Goal: Task Accomplishment & Management: Manage account settings

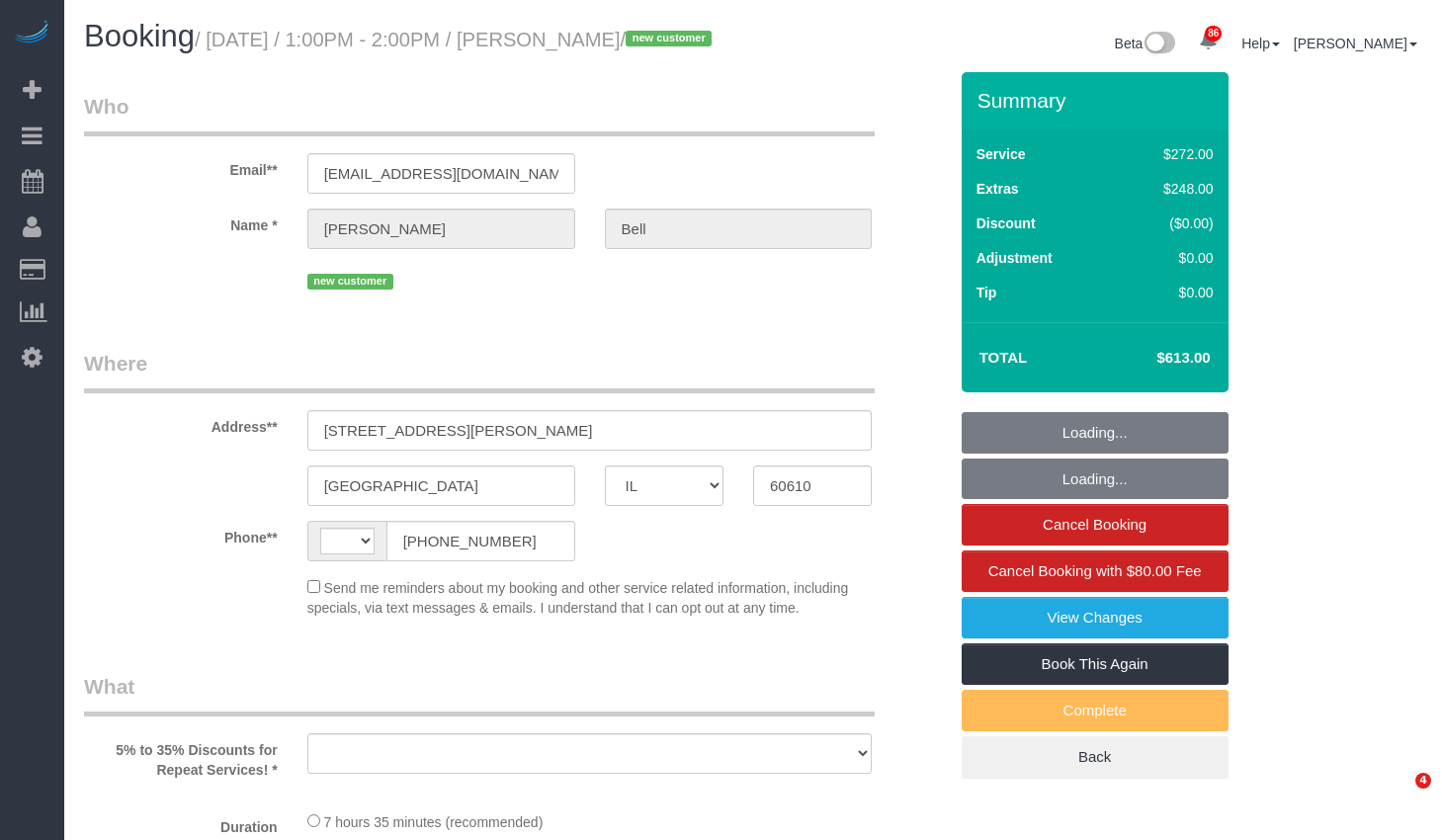
select select "IL"
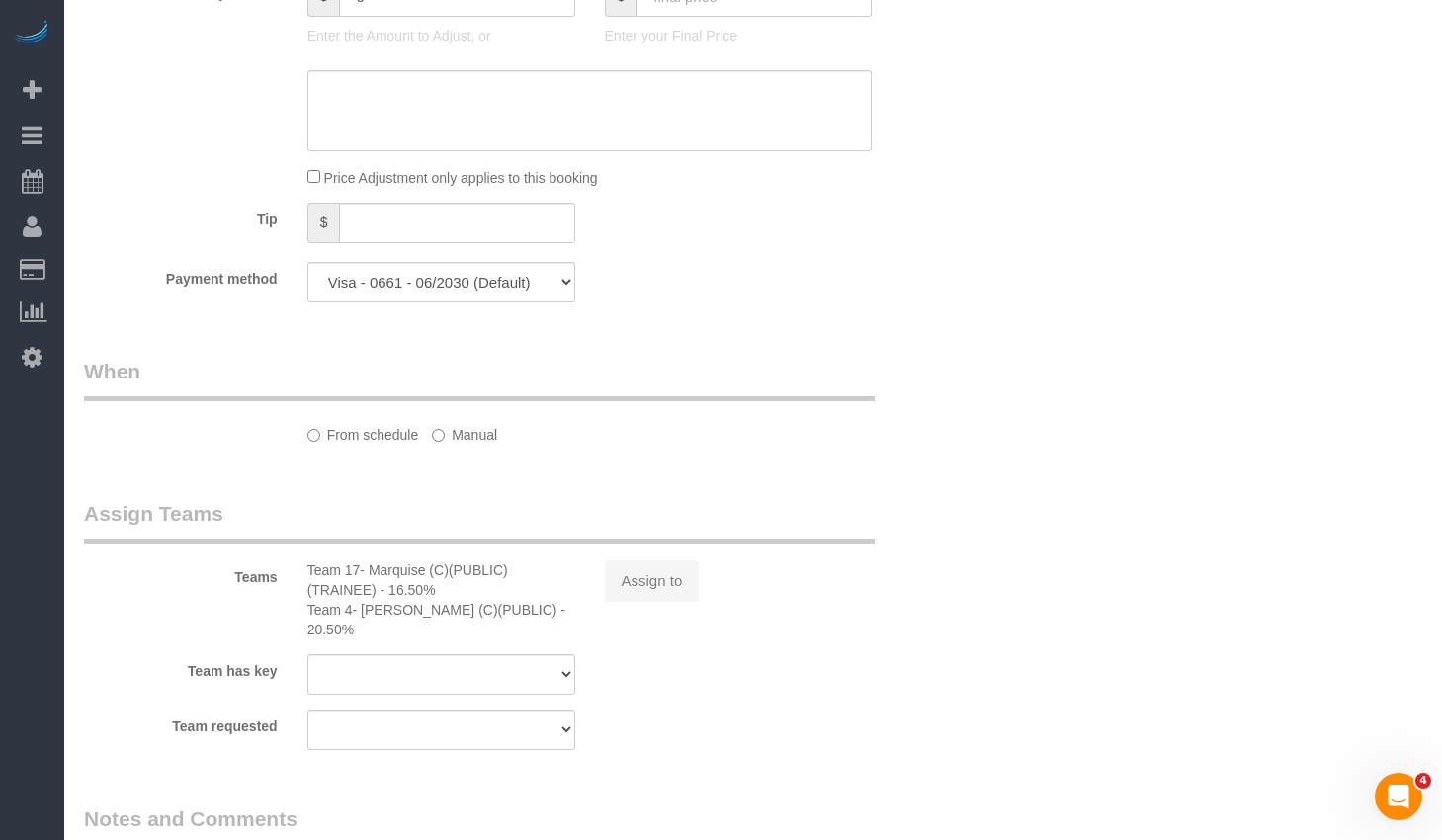
select select "string:[GEOGRAPHIC_DATA]"
select select "object:1188"
select select "513"
select select "2"
select select "number:1"
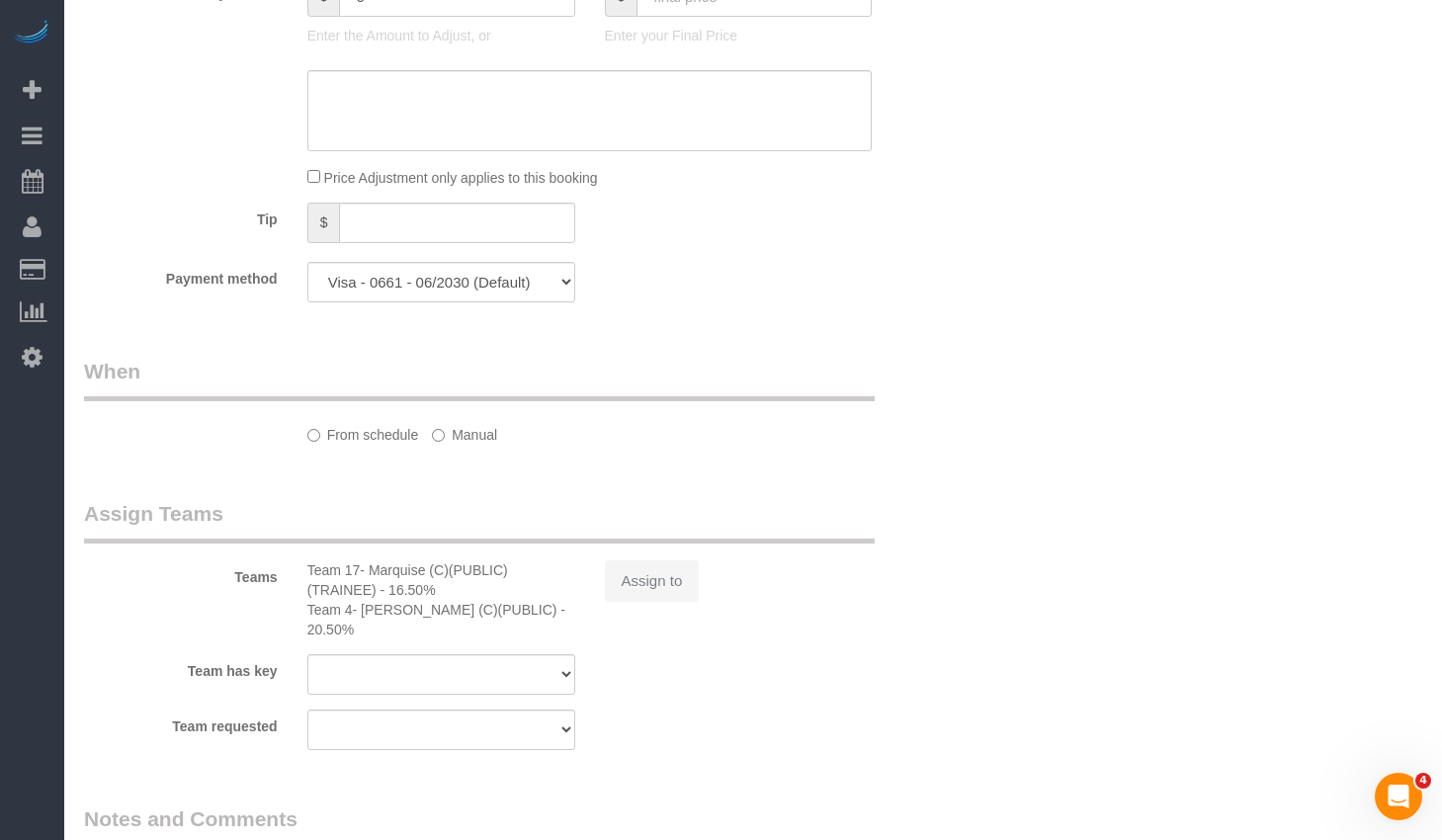
select select "number:63"
select select "number:139"
select select "number:107"
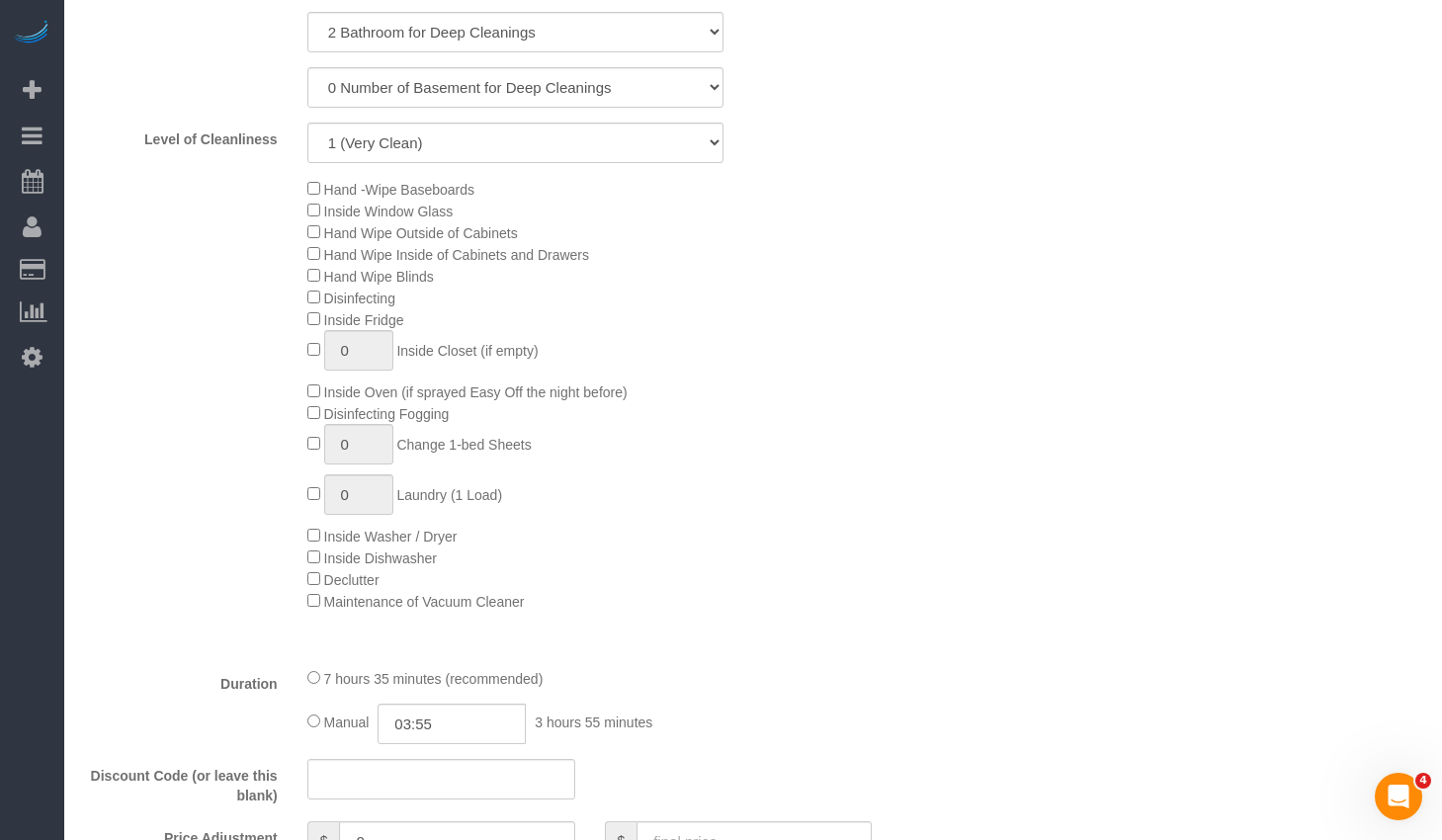
scroll to position [1082, 0]
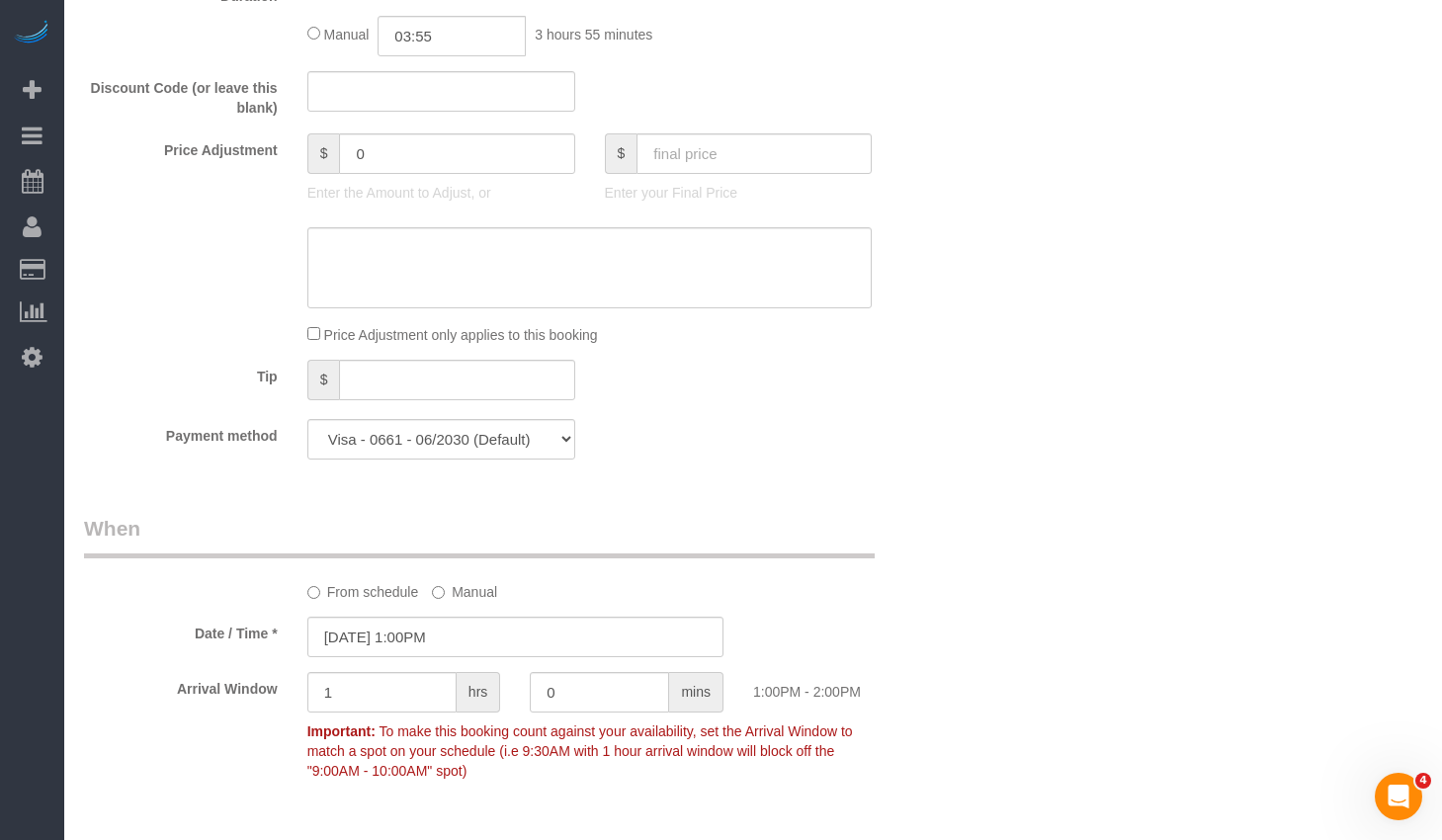
select select "object:1299"
select select "2"
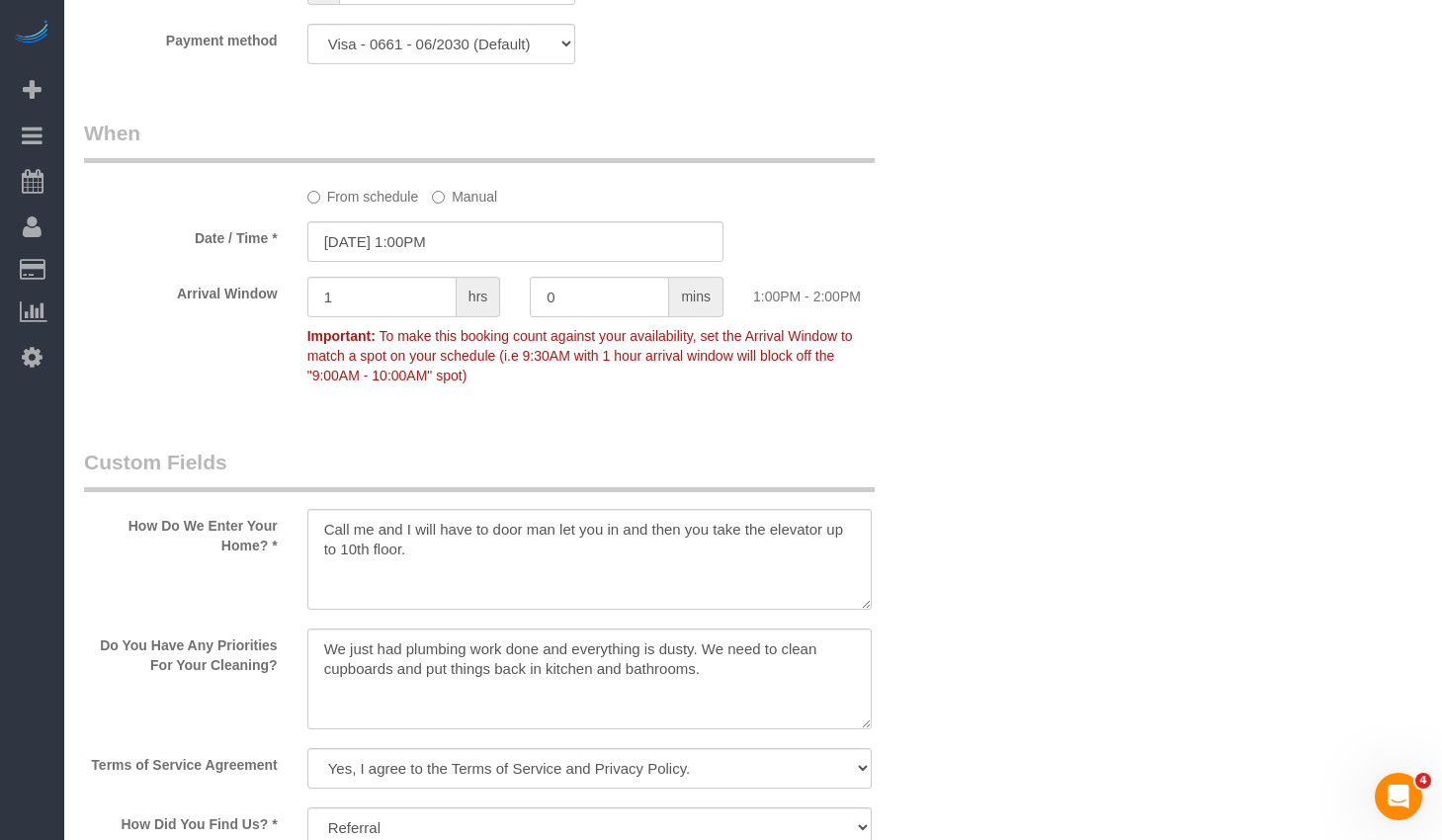
scroll to position [1971, 0]
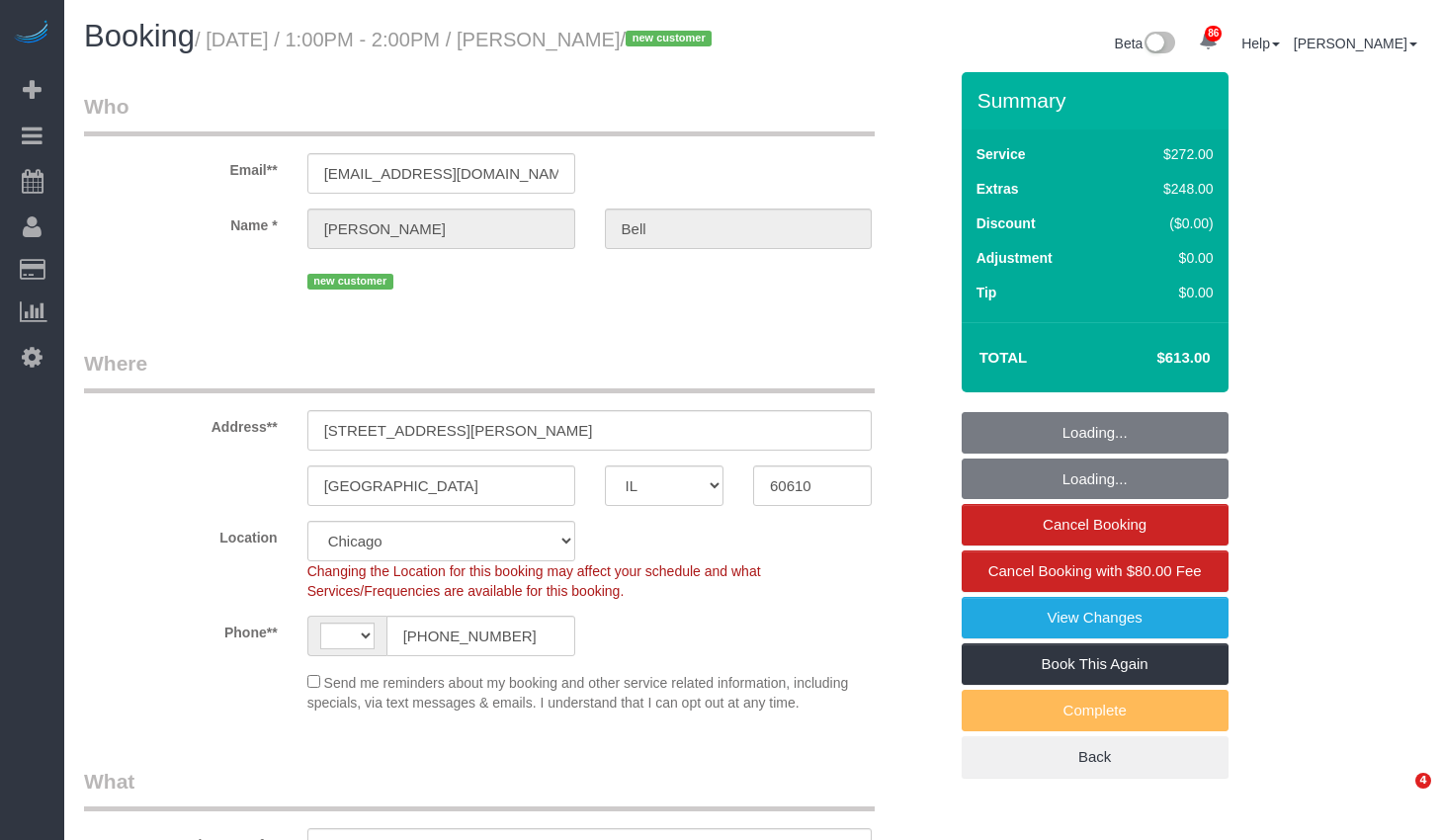
select select "IL"
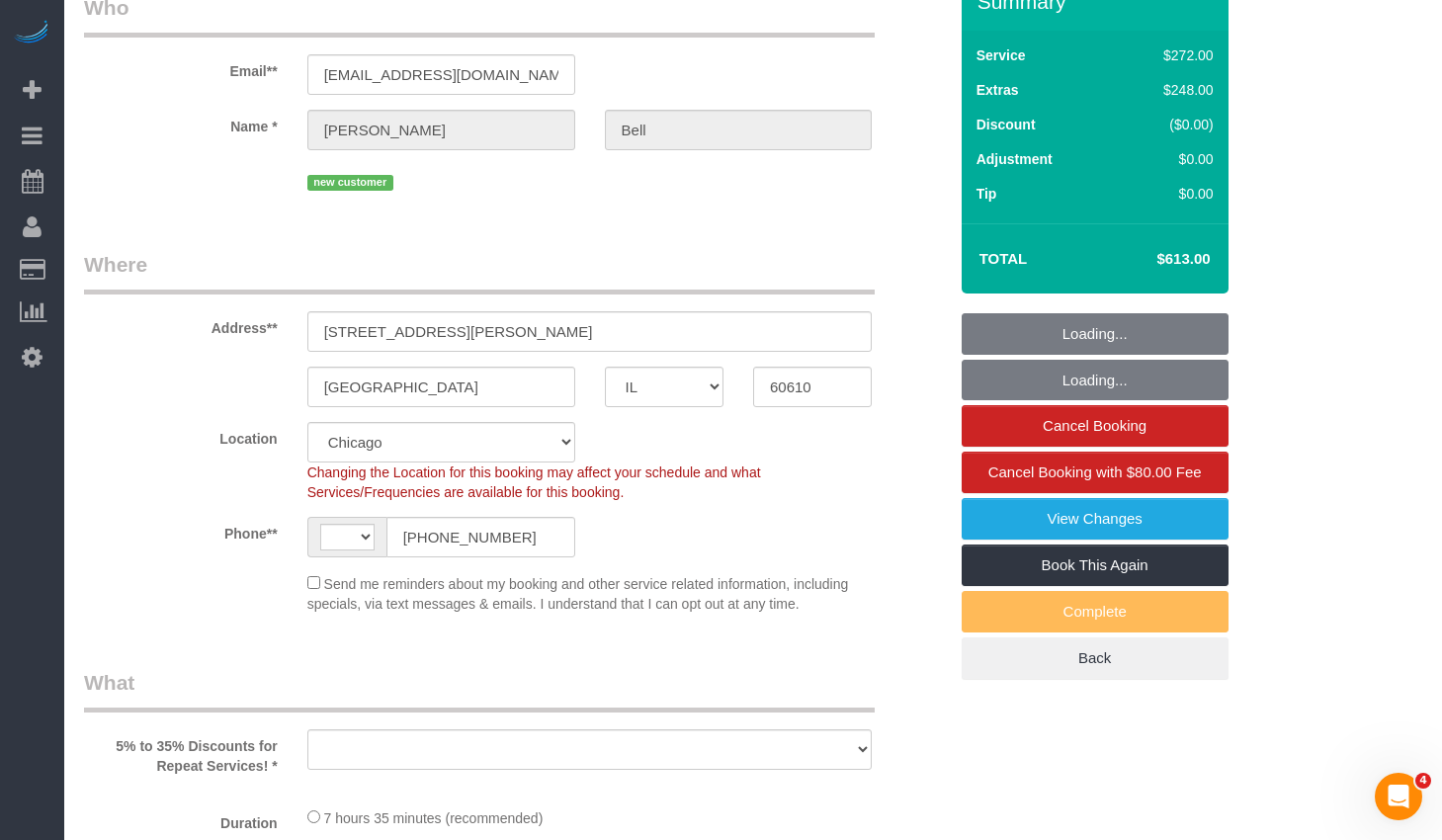
scroll to position [494, 0]
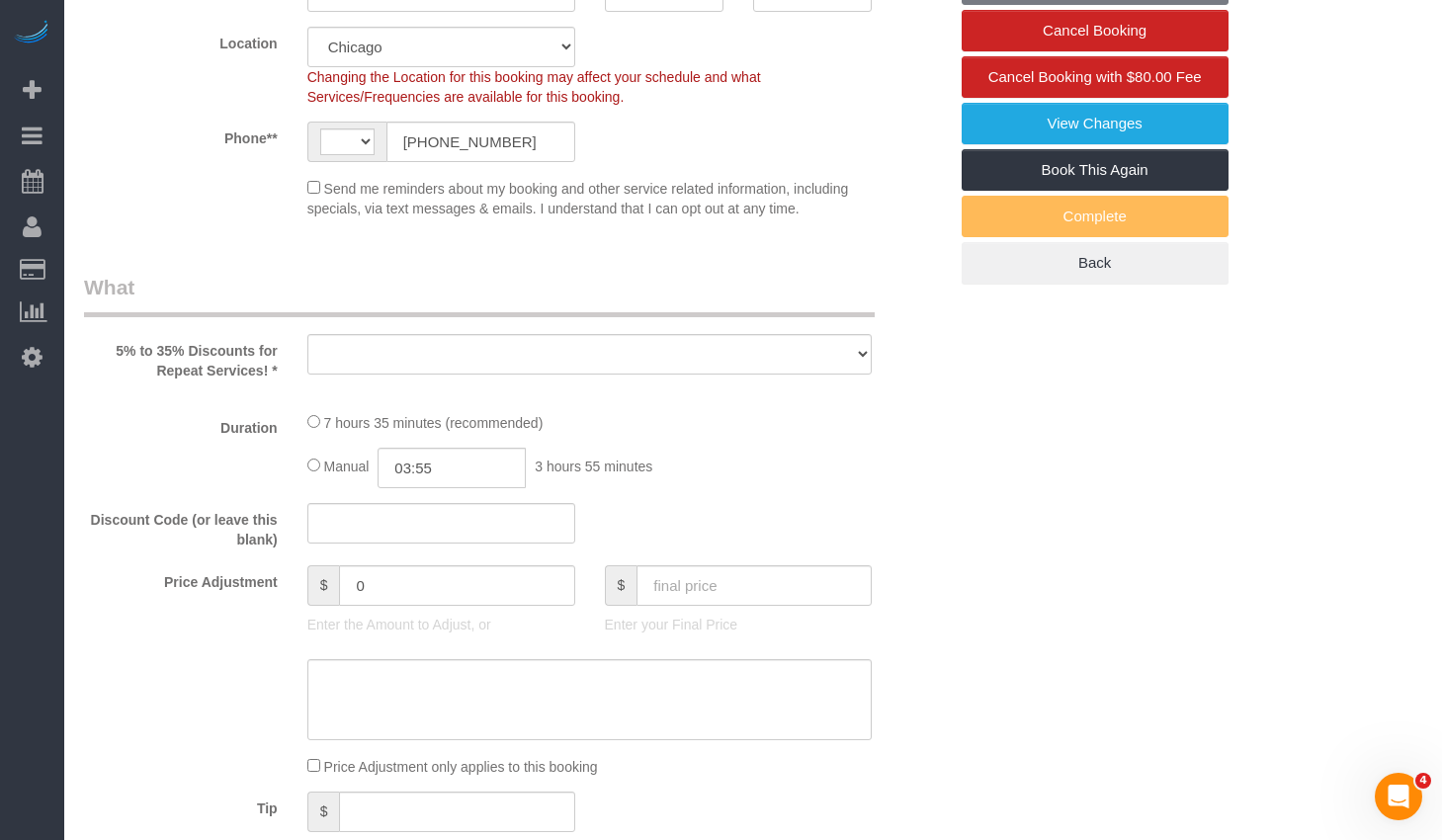
select select "513"
select select "2"
select select "number:1"
select select "number:63"
select select "number:139"
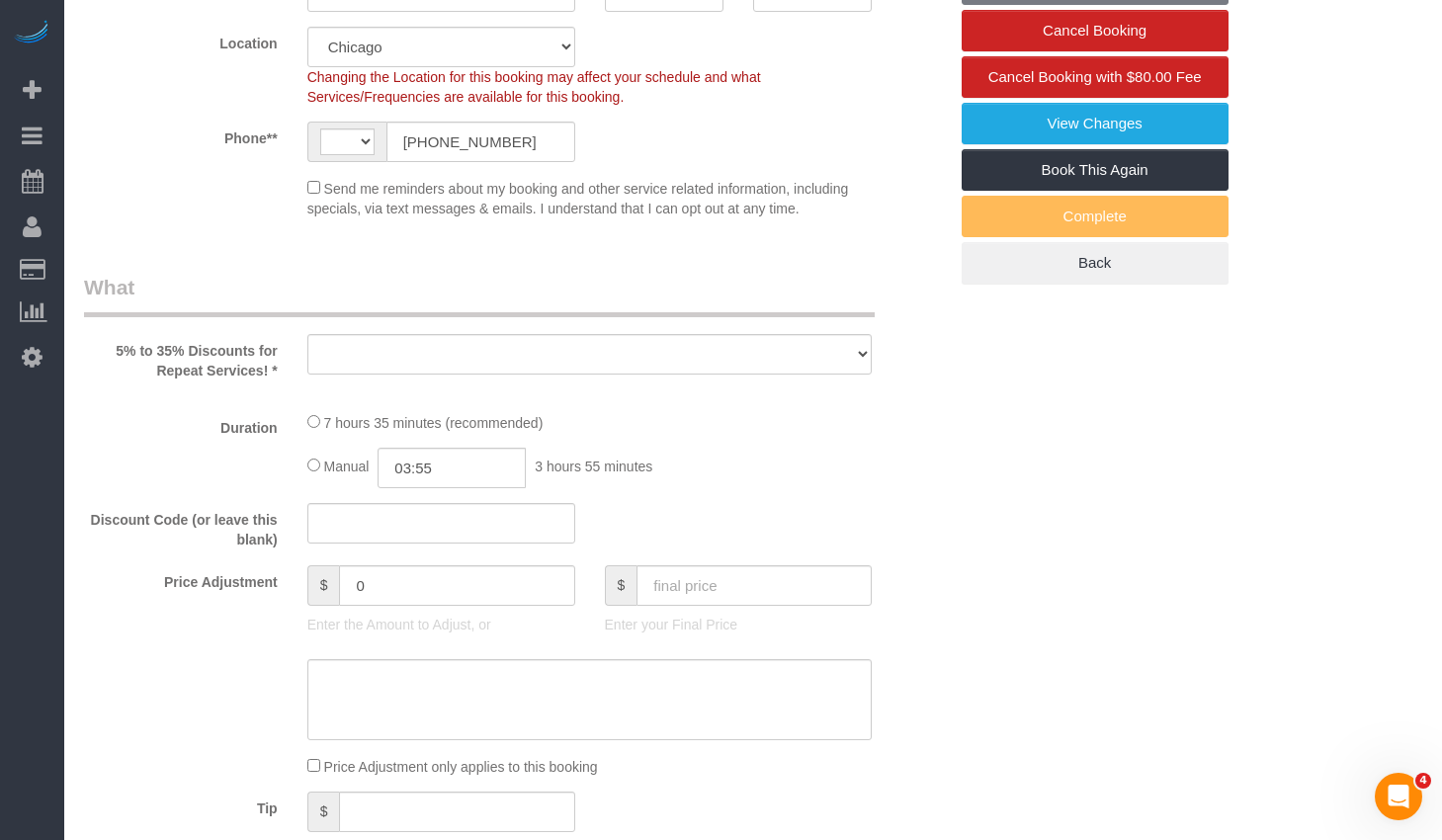
select select "number:107"
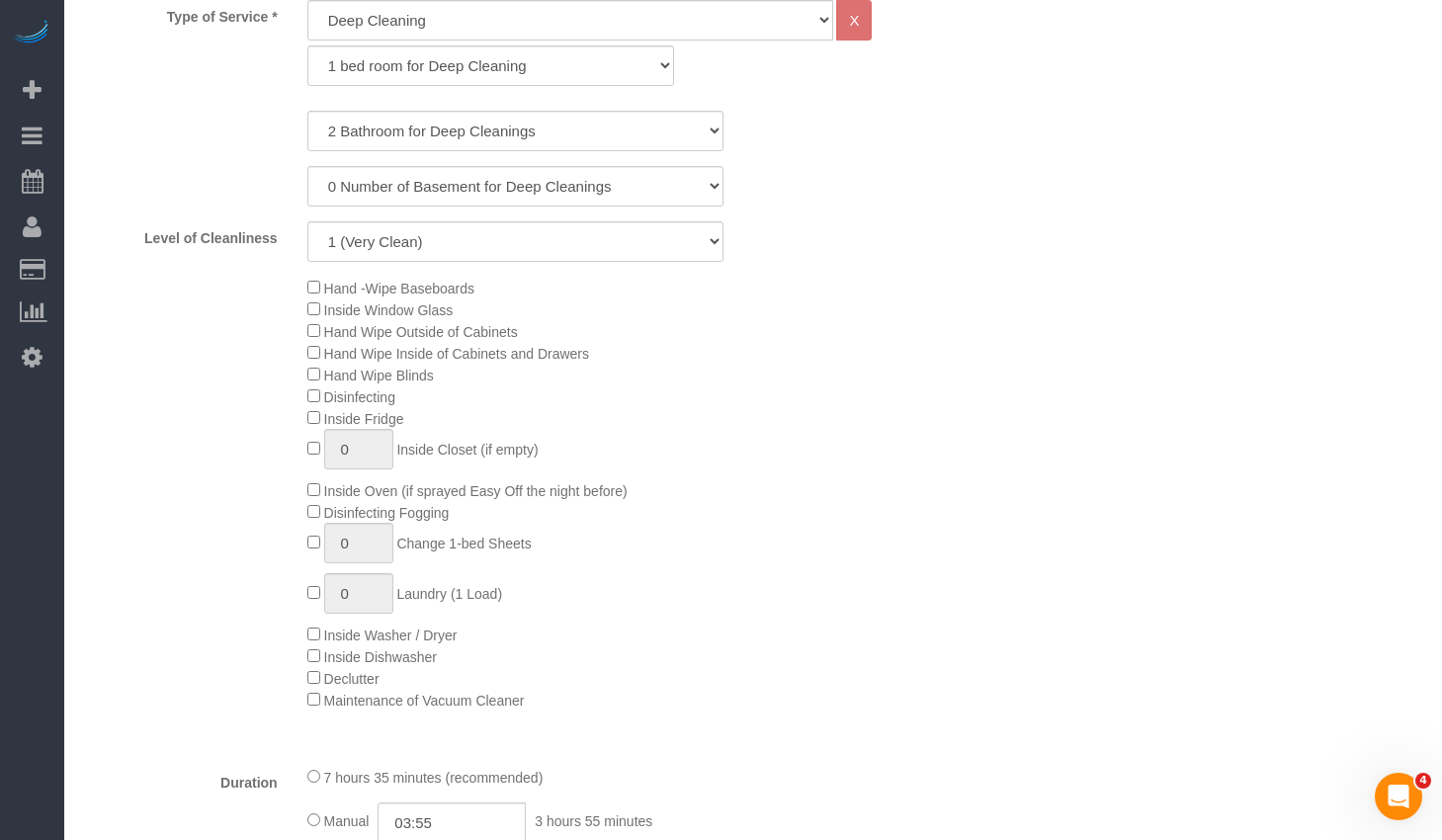
select select "string:[GEOGRAPHIC_DATA]"
select select "object:1190"
select select "2"
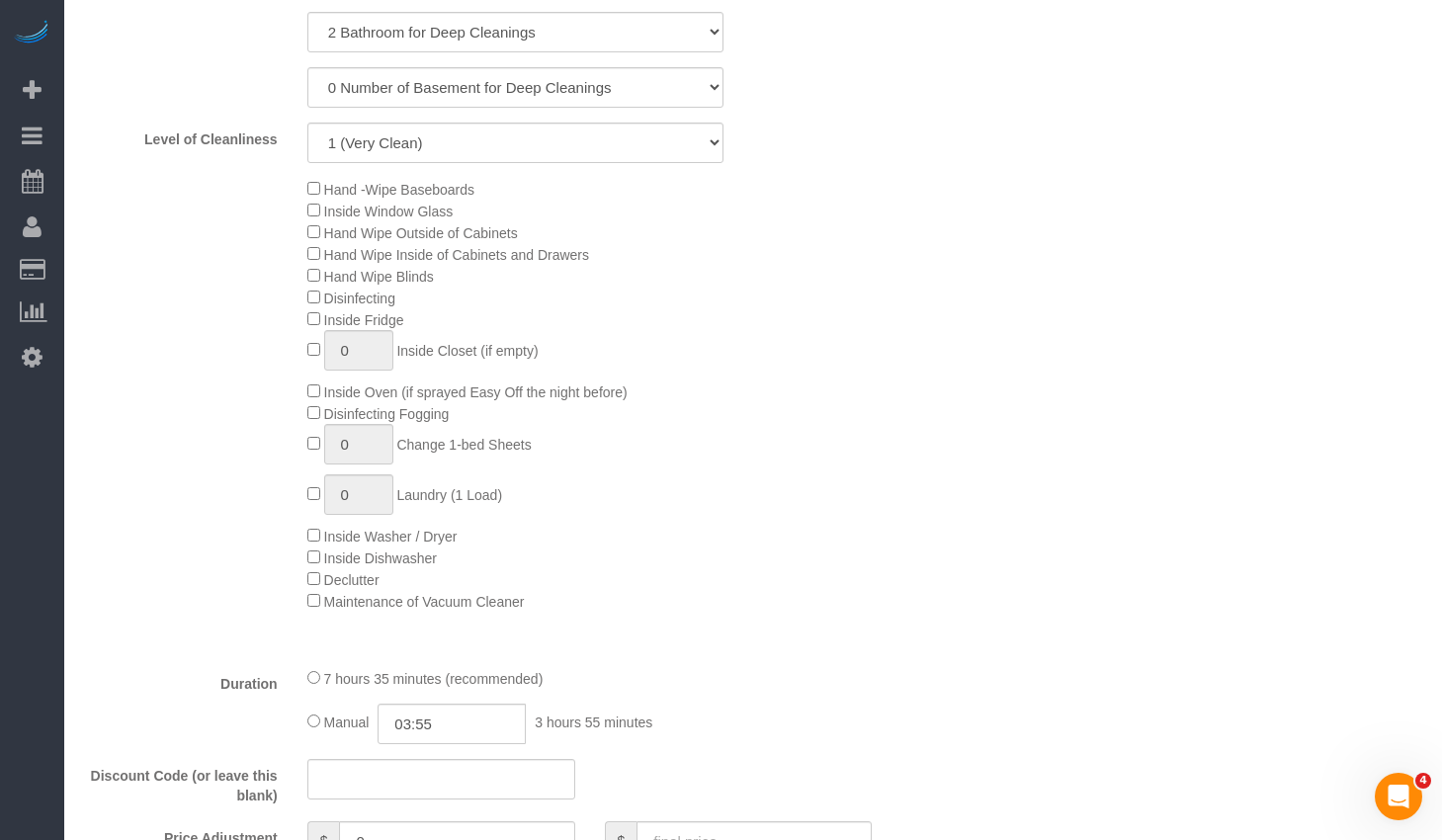
select select "object:1370"
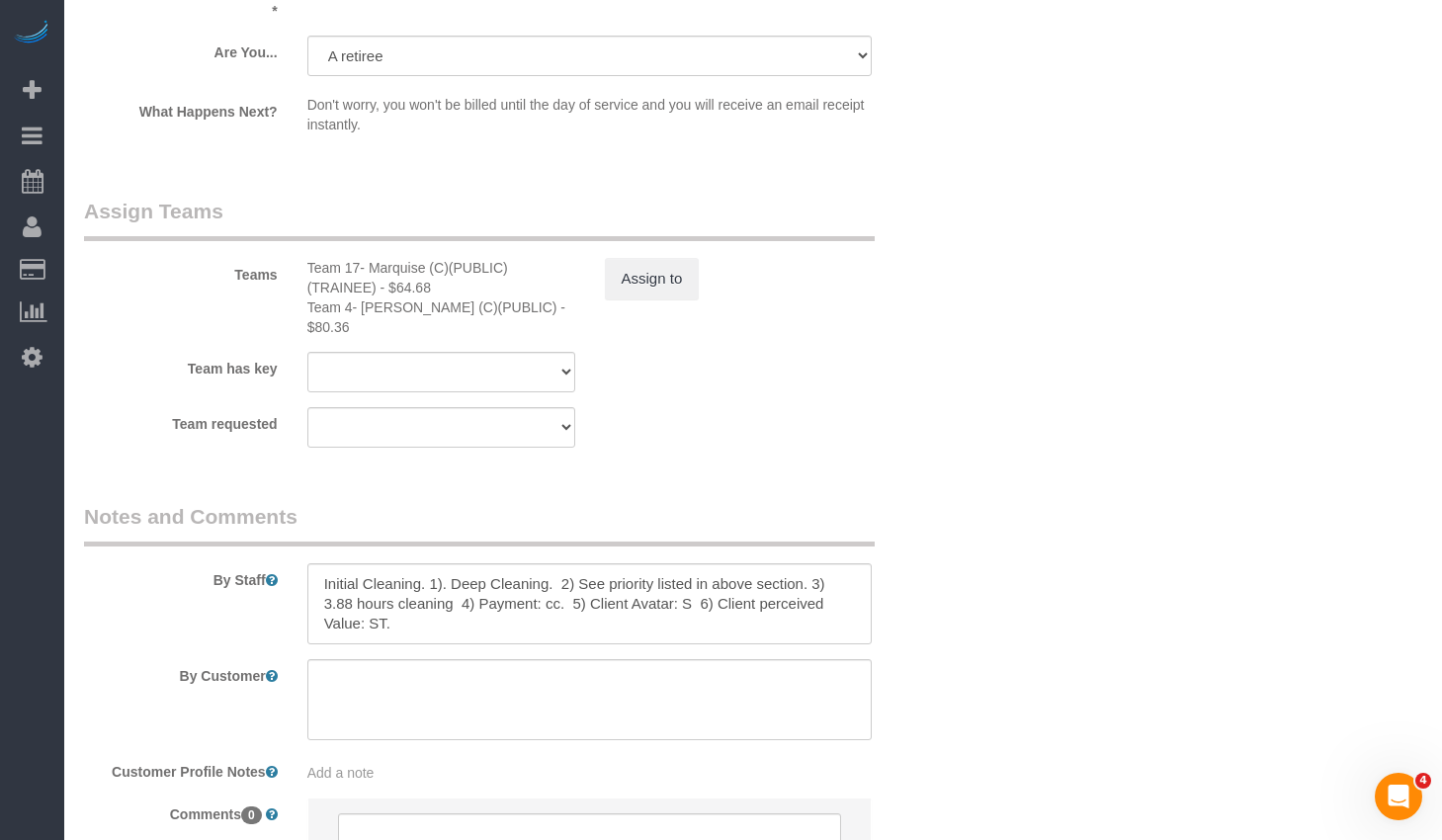
scroll to position [3637, 0]
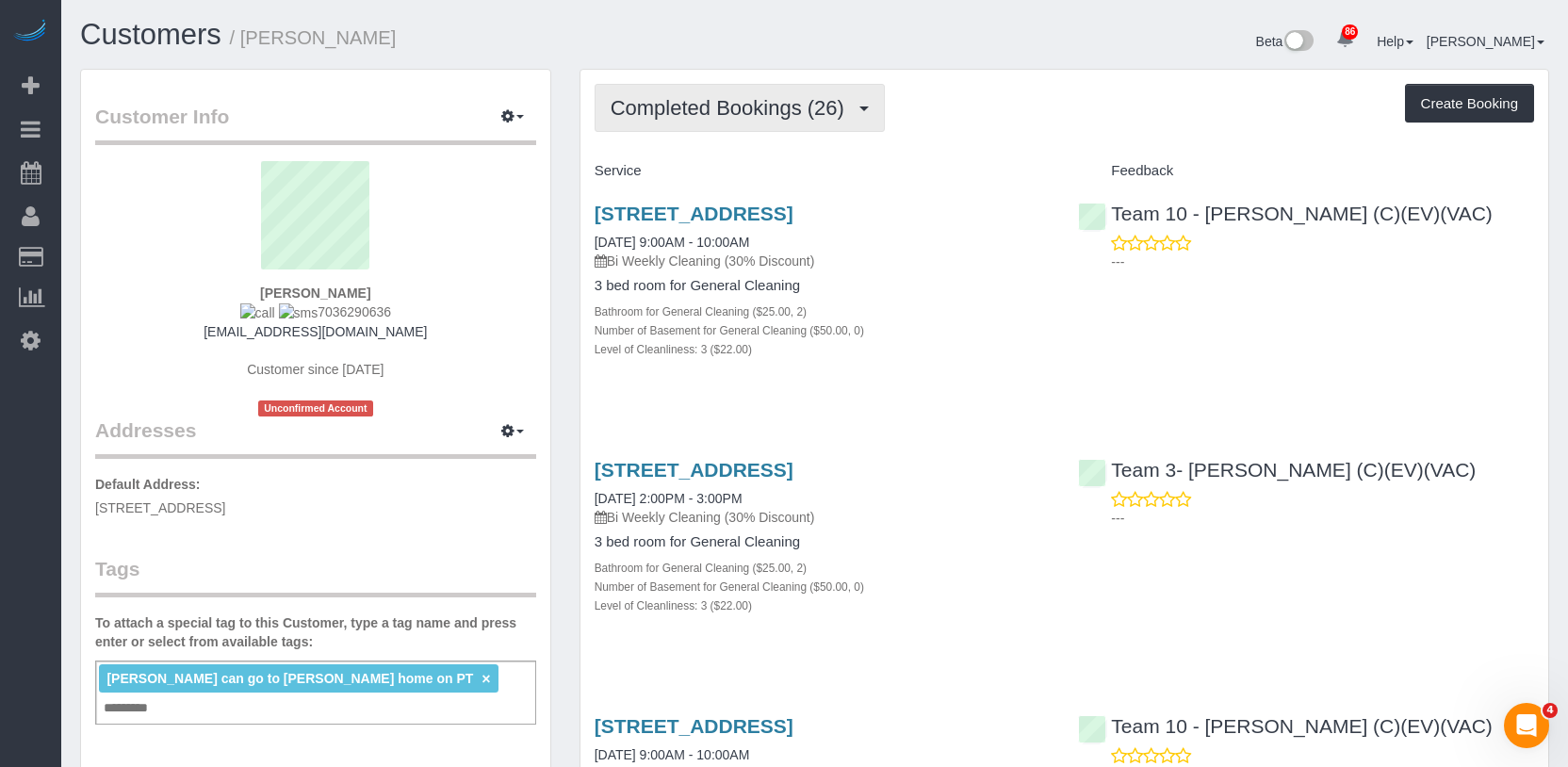
click at [754, 99] on span "Completed Bookings (26)" at bounding box center [732, 108] width 243 height 24
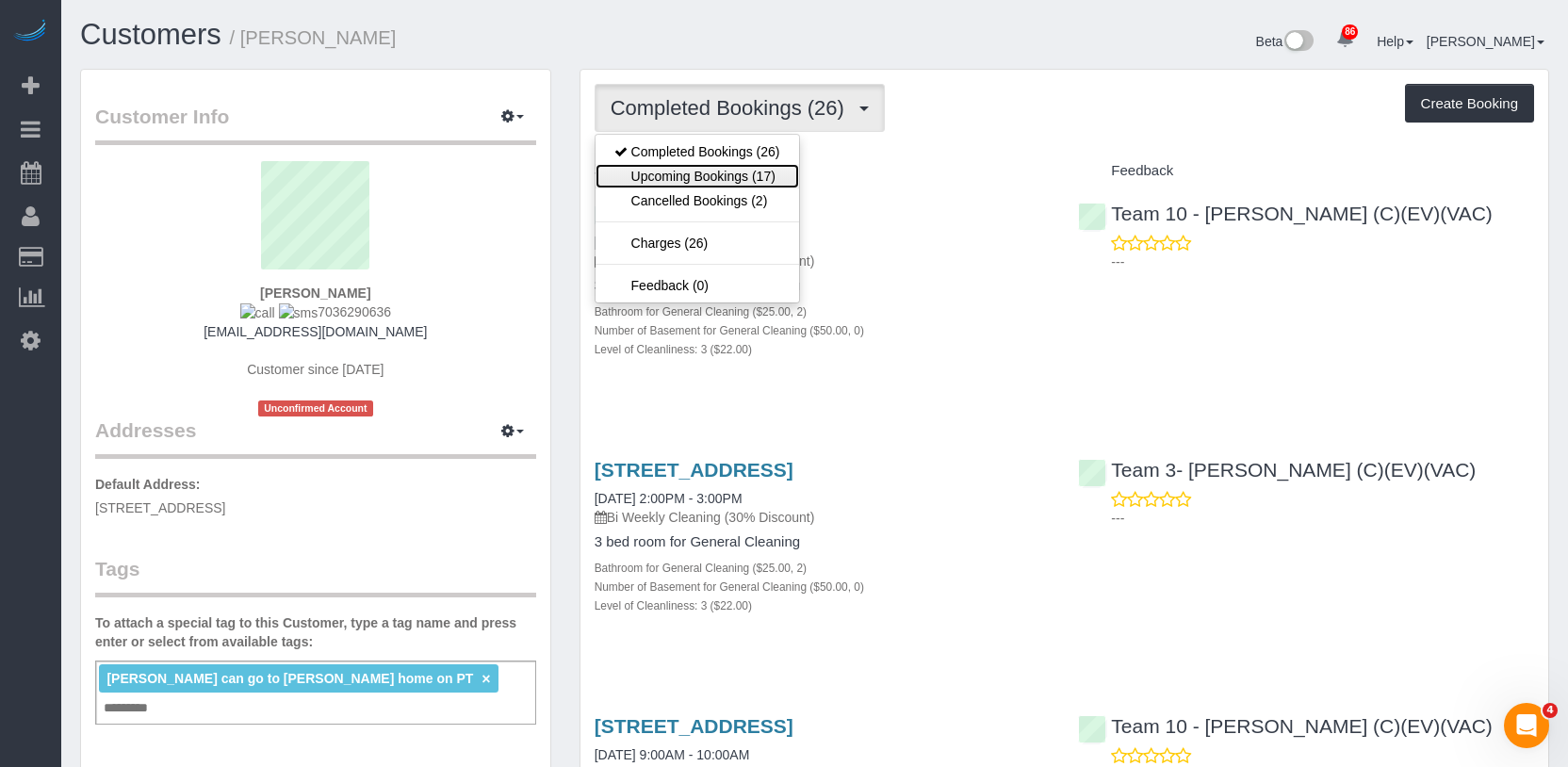
click at [751, 173] on link "Upcoming Bookings (17)" at bounding box center [697, 176] width 204 height 25
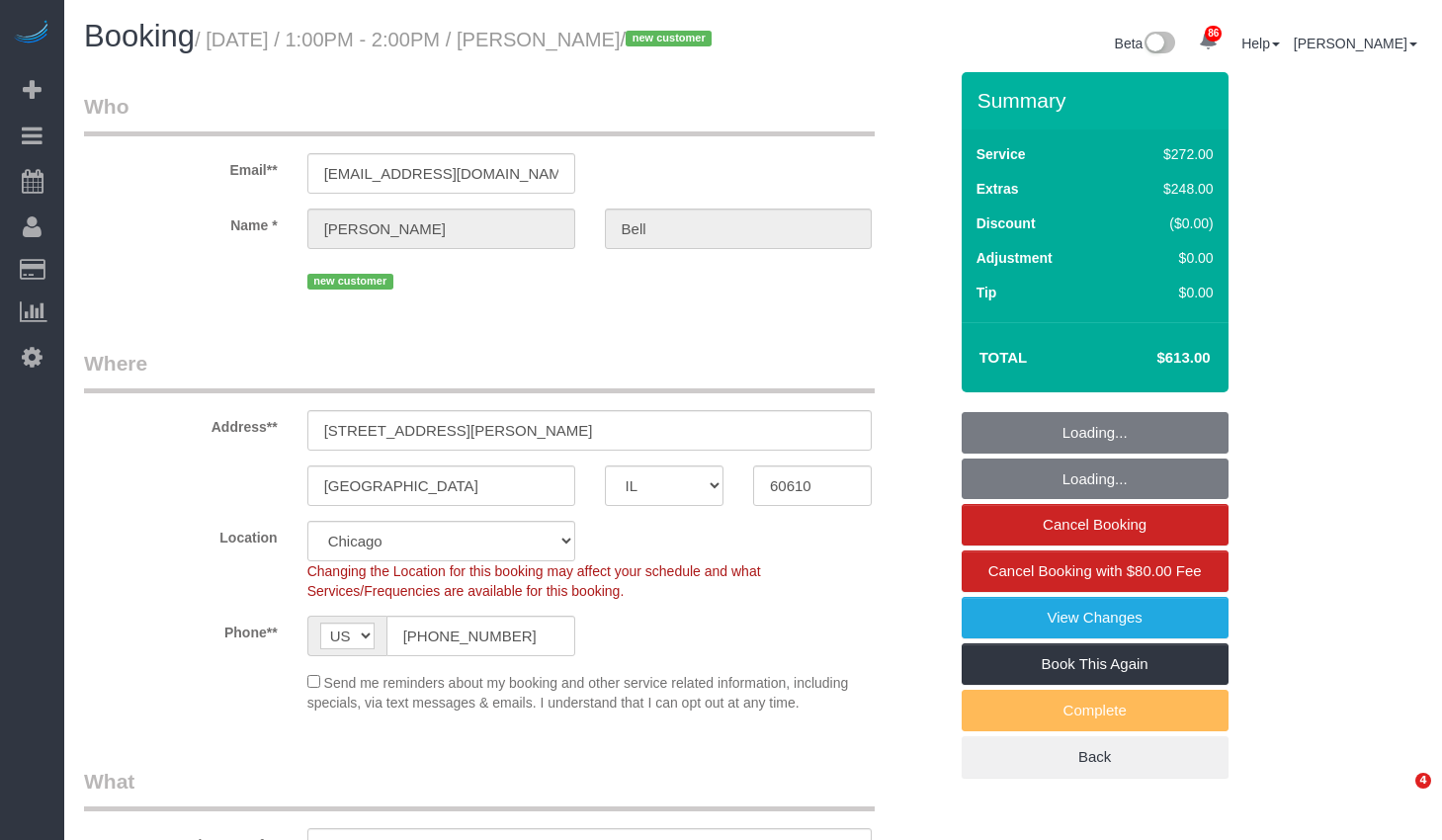
select select "IL"
select select "number:1"
select select "number:63"
select select "number:139"
select select "number:107"
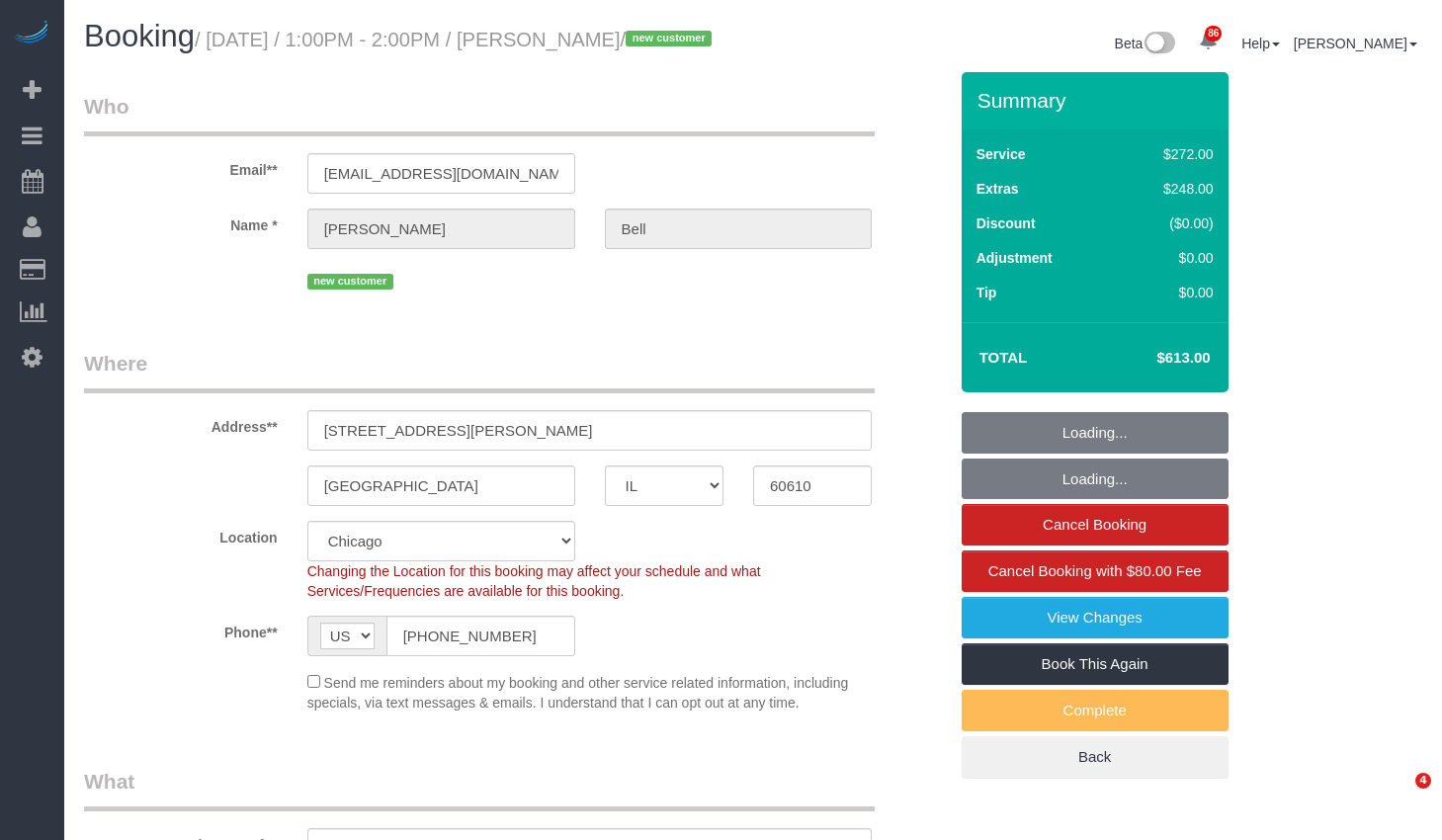
select select "object:1195"
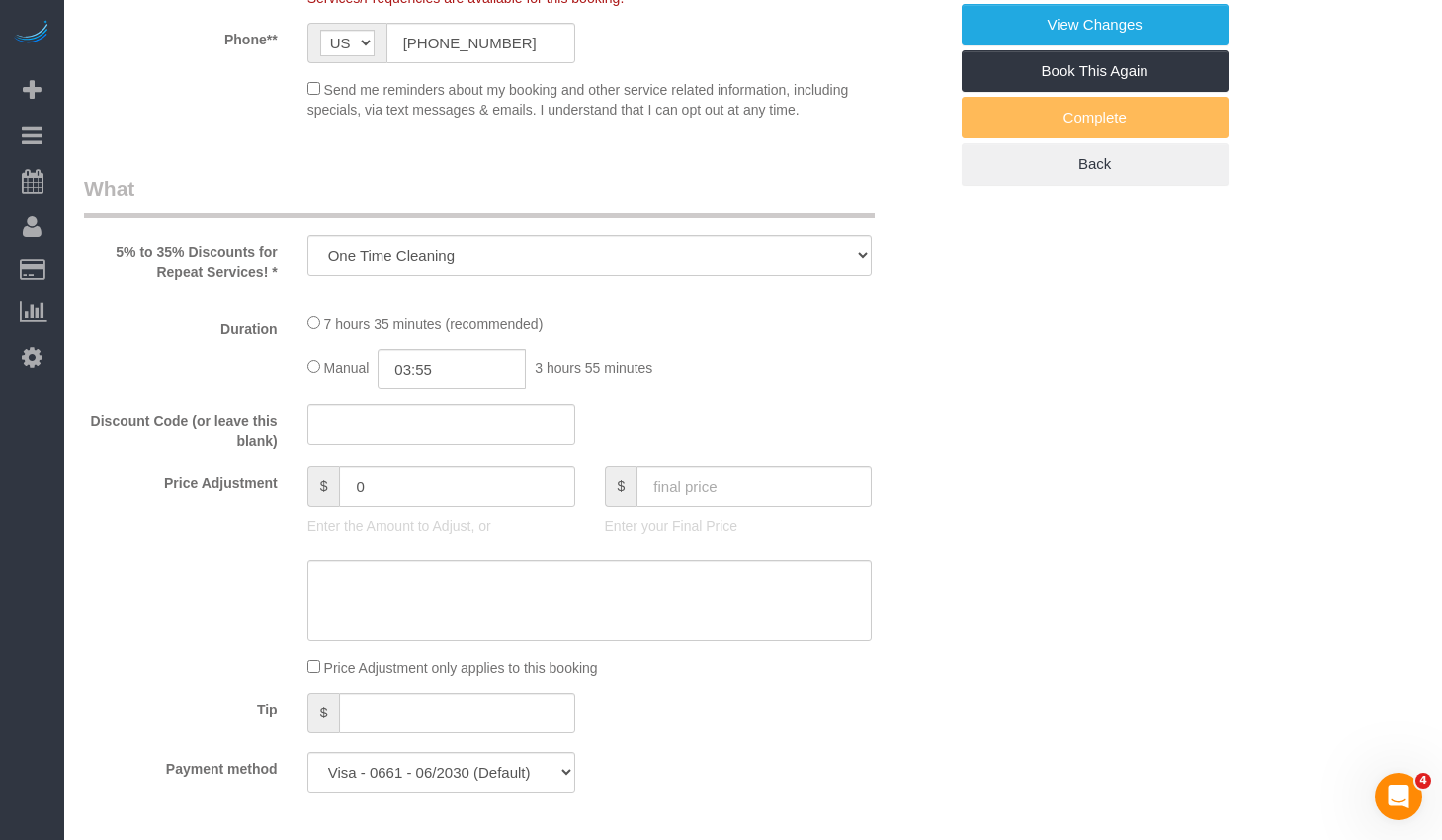
scroll to position [593, 0]
select select "513"
select select "2"
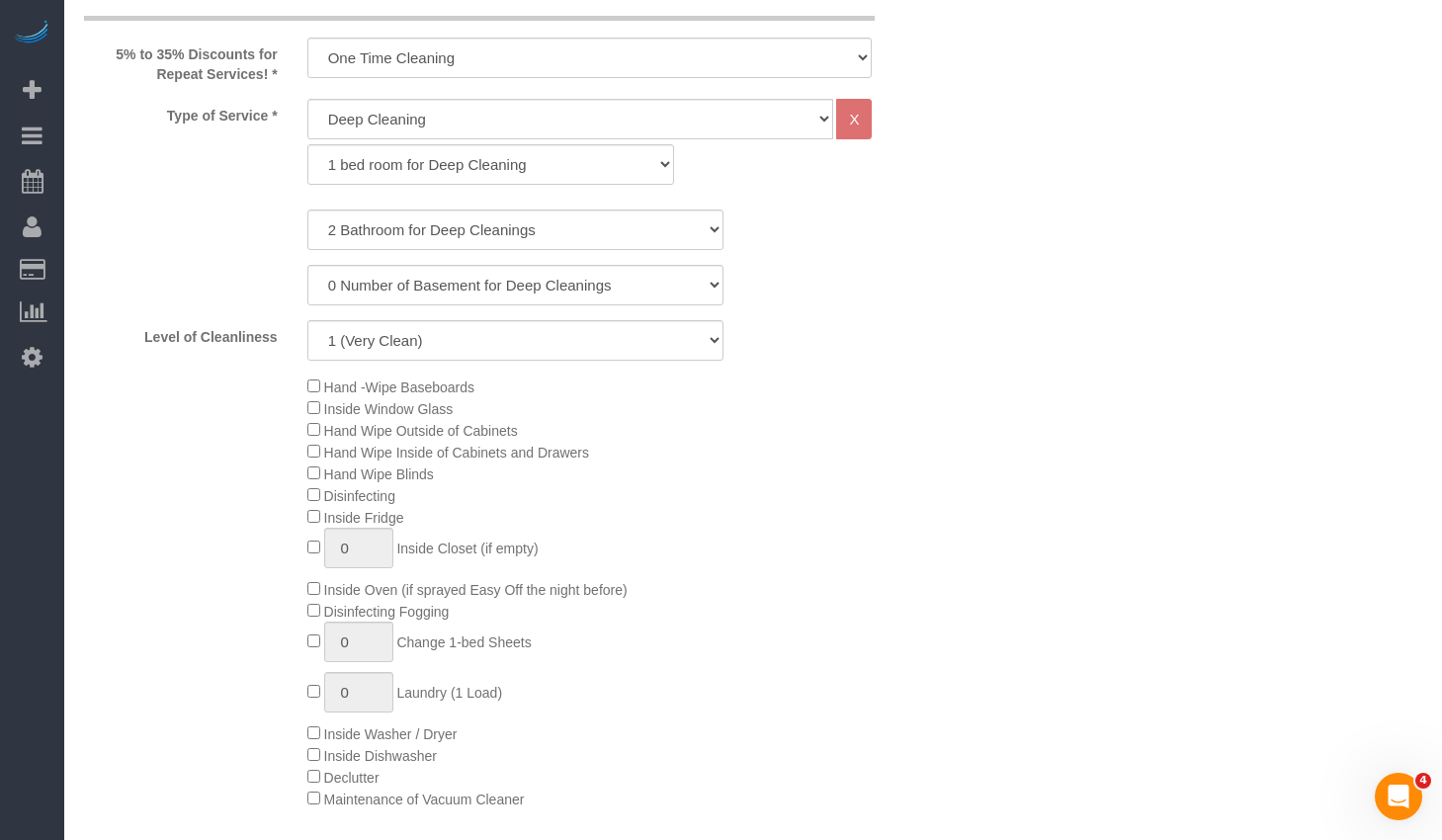
select select "2"
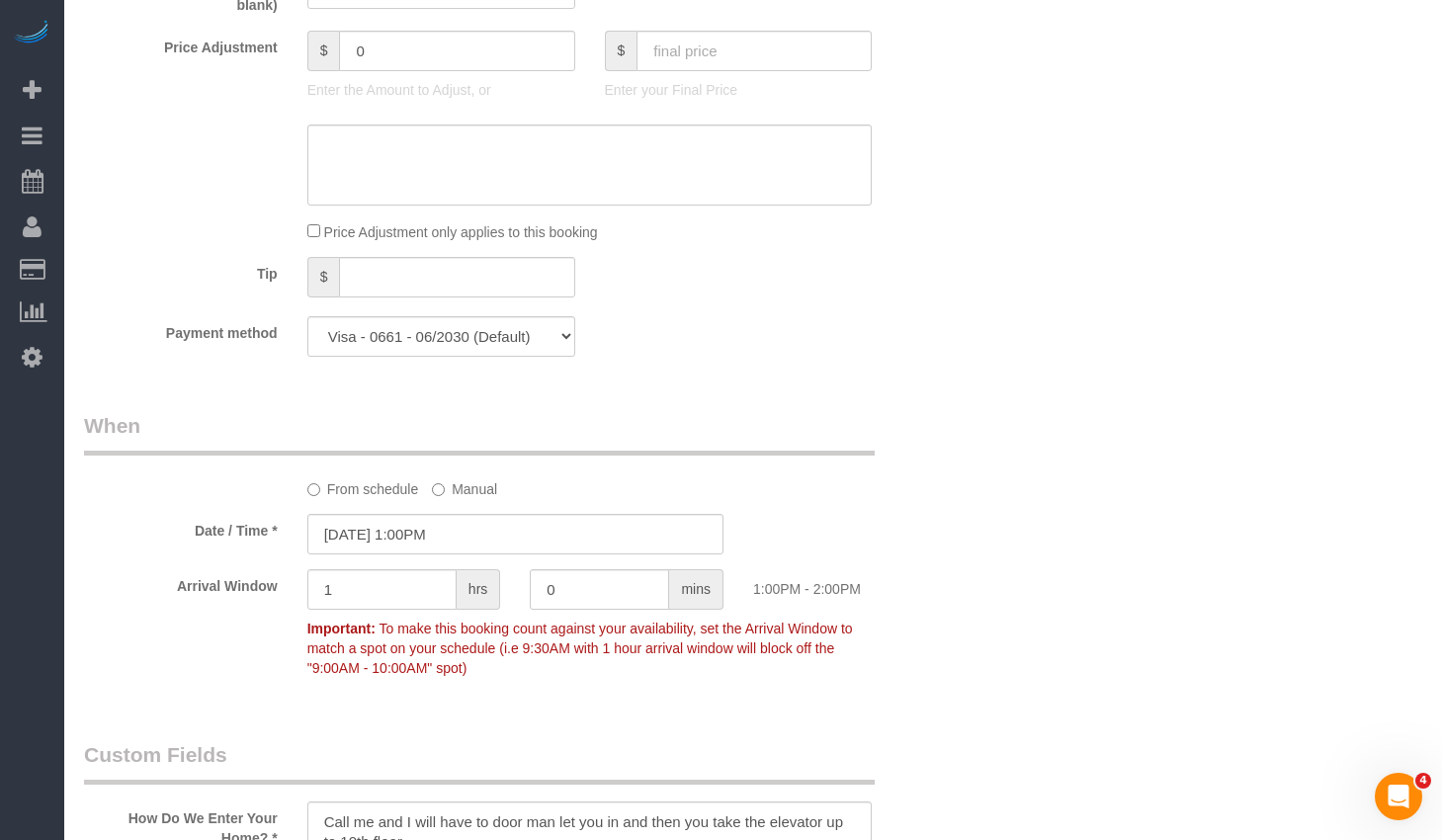
scroll to position [2074, 0]
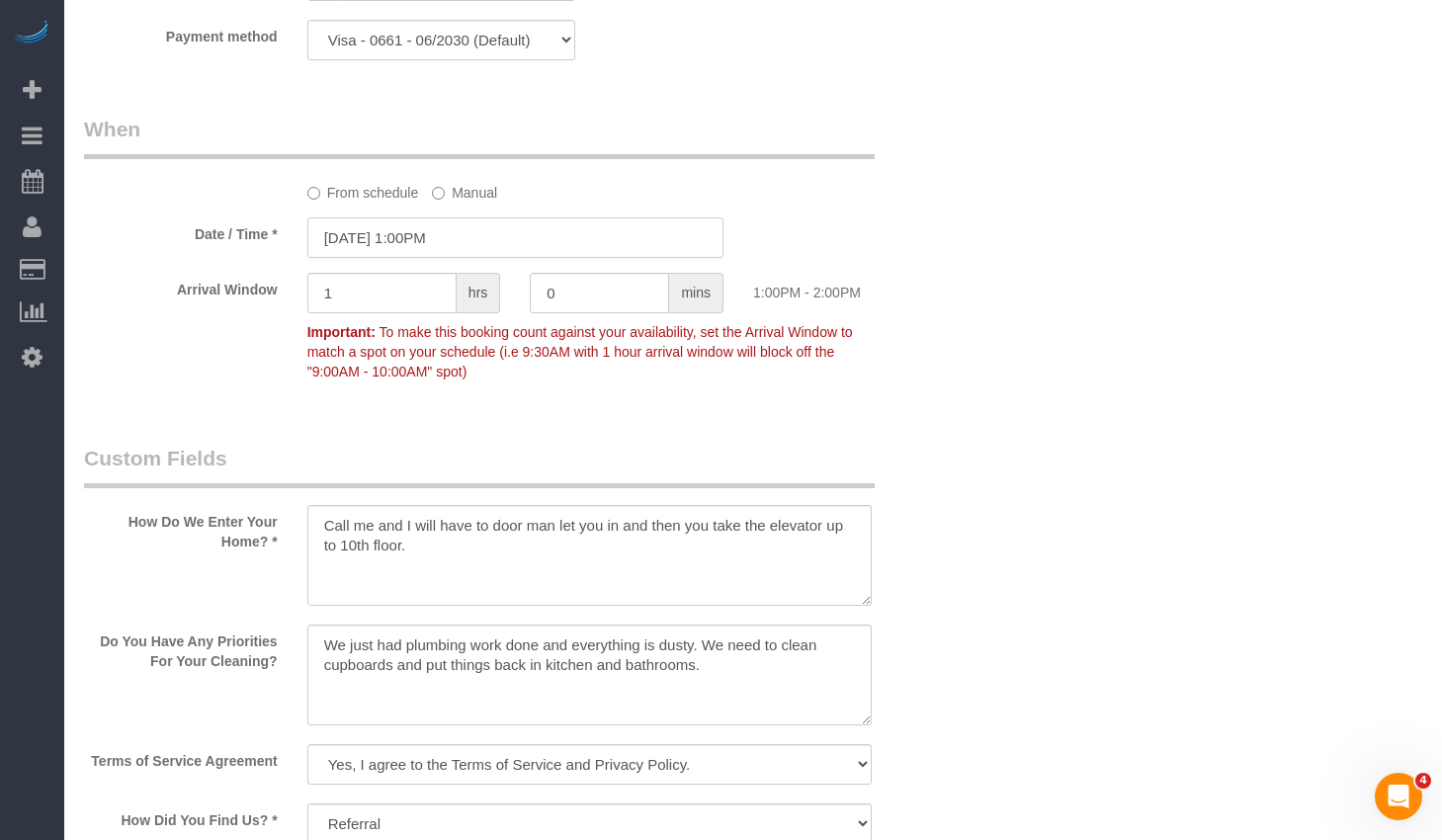
click at [441, 257] on input "10/06/2025 1:00PM" at bounding box center [515, 237] width 416 height 41
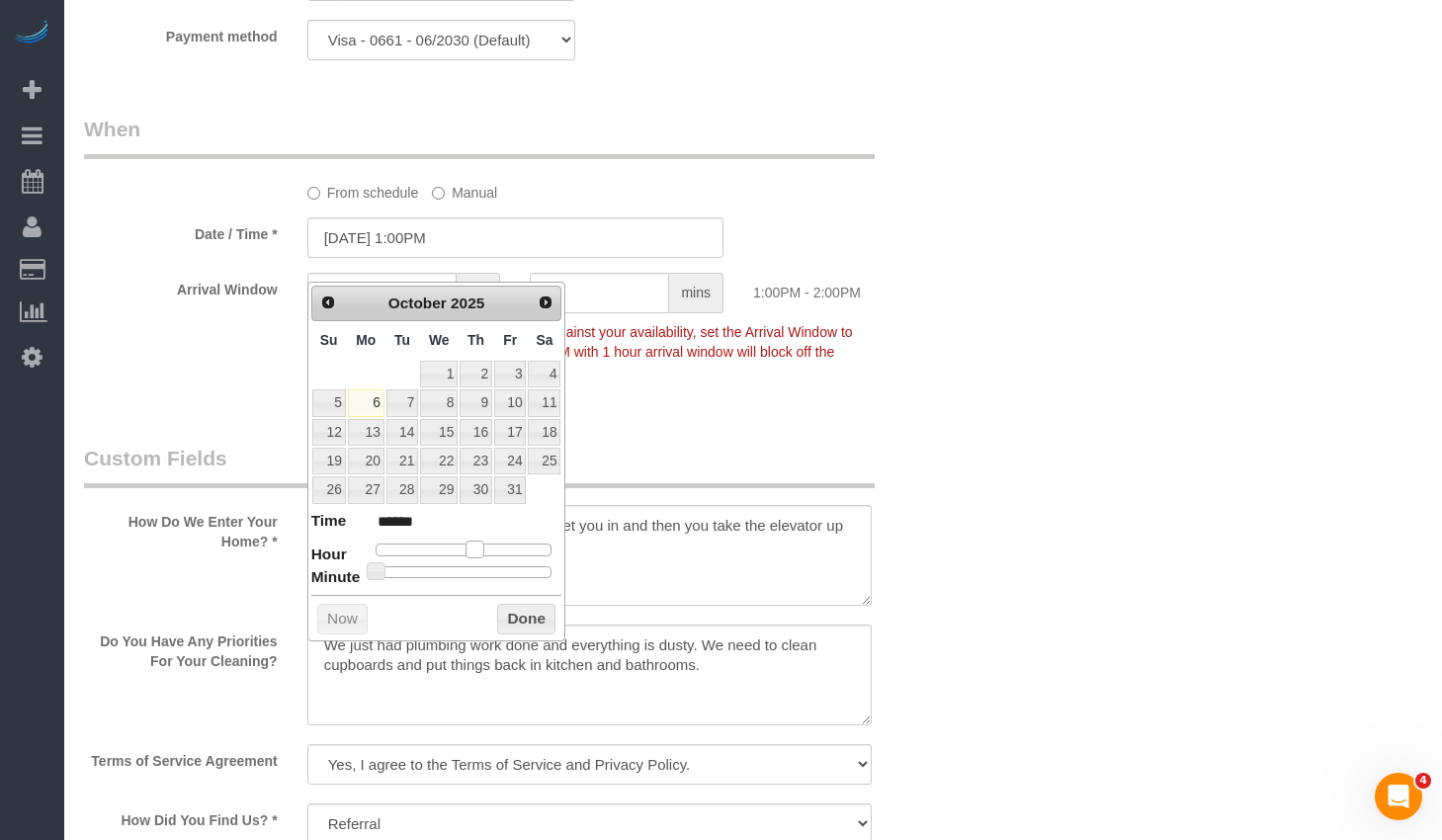
type input "10/06/2025 12:00PM"
type input "*******"
type input "10/06/2025 11:00AM"
type input "*******"
drag, startPoint x: 472, startPoint y: 546, endPoint x: 459, endPoint y: 549, distance: 13.3
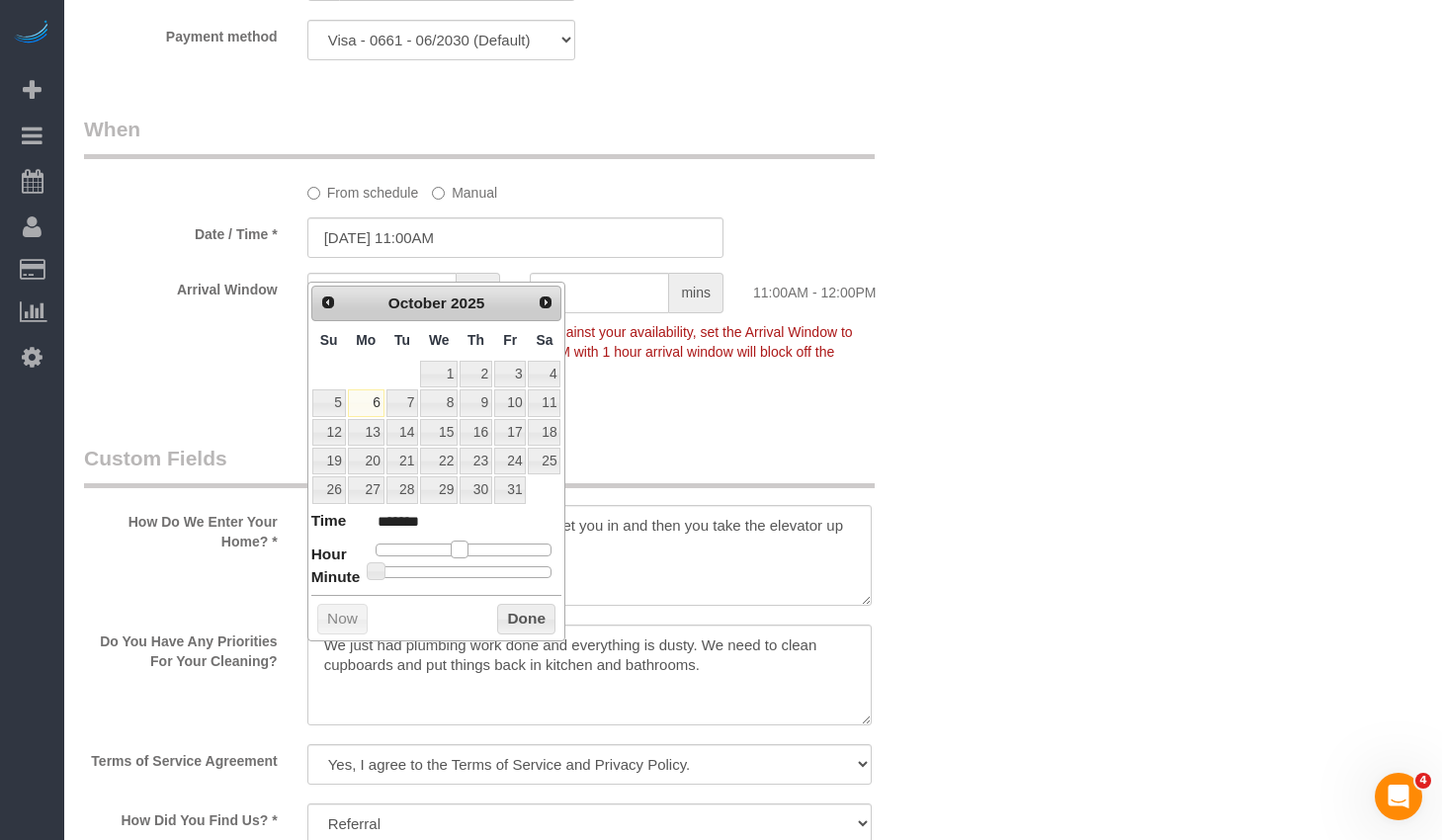
click at [459, 549] on span at bounding box center [460, 550] width 18 height 18
click at [524, 625] on button "Done" at bounding box center [526, 620] width 58 height 32
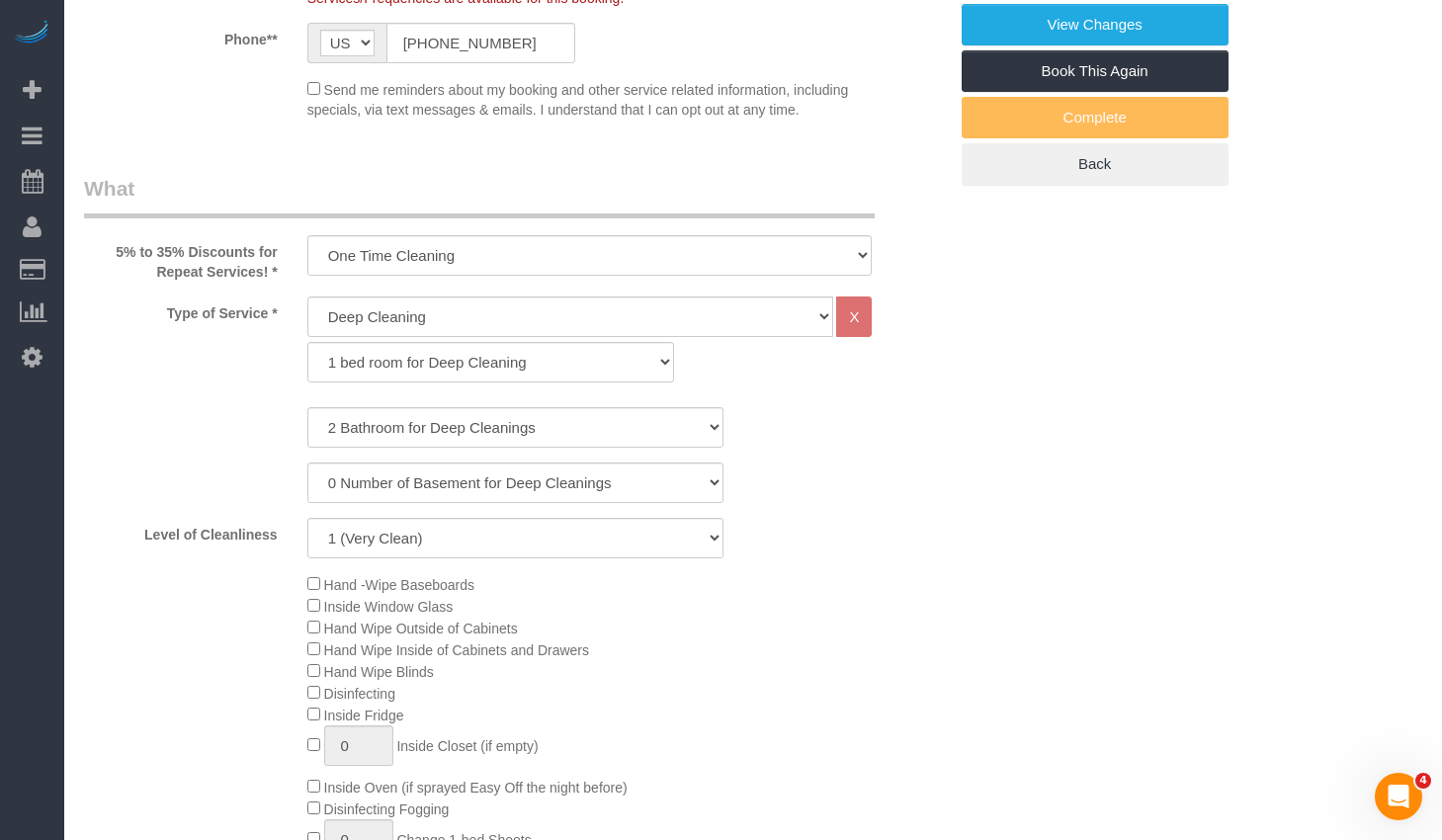
scroll to position [99, 0]
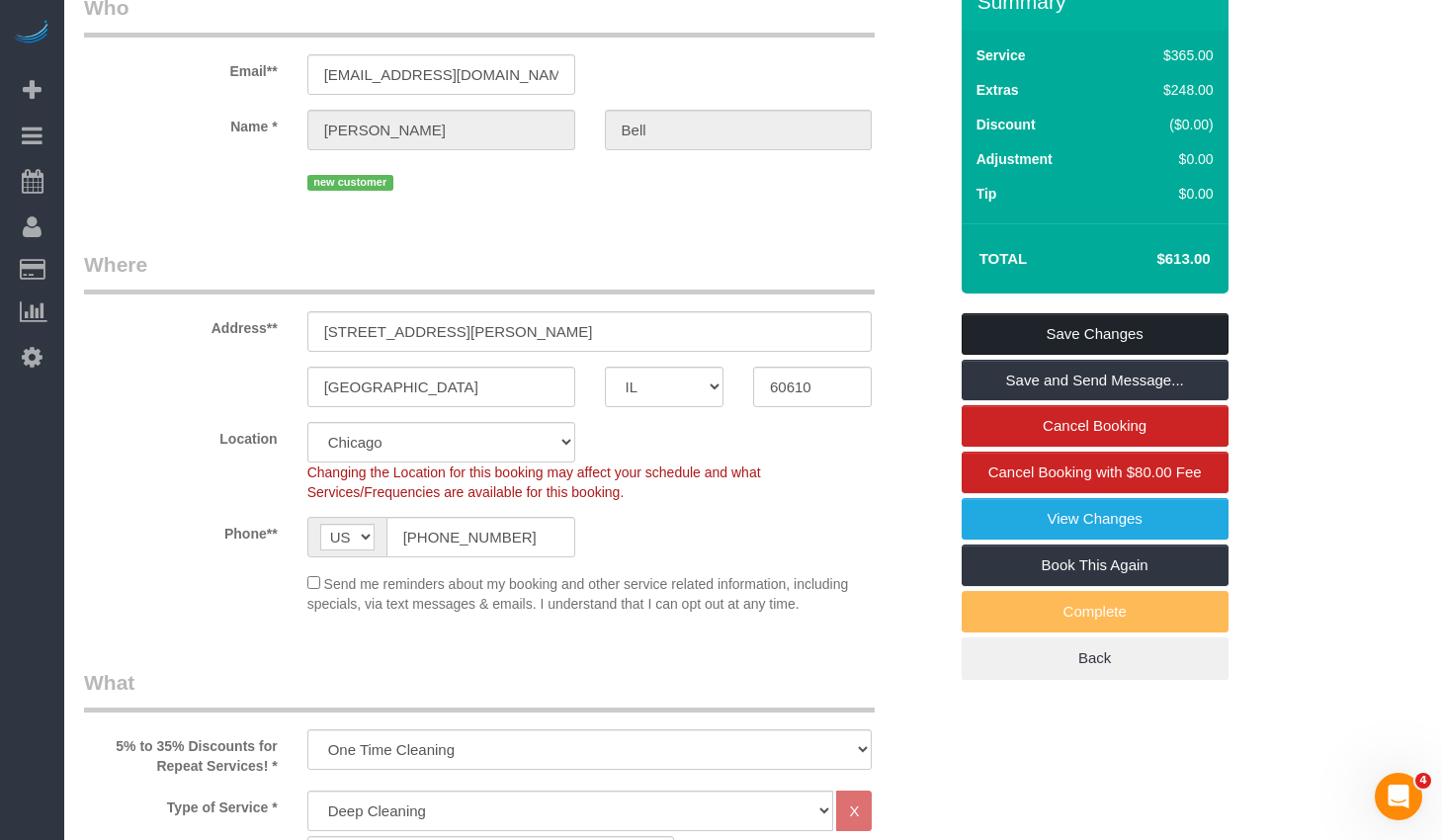
click at [1020, 354] on link "Save Changes" at bounding box center [1094, 334] width 266 height 42
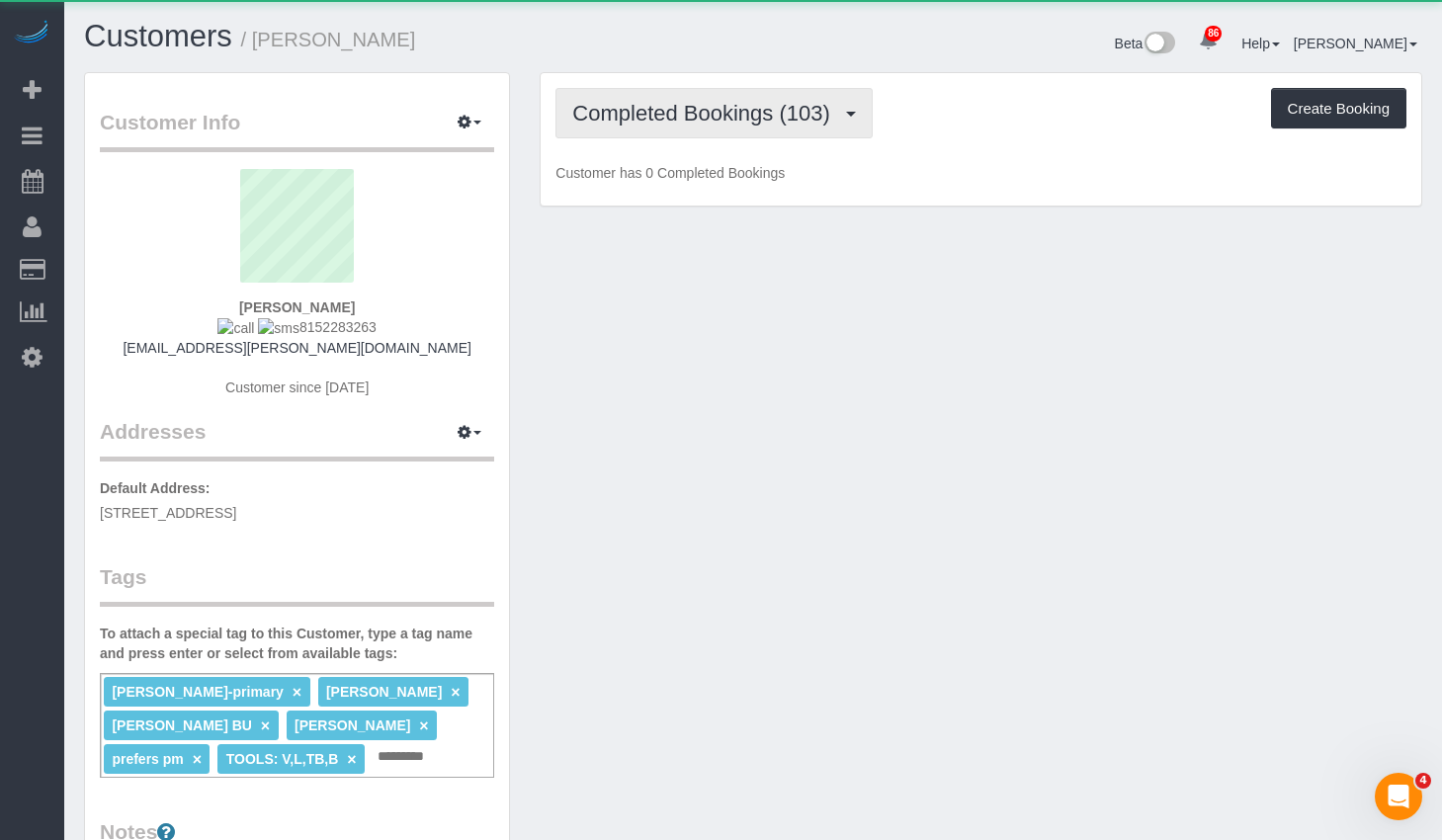
click at [686, 88] on button "Completed Bookings (103)" at bounding box center [714, 113] width 317 height 50
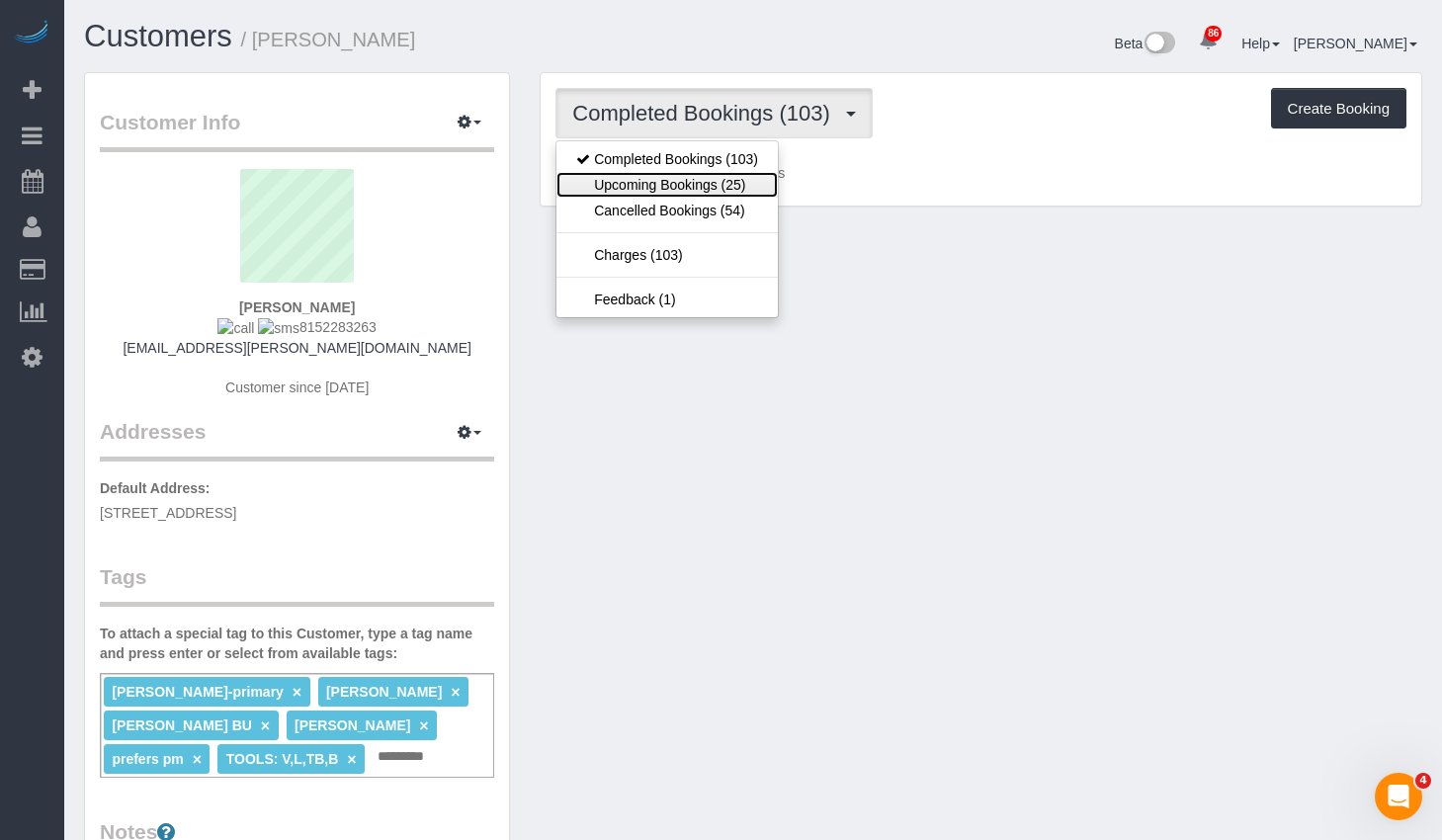
click at [684, 179] on link "Upcoming Bookings (25)" at bounding box center [667, 185] width 222 height 26
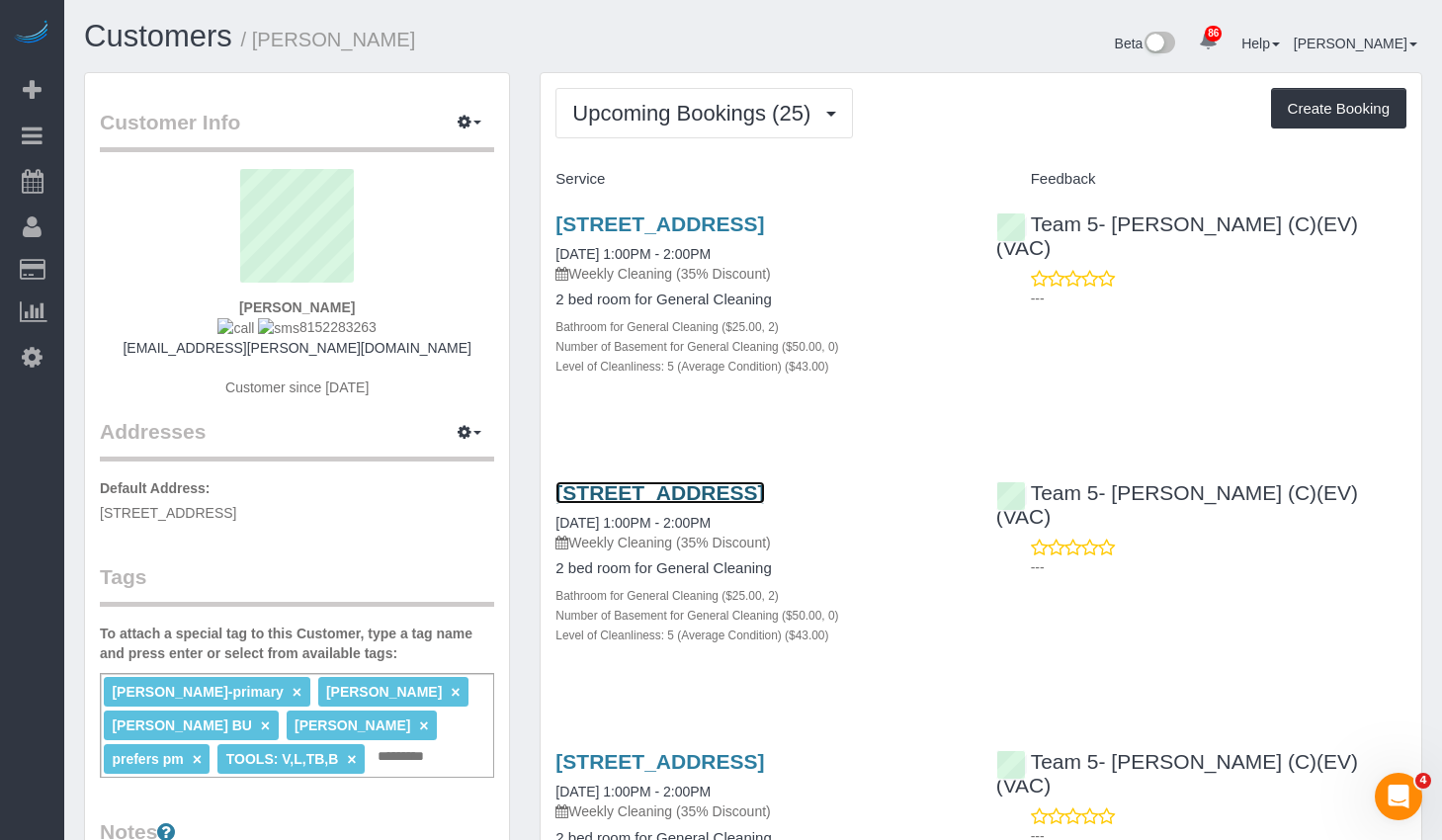
click at [732, 504] on link "2107 W Summerdale Ave, Chicago, IL 60625" at bounding box center [659, 492] width 209 height 23
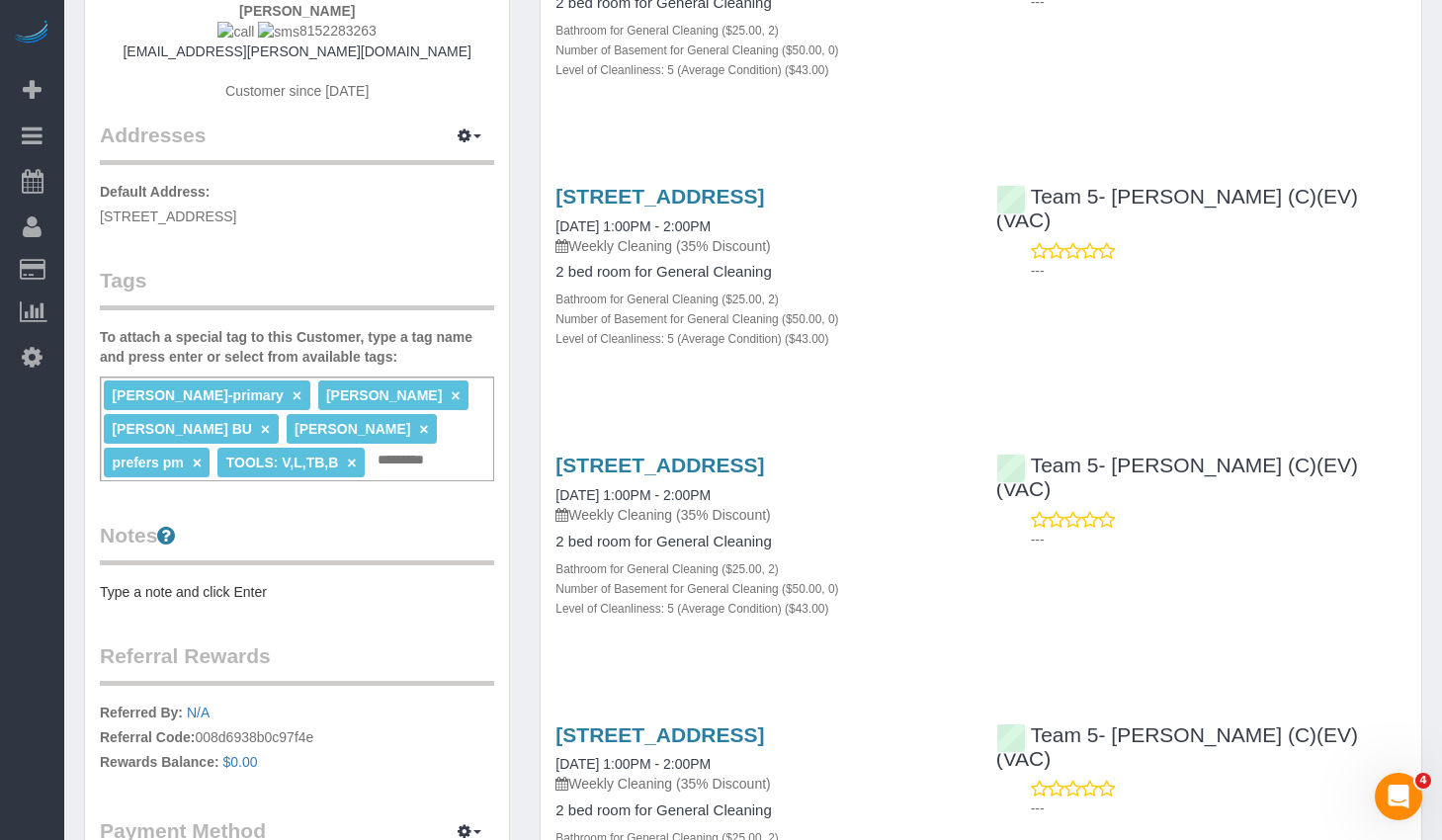
click at [244, 457] on div "Ashley-primary × Jannette BU × LIGIA BU × Maria BU × prefers pm × TOOLS: V,L,TB…" at bounding box center [296, 428] width 394 height 105
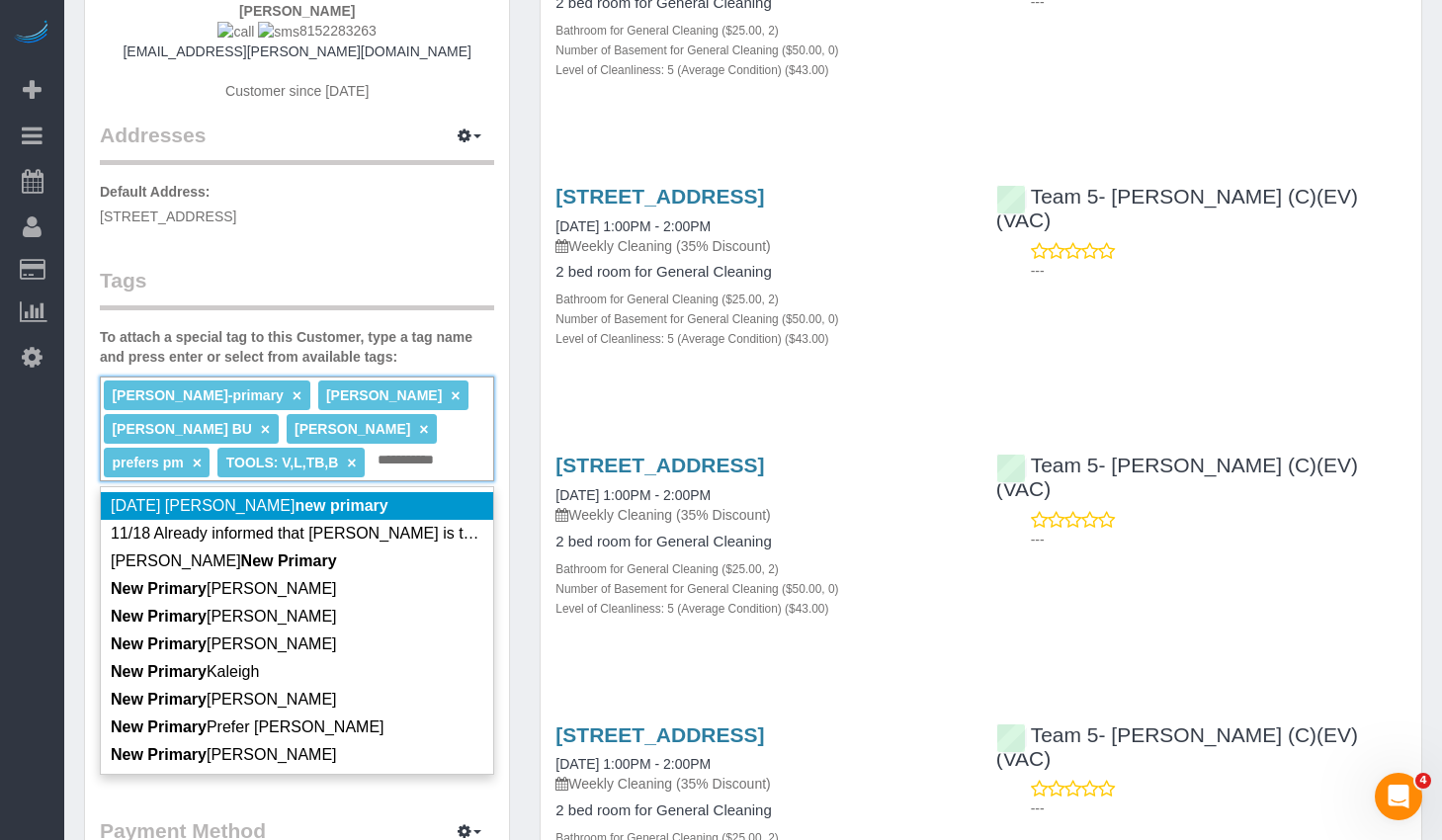
click at [372, 462] on input "**********" at bounding box center [414, 461] width 85 height 26
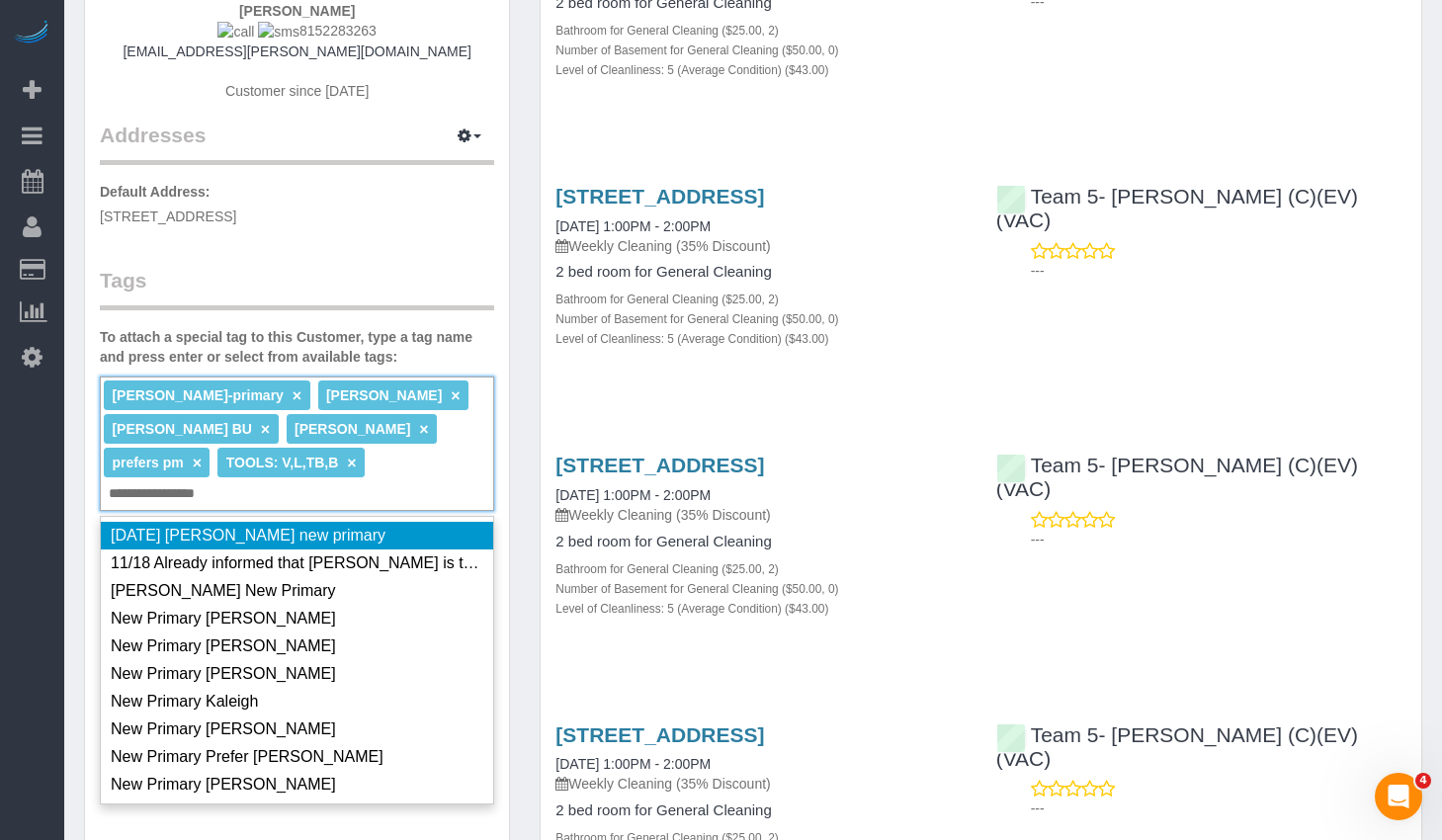
type input "**********"
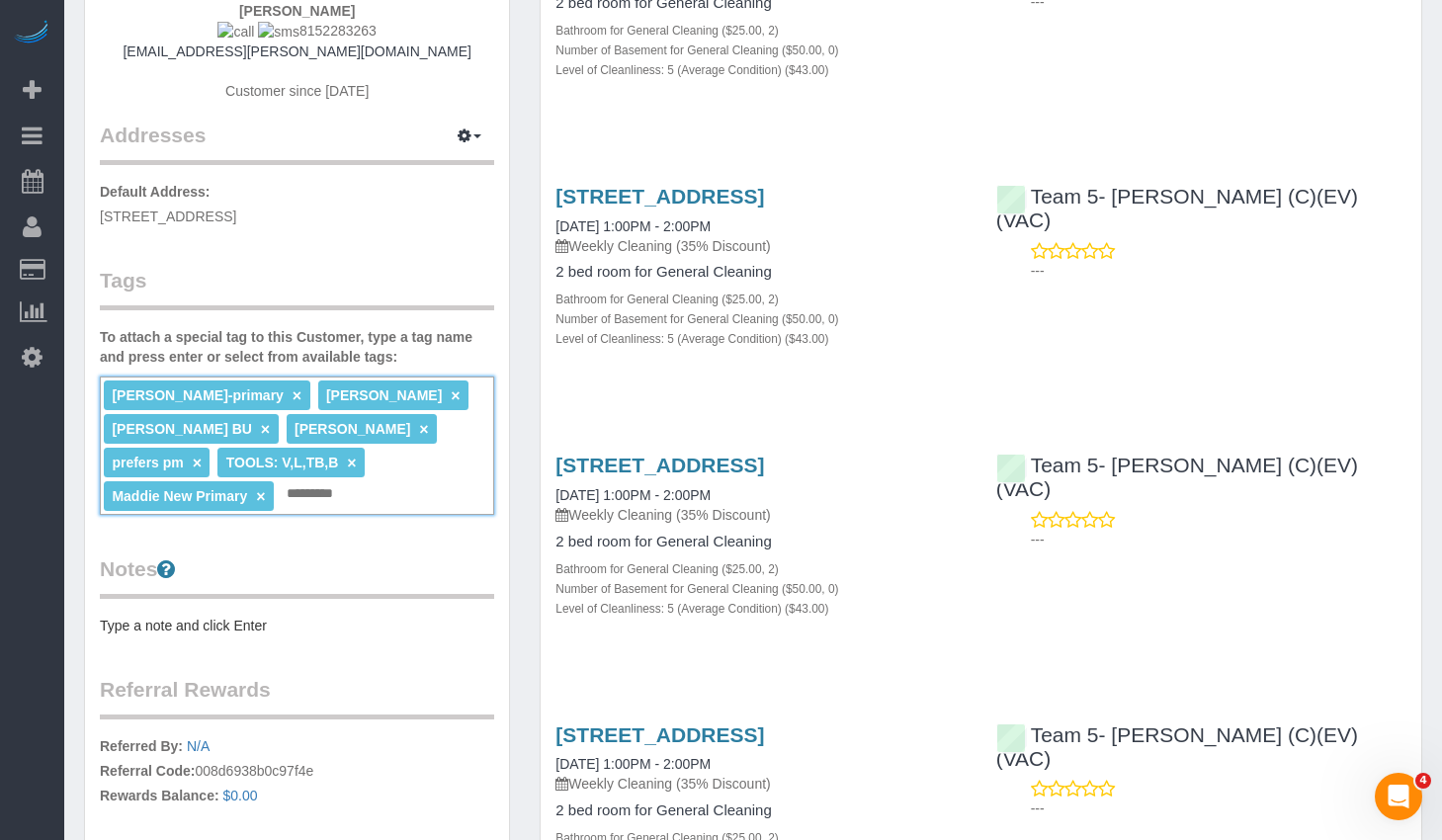
scroll to position [0, 0]
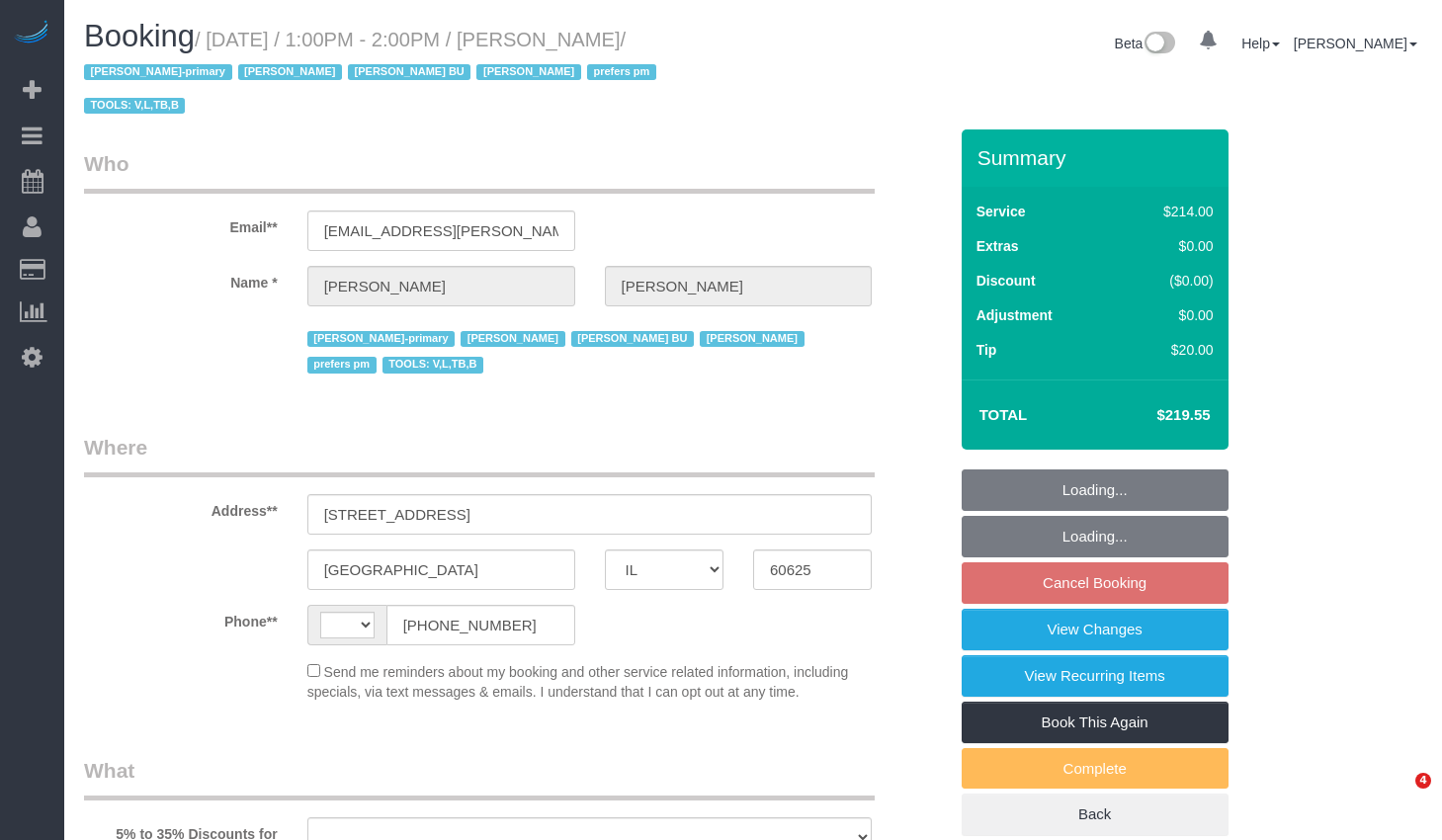
select select "IL"
select select "number:1"
select select "number:66"
select select "number:139"
select select "number:106"
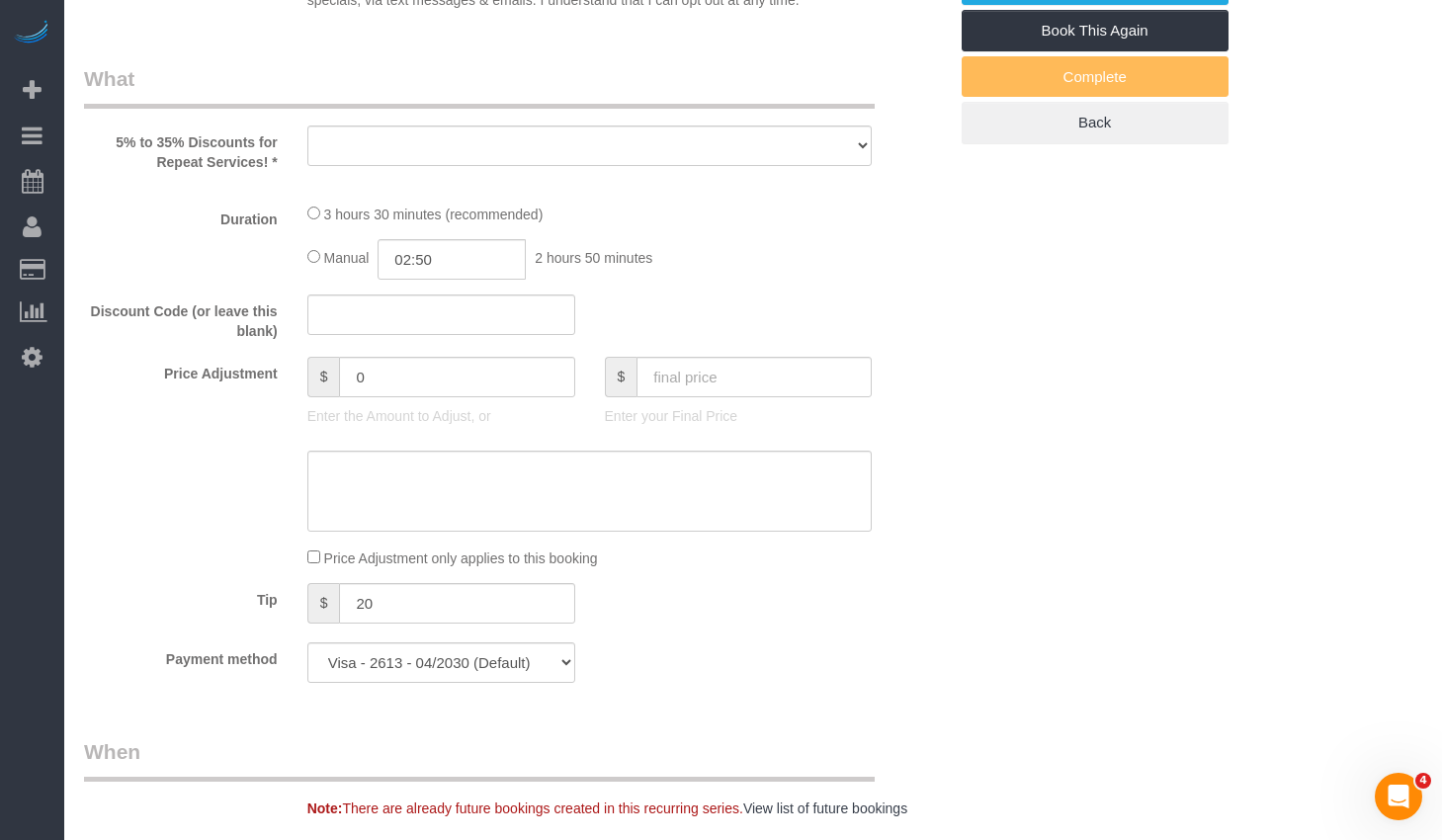
select select "string:[GEOGRAPHIC_DATA]"
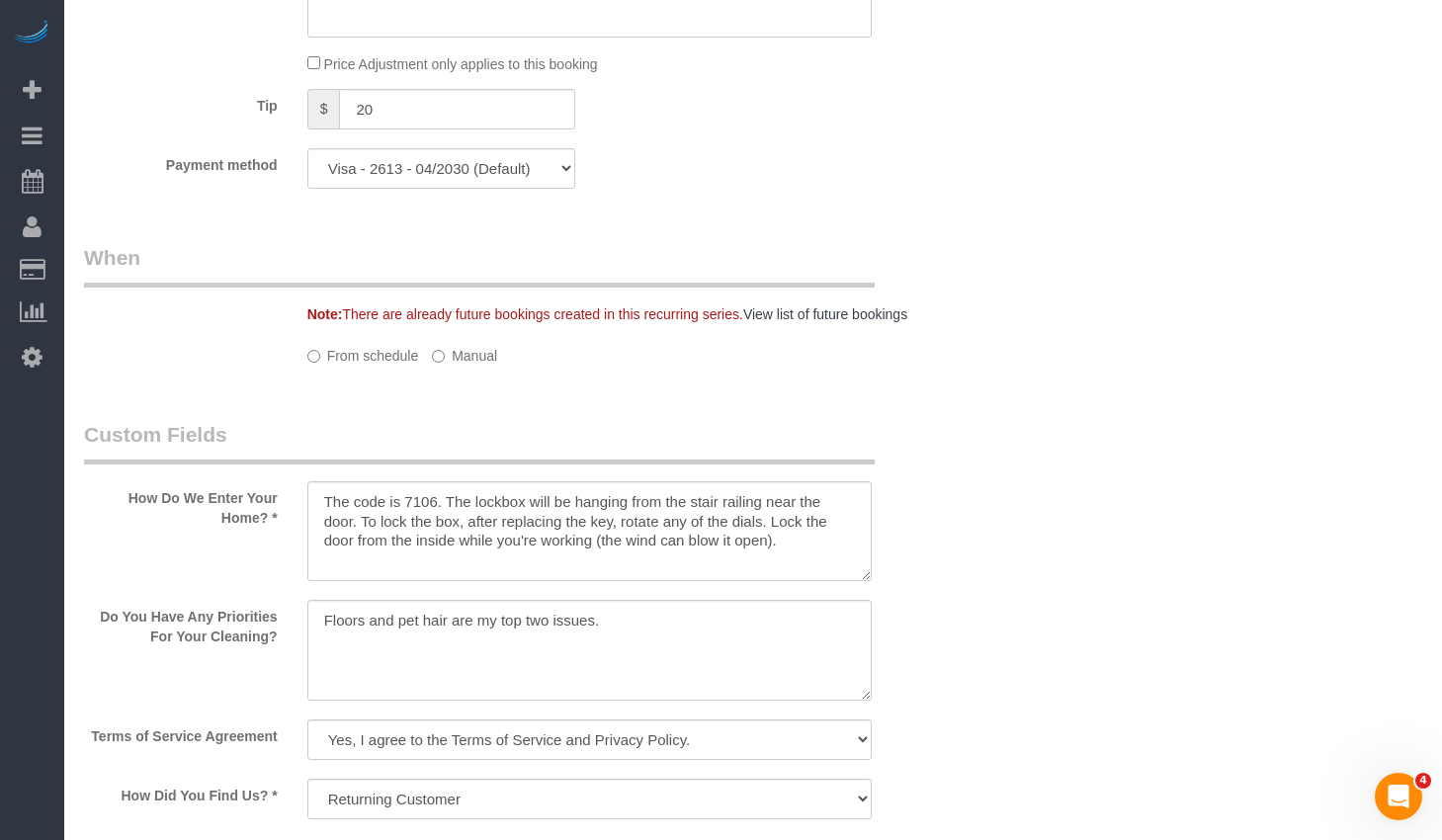
select select "object:1156"
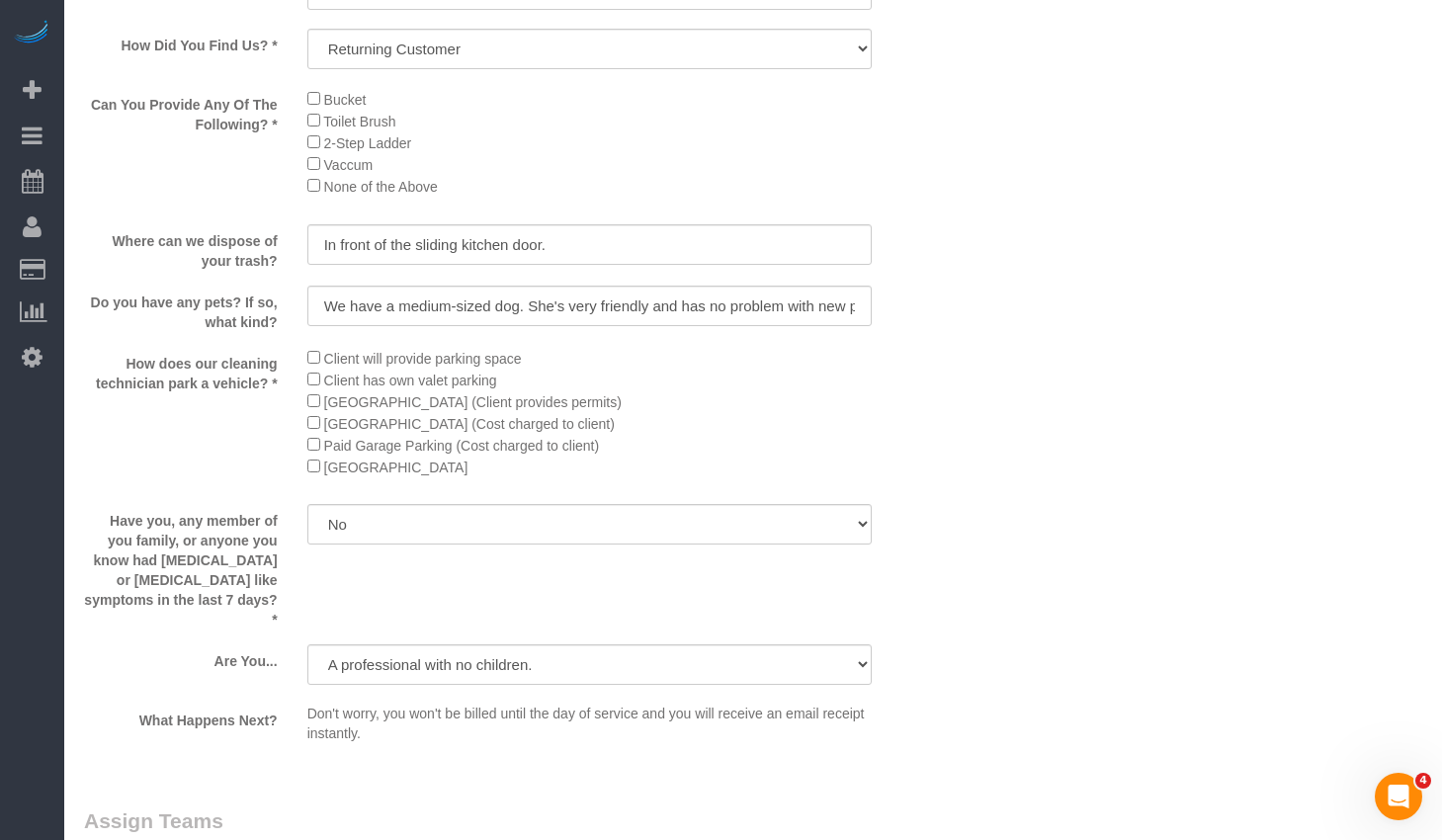
select select "512"
select select "2"
select select "5"
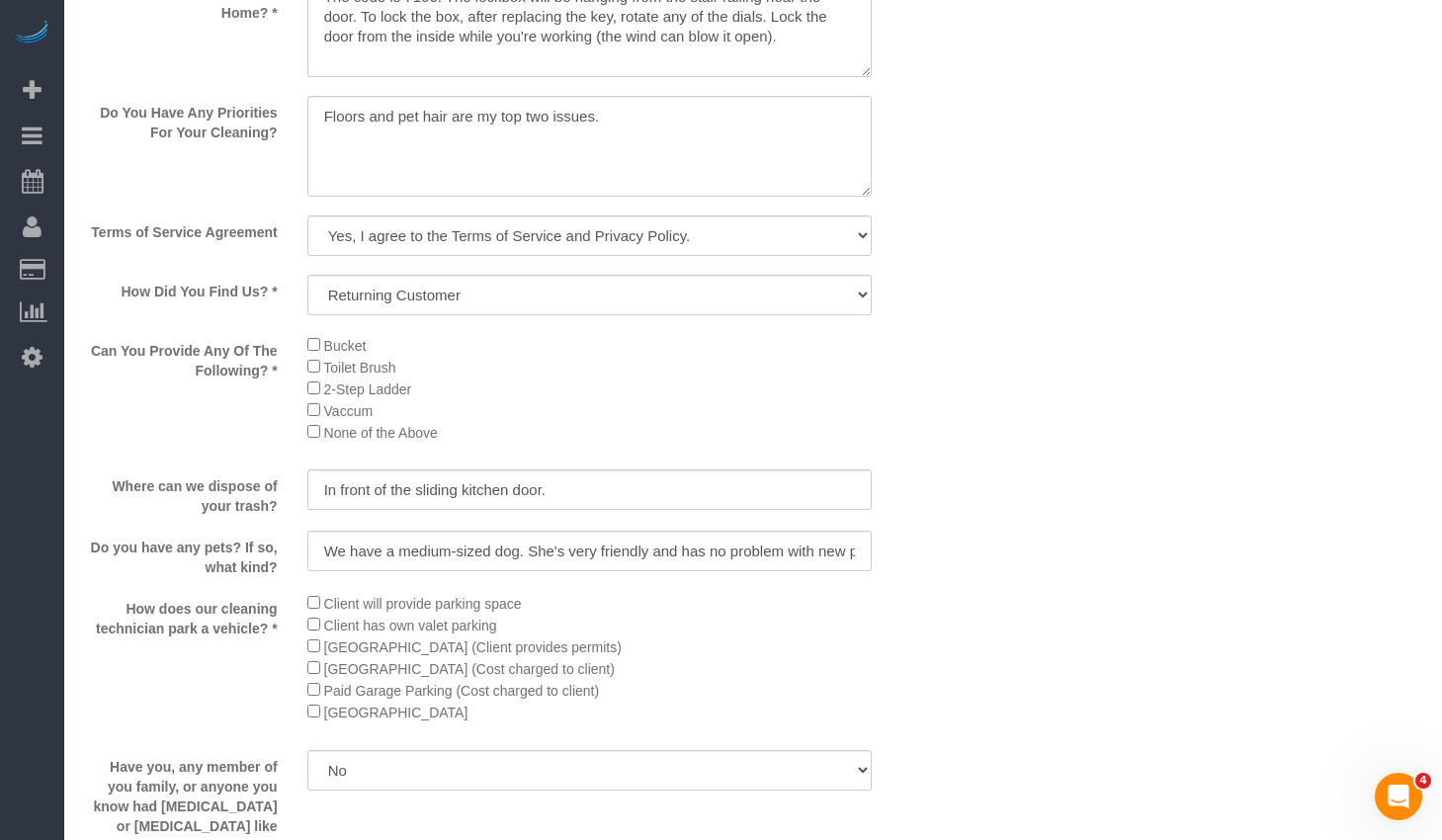
select select "2"
select select "5"
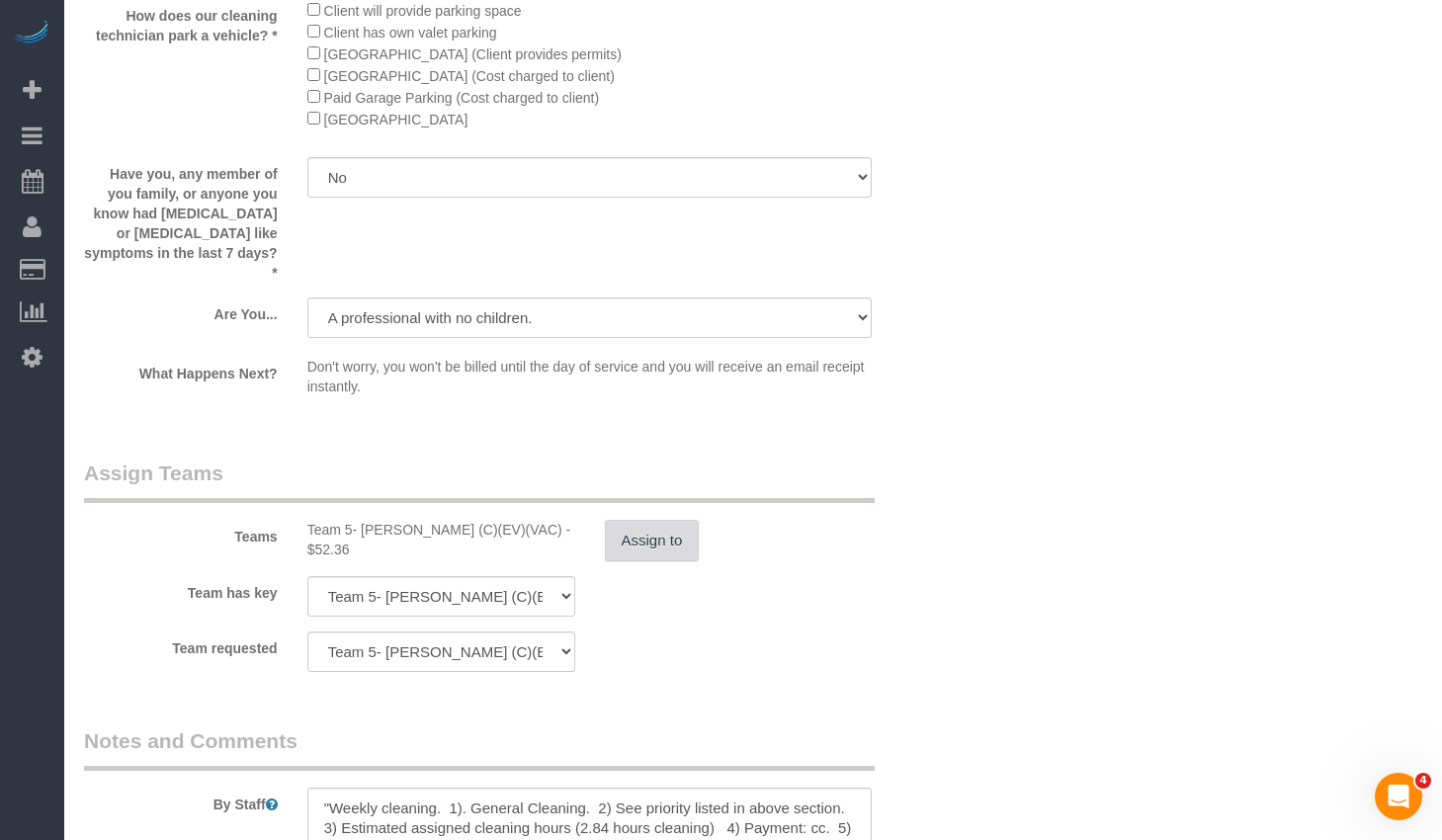
click at [676, 520] on button "Assign to" at bounding box center [652, 541] width 95 height 42
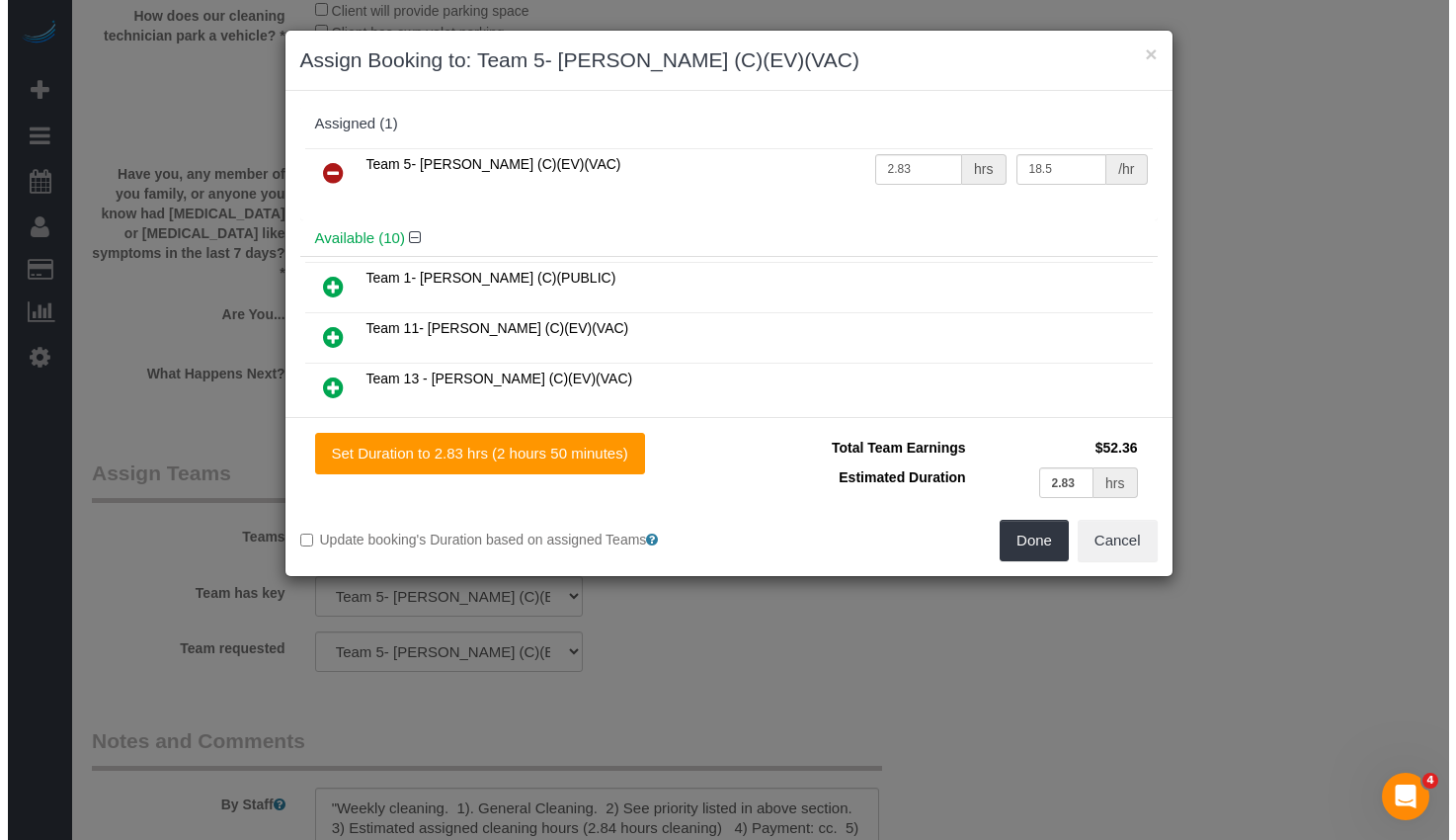
scroll to position [3312, 0]
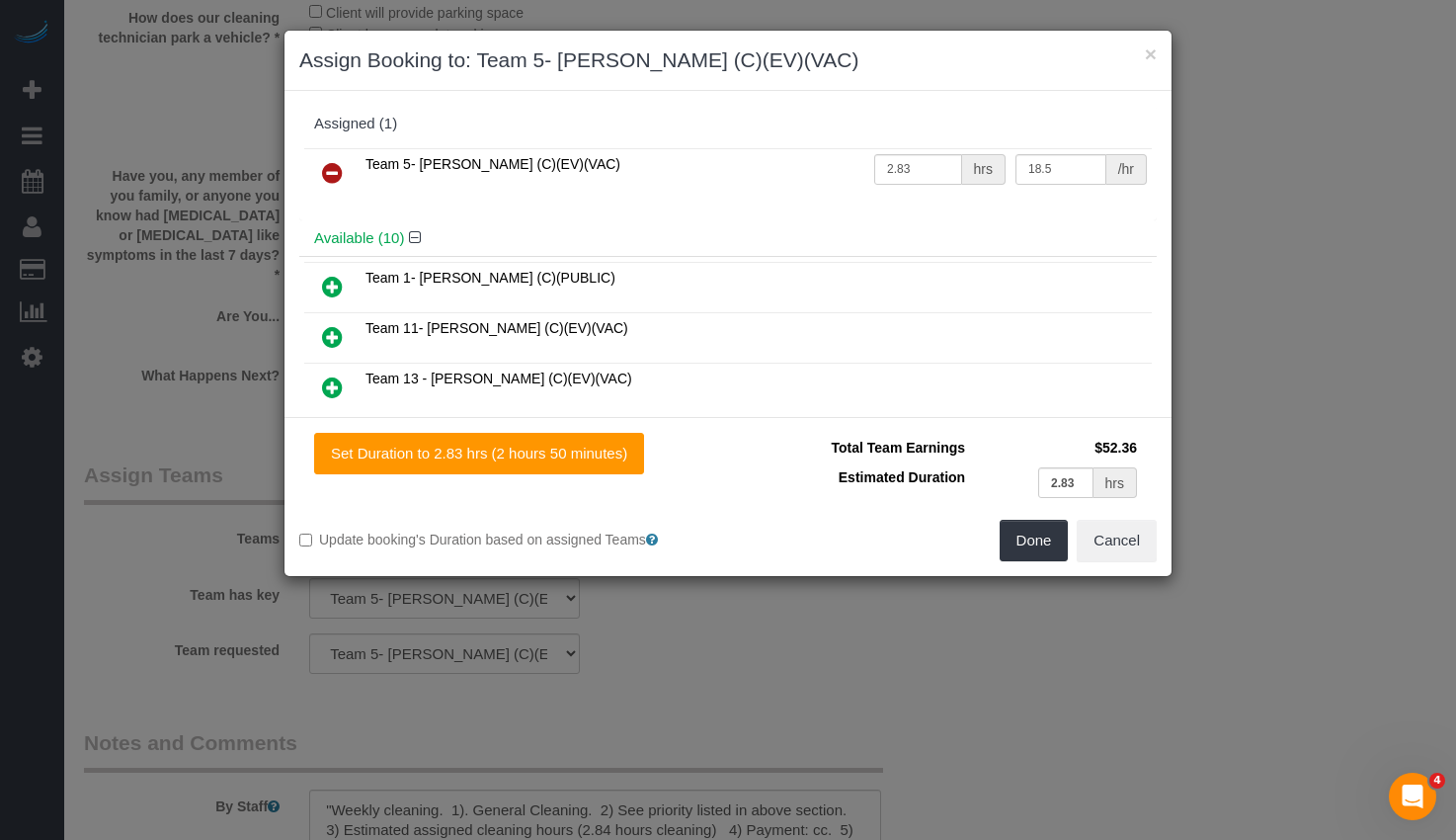
click at [324, 171] on icon at bounding box center [332, 173] width 21 height 24
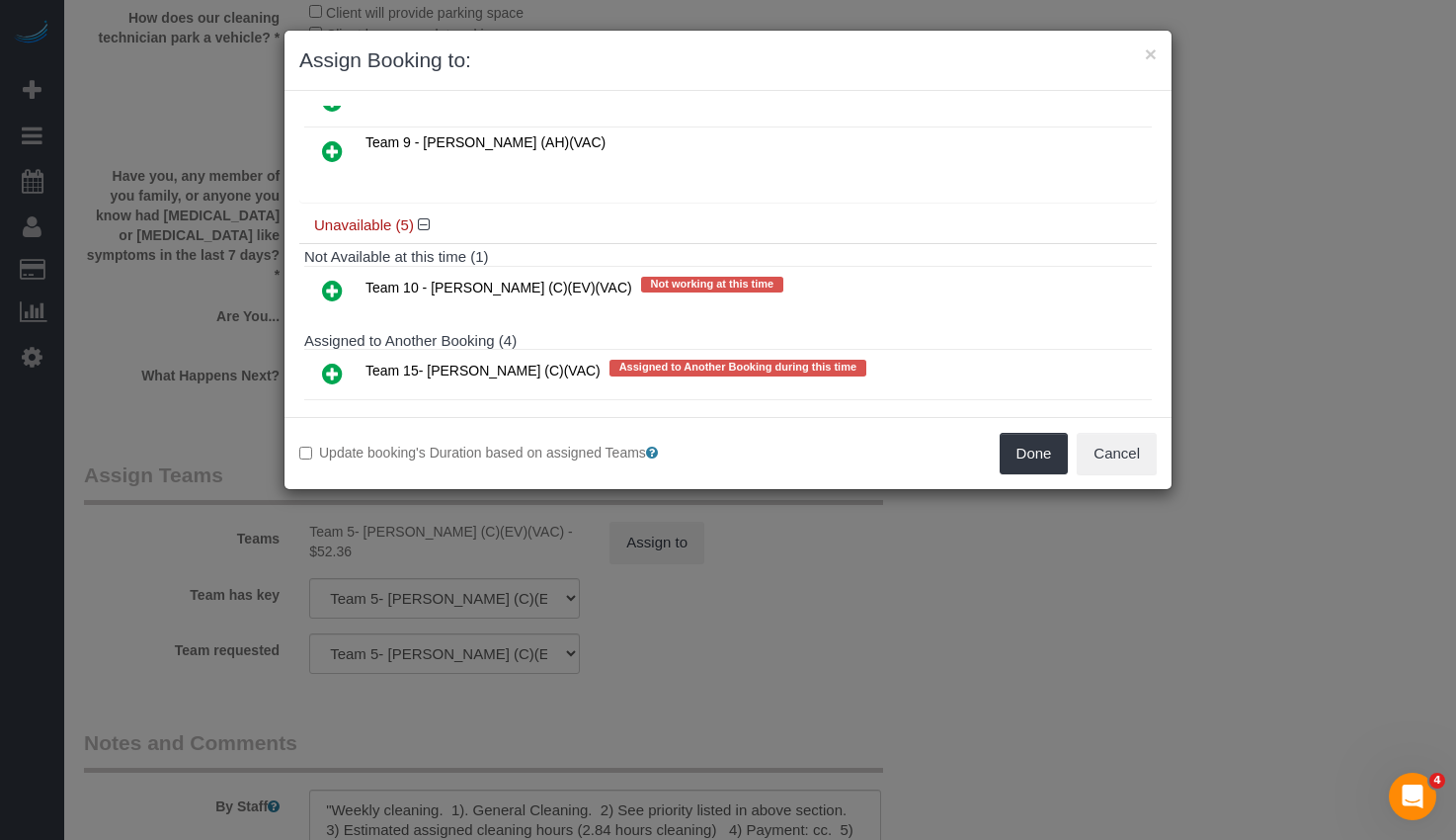
scroll to position [296, 0]
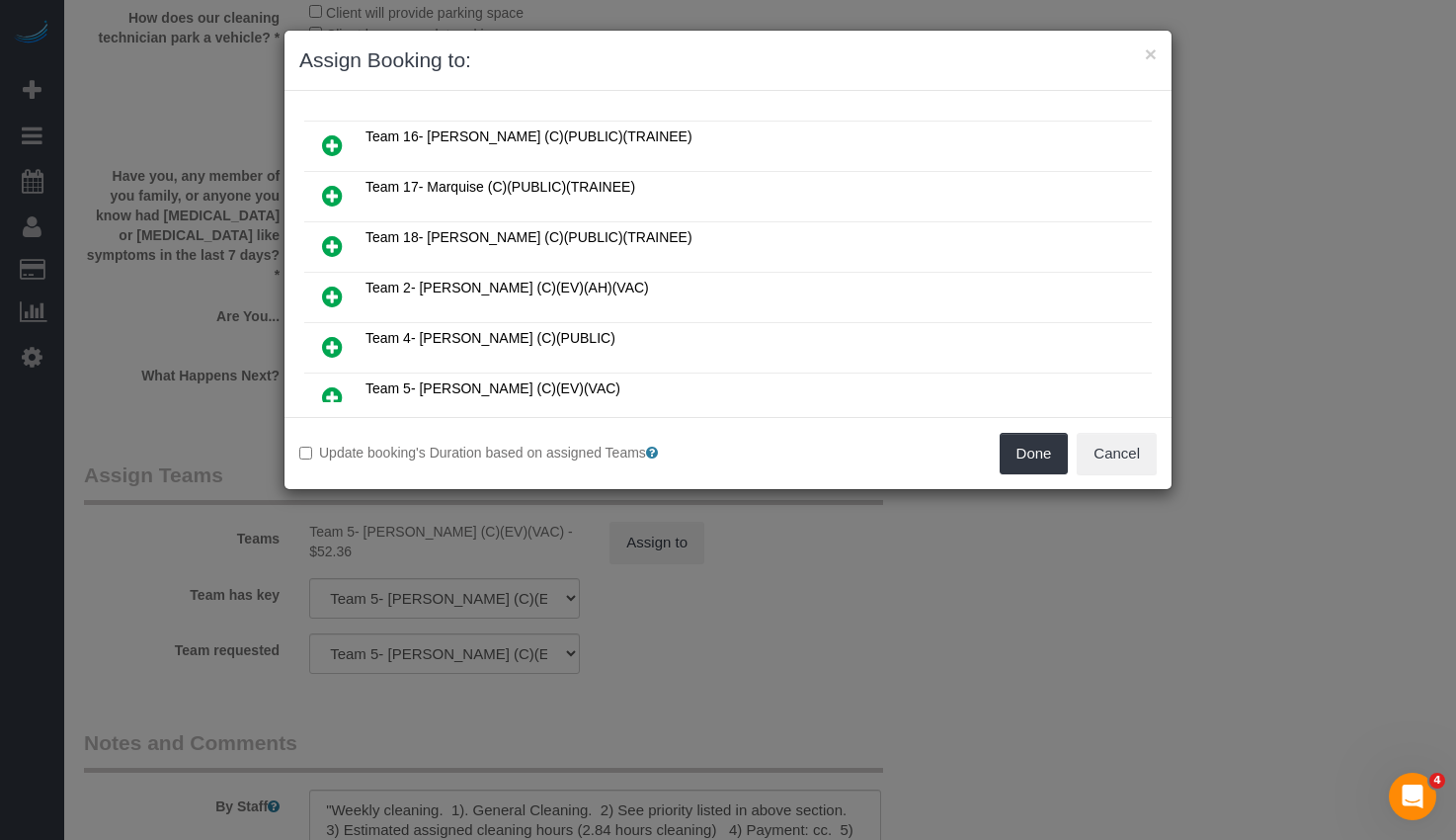
click at [330, 240] on icon at bounding box center [332, 246] width 21 height 24
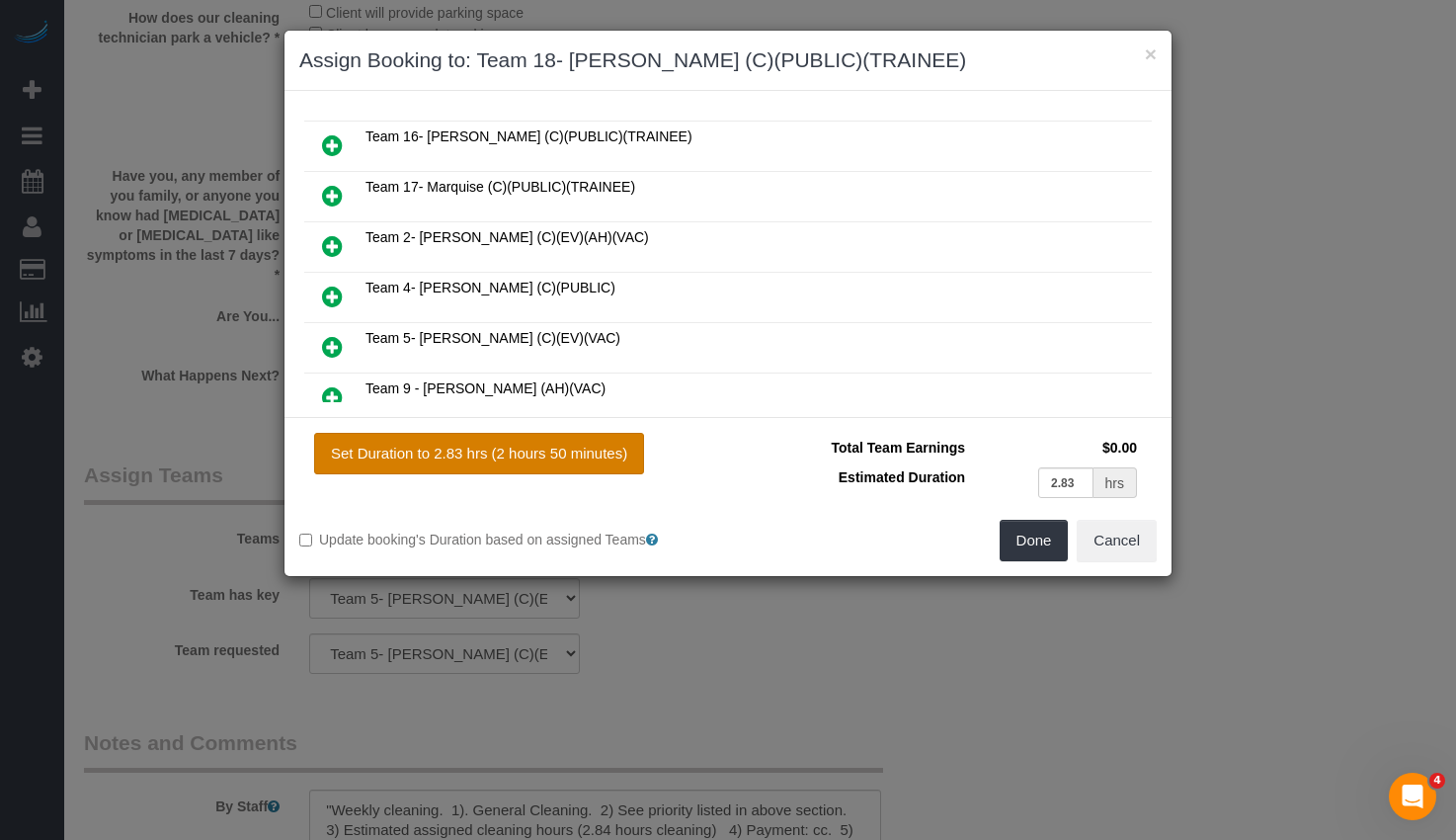
click at [537, 454] on button "Set Duration to 2.83 hrs (2 hours 50 minutes)" at bounding box center [479, 454] width 330 height 42
type input "2.83"
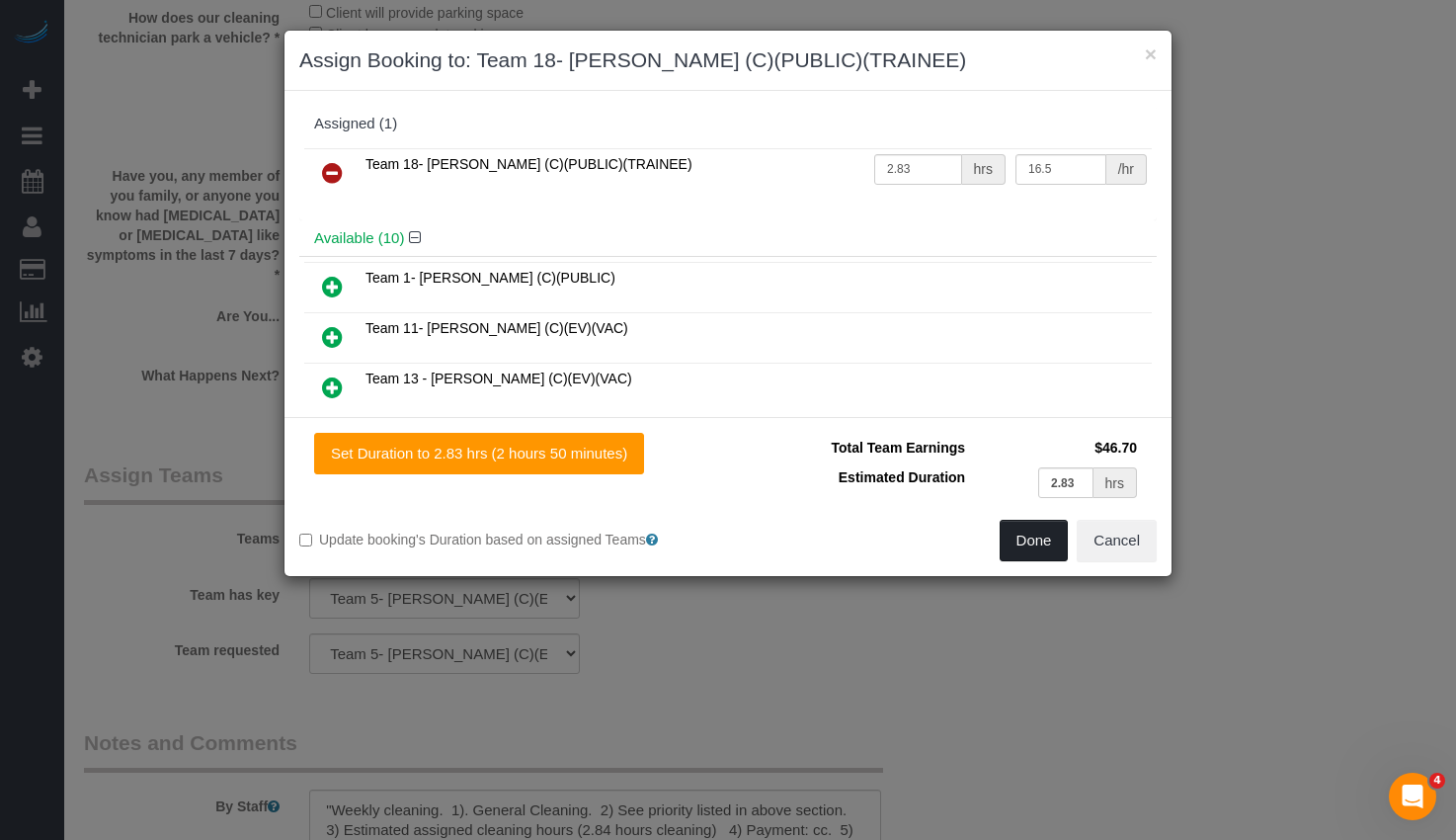
click at [1053, 544] on button "Done" at bounding box center [1033, 541] width 69 height 42
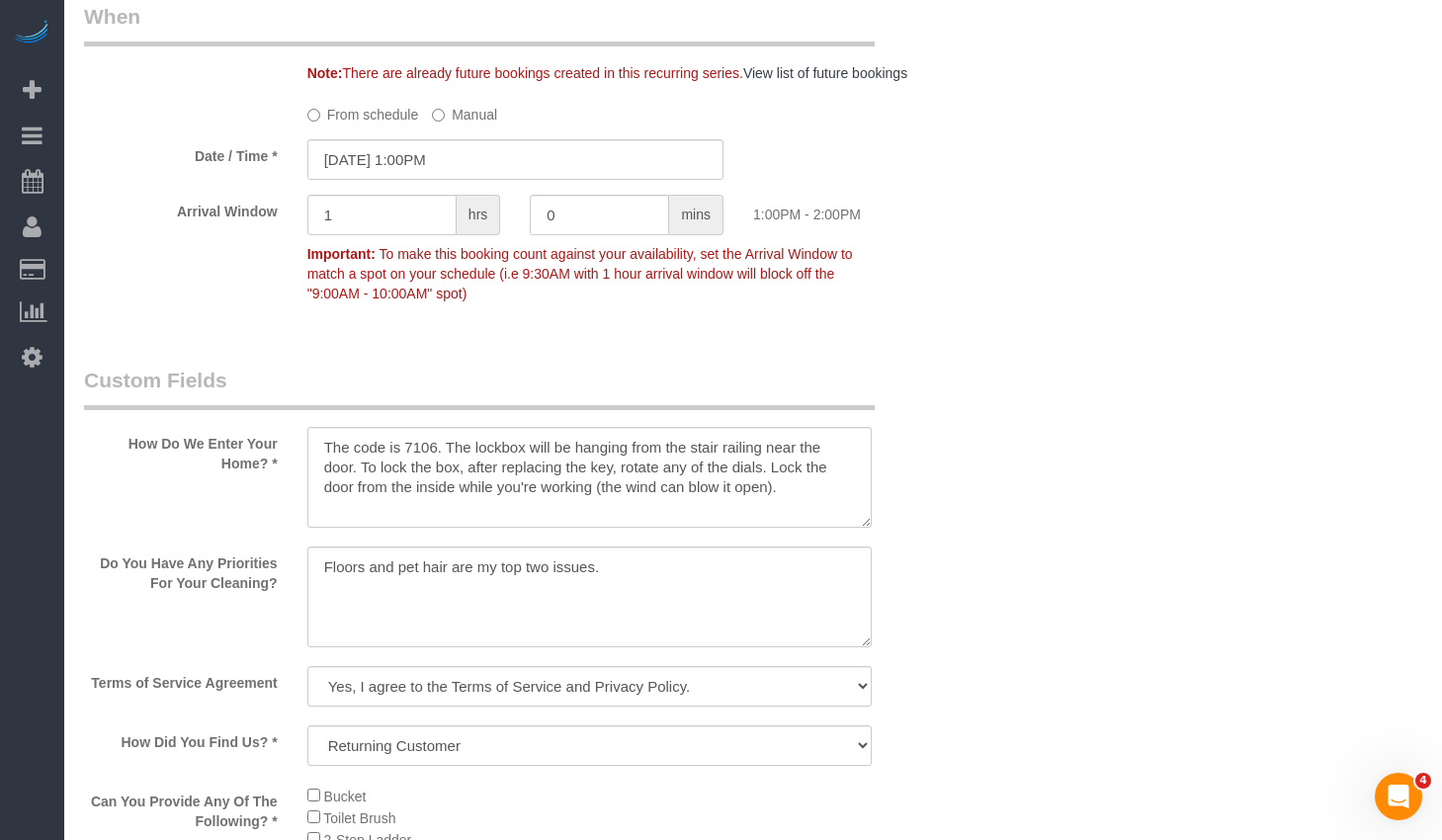
scroll to position [1974, 0]
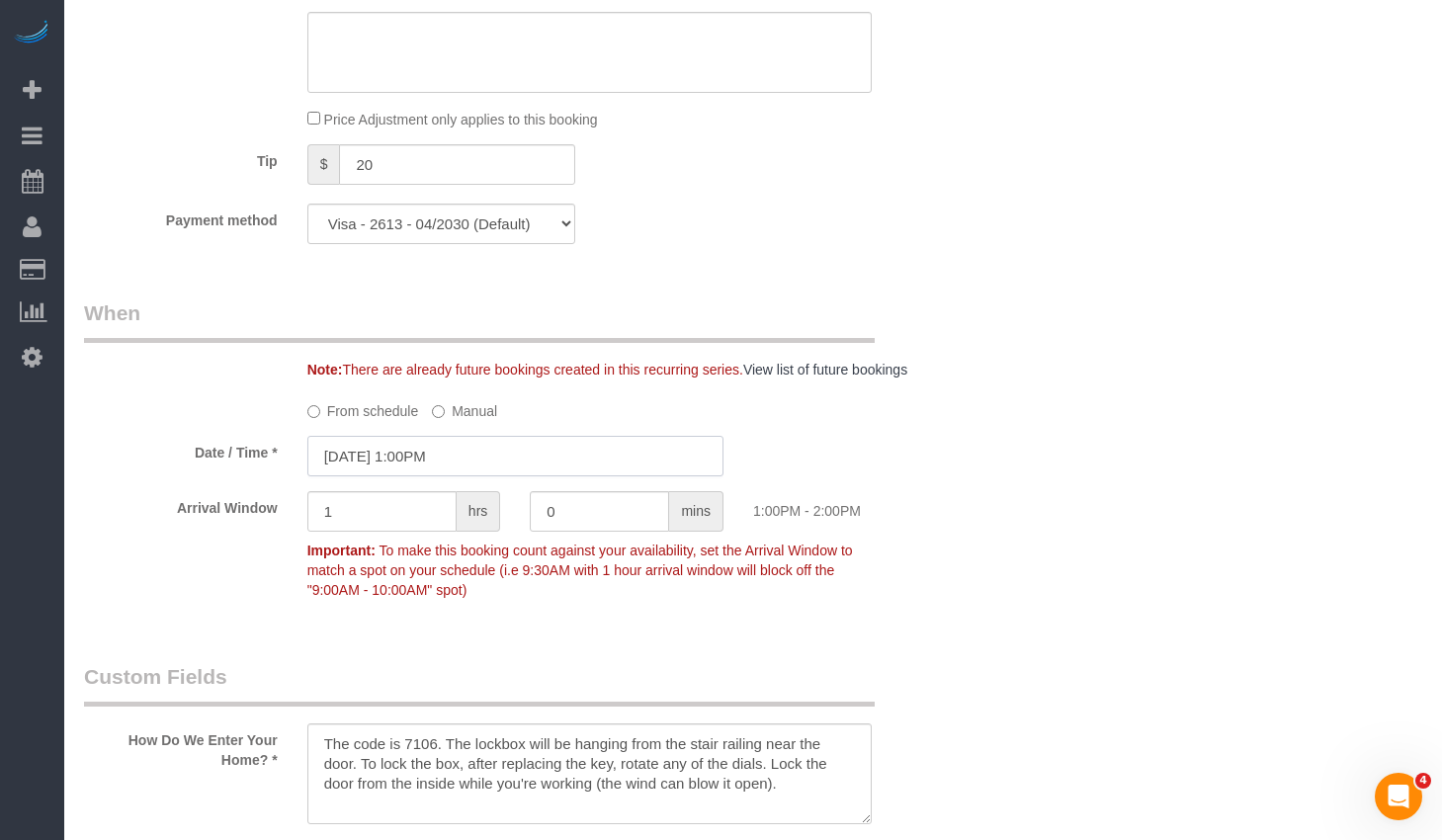
click at [471, 436] on input "10/13/2025 1:00PM" at bounding box center [515, 456] width 416 height 41
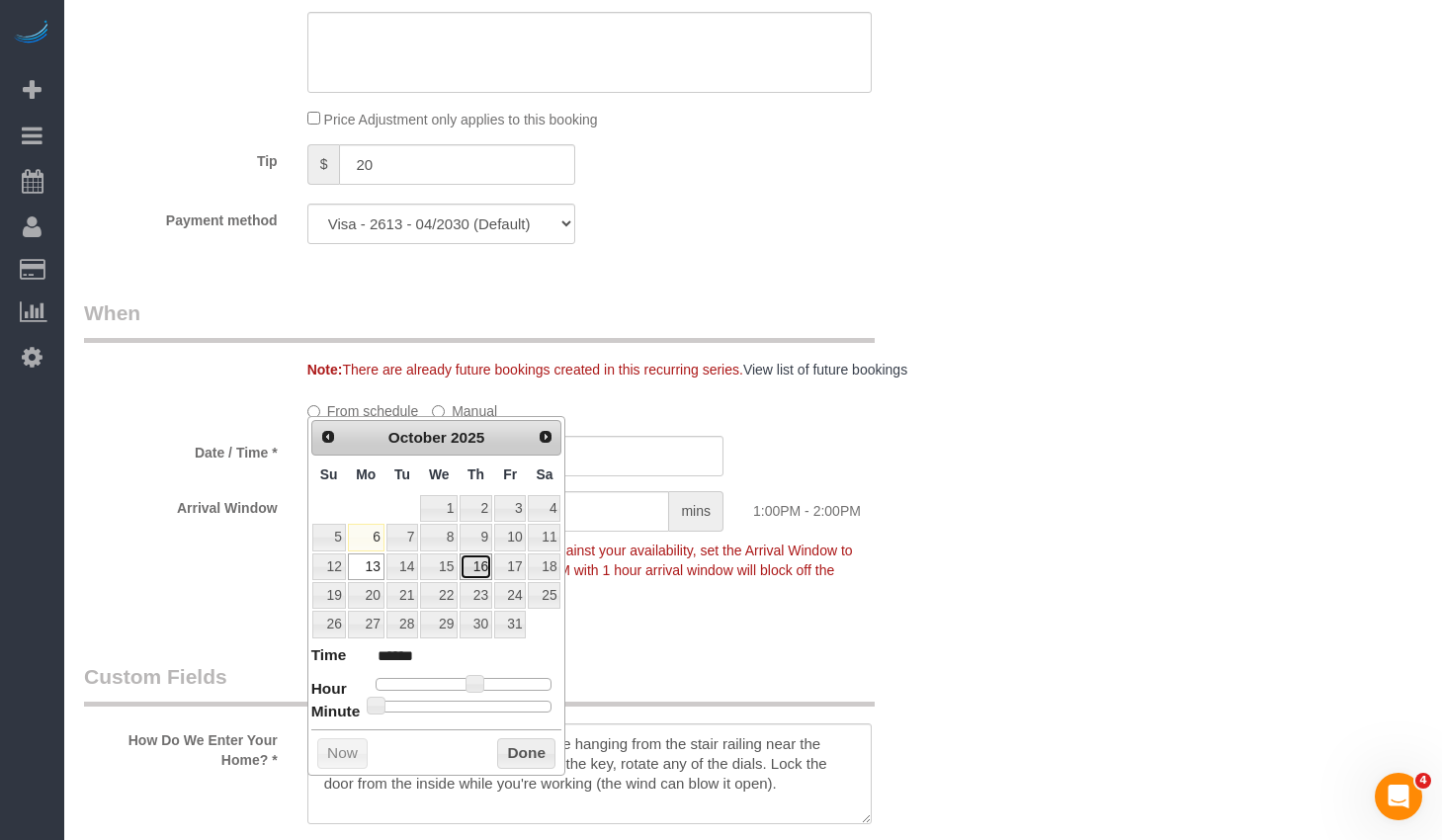
click at [485, 563] on link "16" at bounding box center [475, 566] width 33 height 27
type input "10/16/2025 1:00PM"
click at [525, 757] on button "Done" at bounding box center [526, 754] width 58 height 32
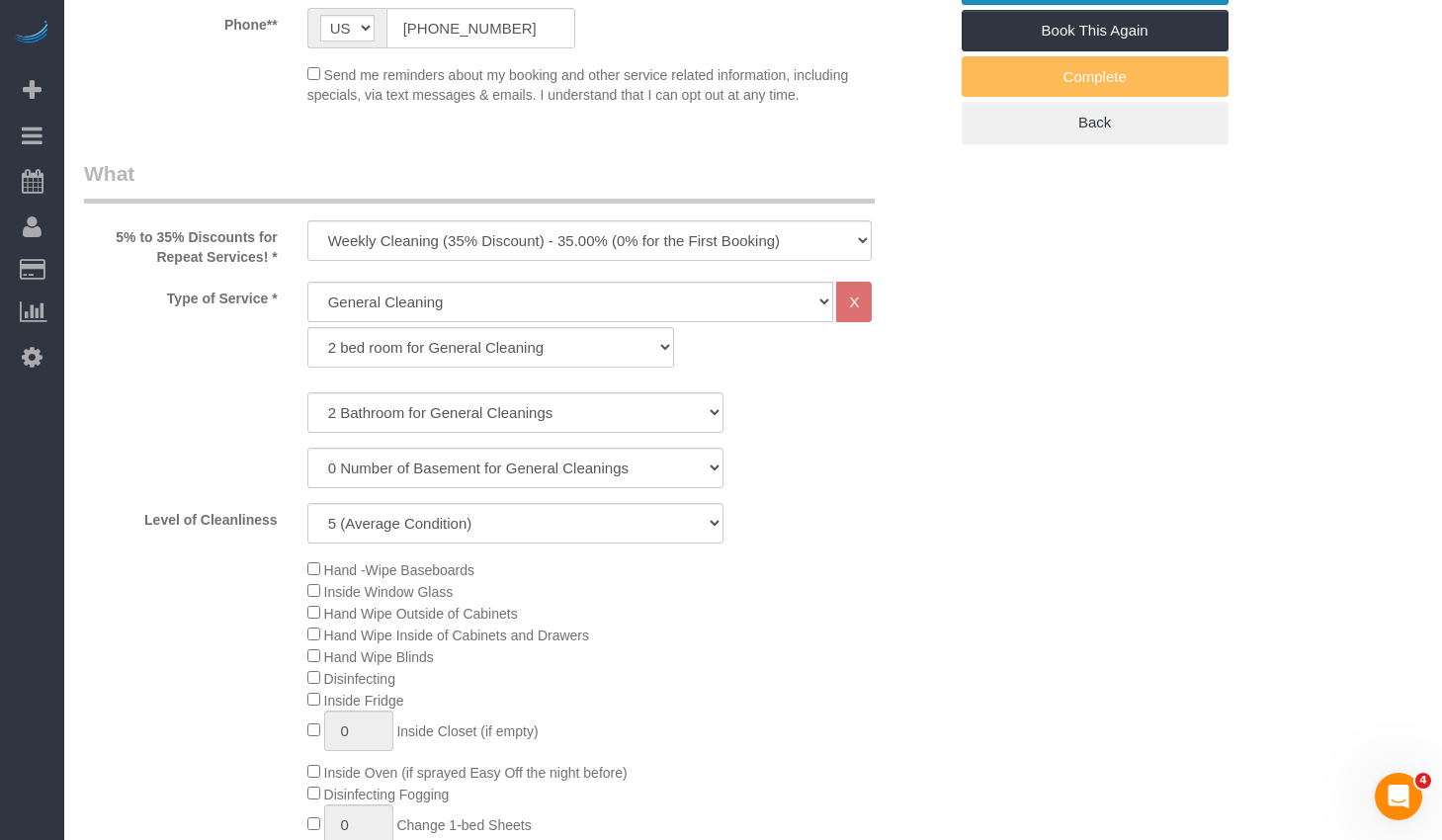
scroll to position [0, 0]
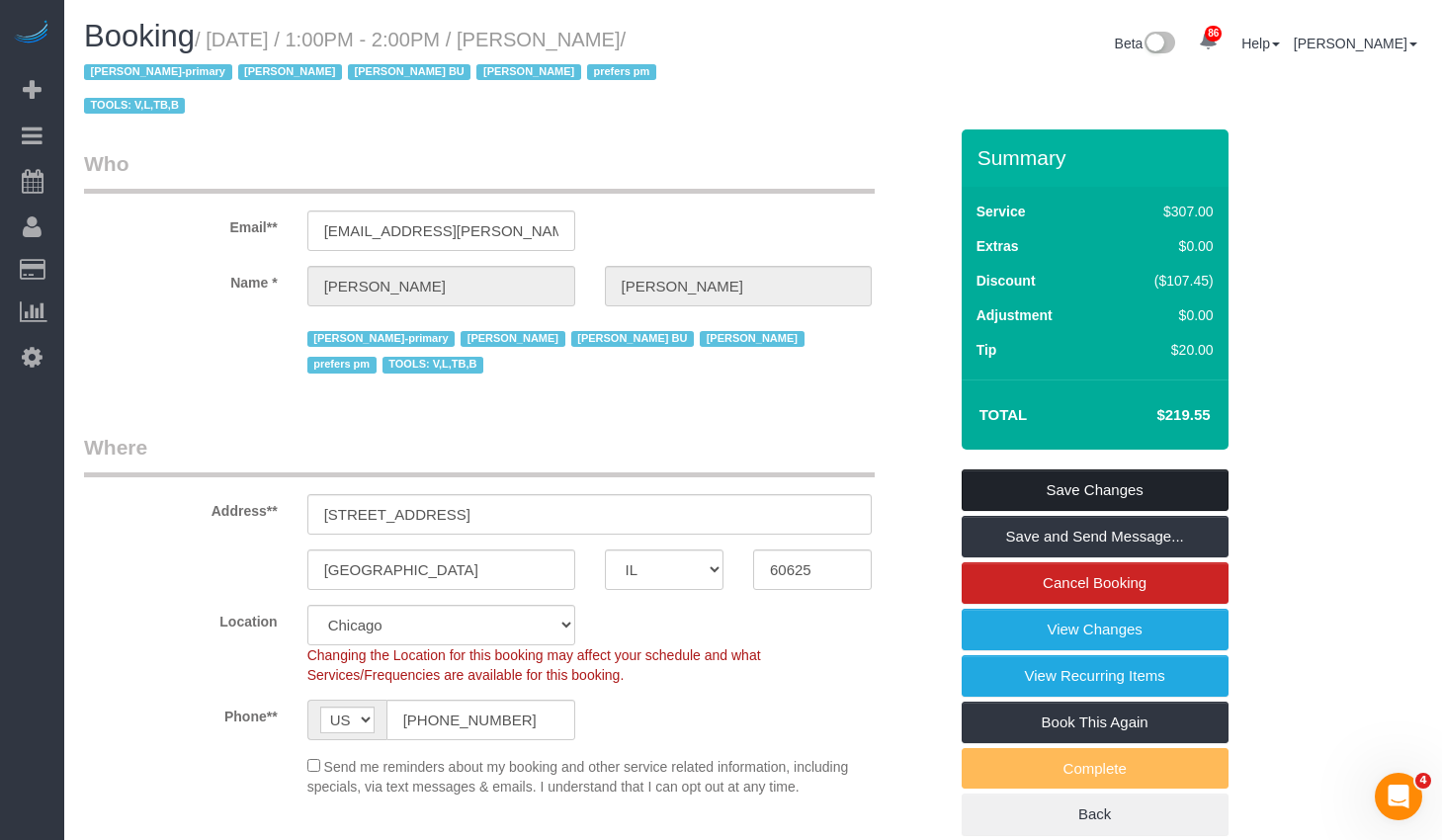
click at [1137, 469] on link "Save Changes" at bounding box center [1094, 490] width 266 height 42
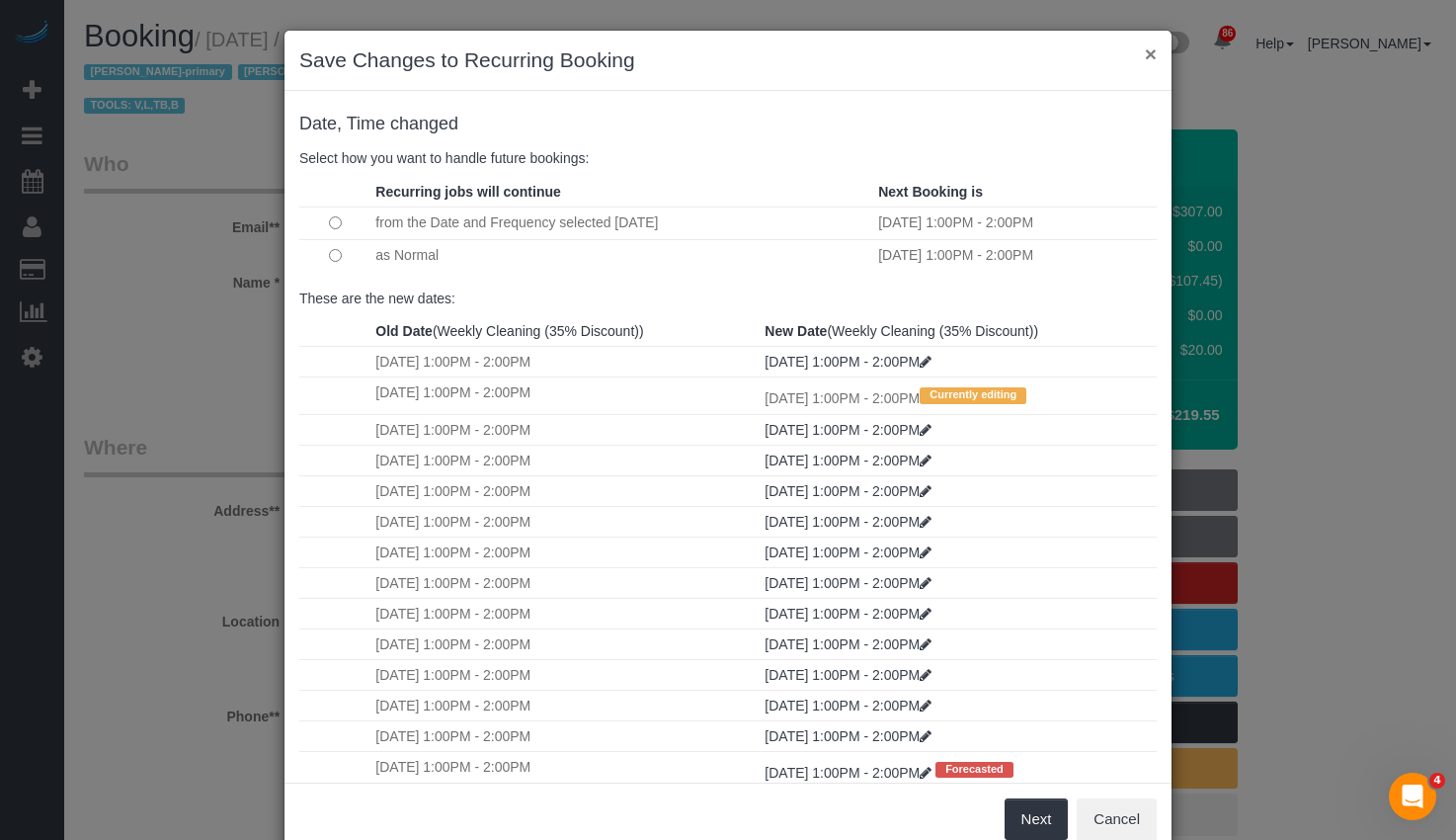
drag, startPoint x: 1144, startPoint y: 56, endPoint x: 1164, endPoint y: 80, distance: 31.2
click at [1164, 106] on div "× Save Changes to Recurring Booking Date, Time changed Select how you want to h…" at bounding box center [727, 443] width 889 height 826
click at [1145, 54] on button "×" at bounding box center [1151, 54] width 12 height 21
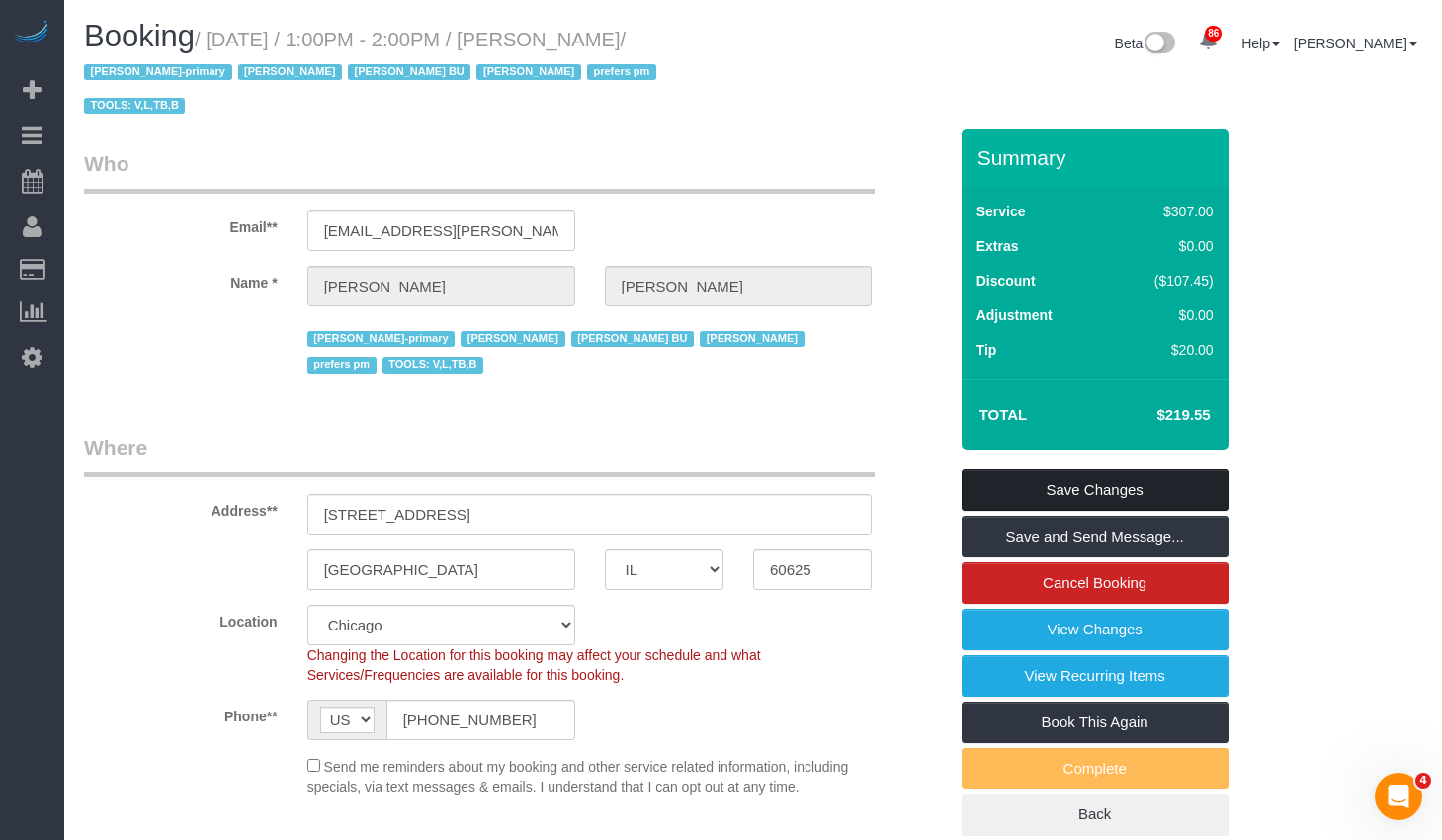
click at [1163, 469] on link "Save Changes" at bounding box center [1094, 490] width 266 height 42
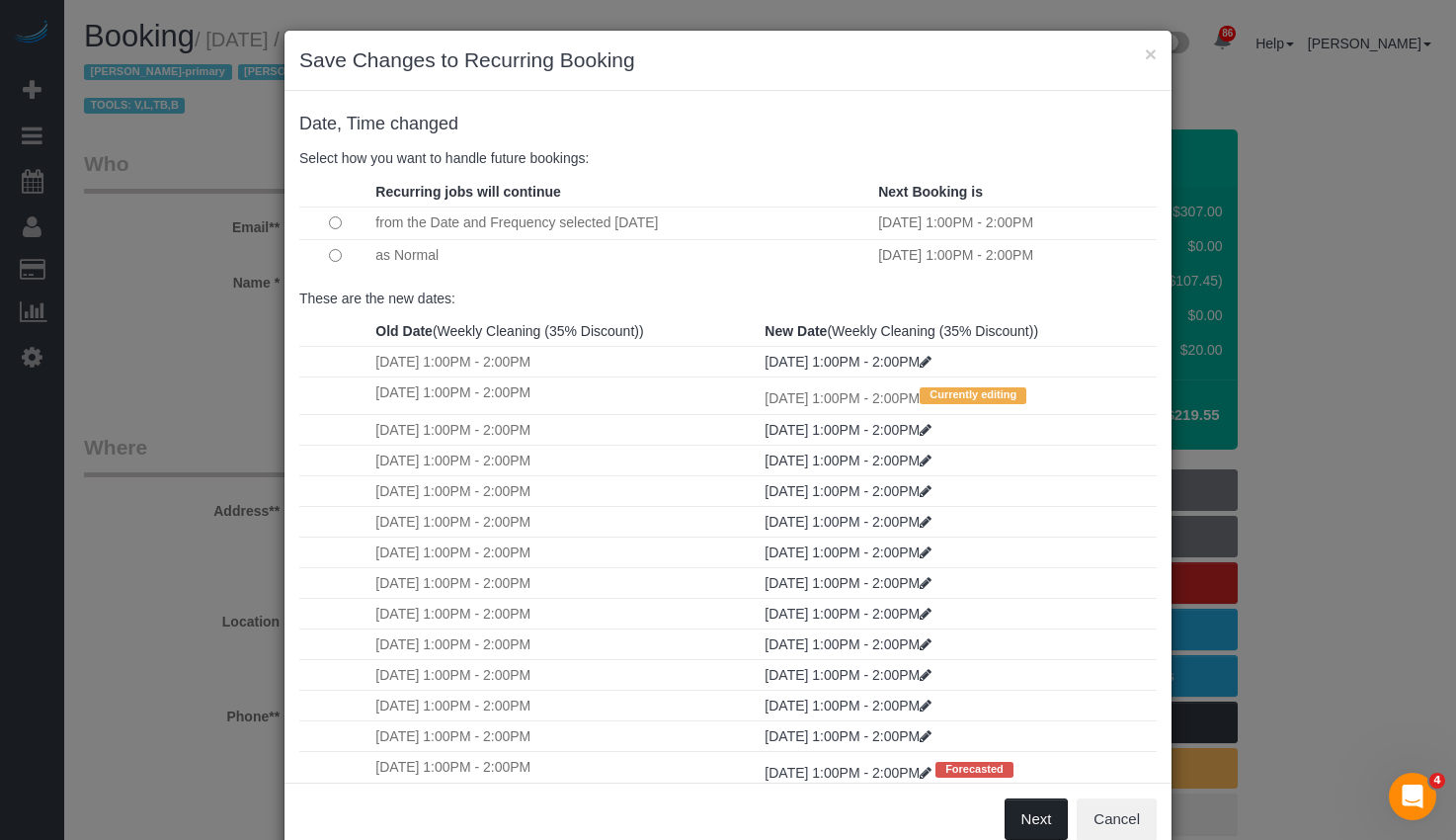
click at [1031, 821] on button "Next" at bounding box center [1036, 819] width 64 height 42
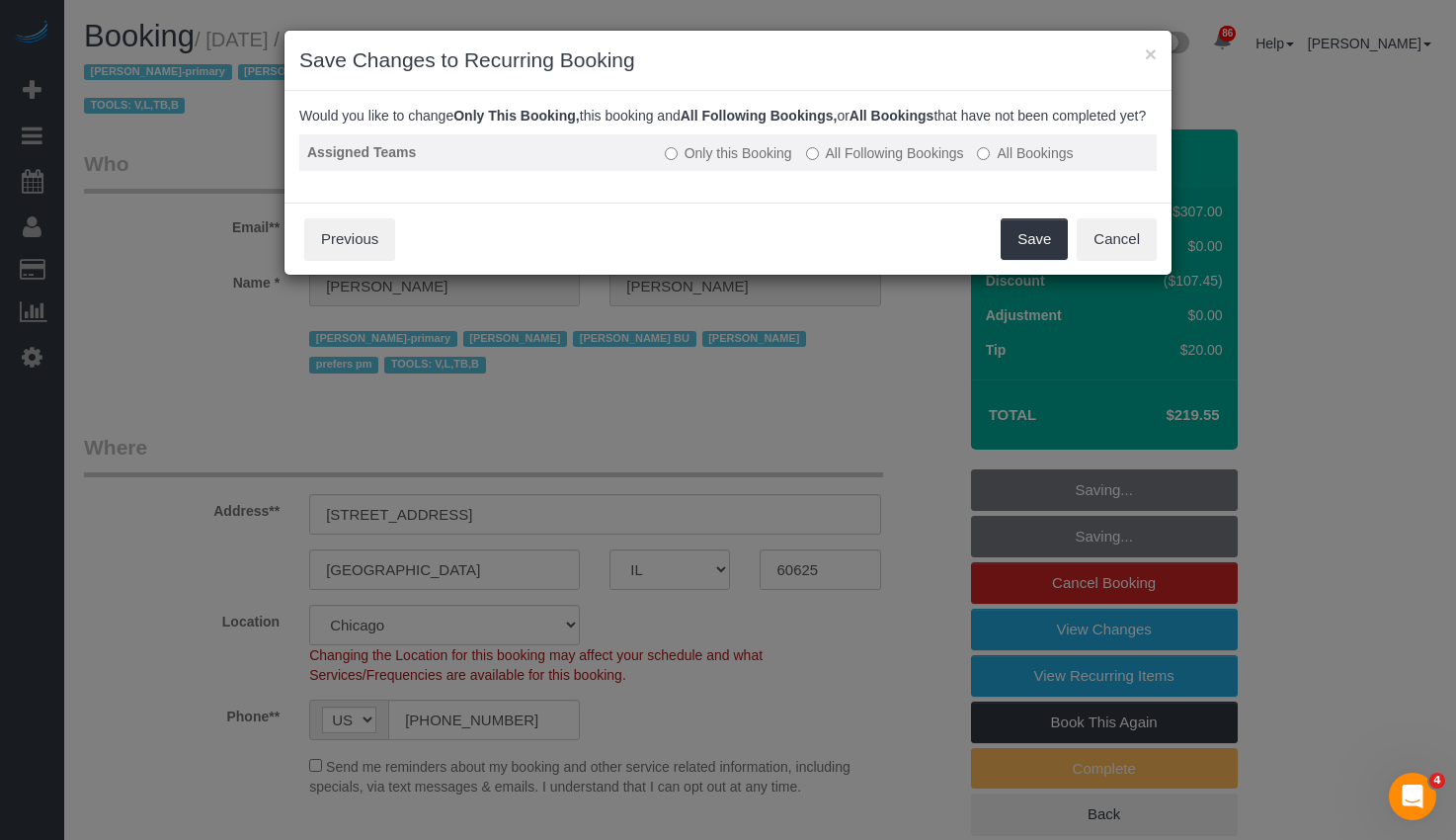
click at [864, 163] on label "All Following Bookings" at bounding box center [885, 154] width 158 height 20
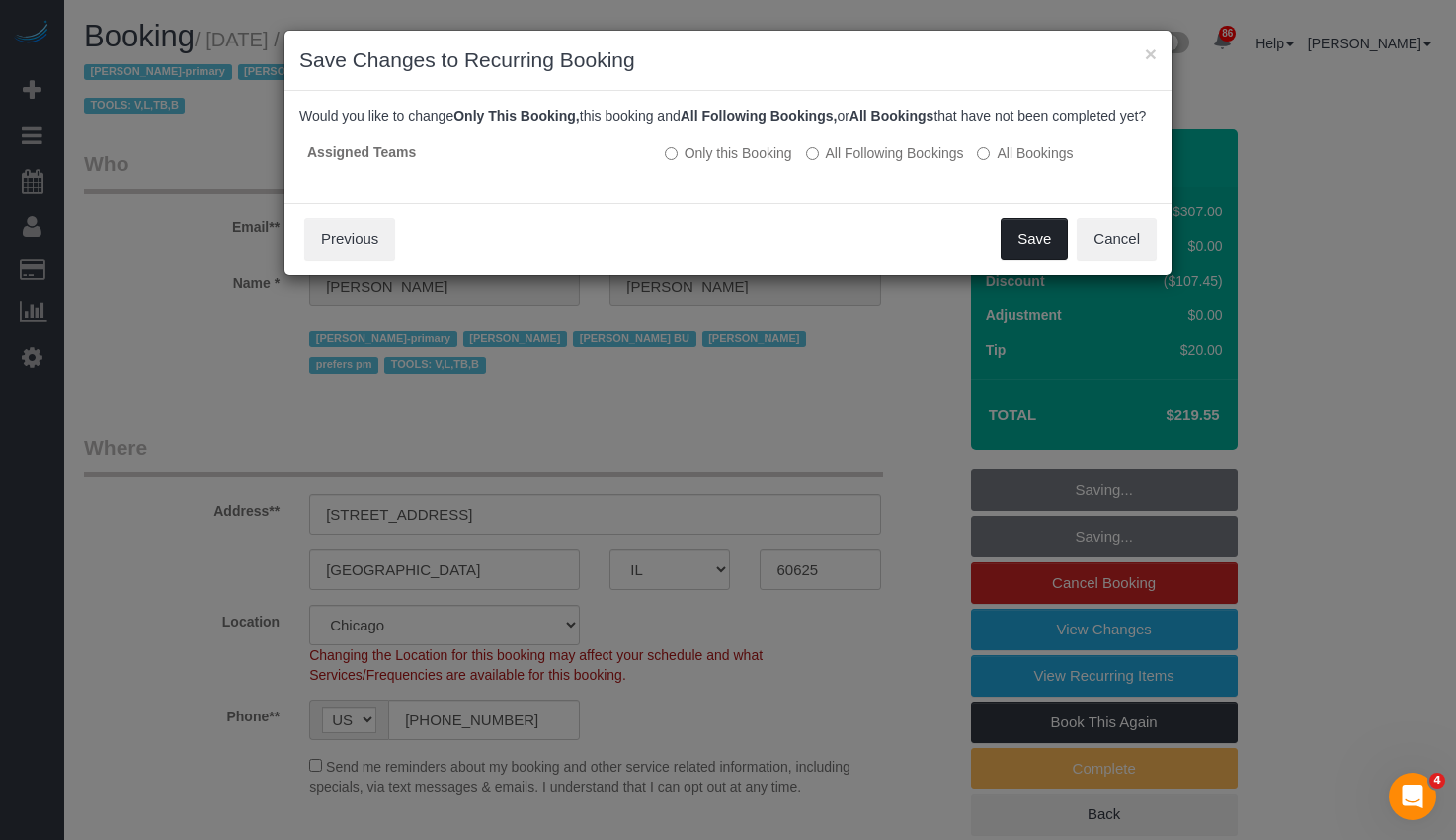
click at [1034, 258] on button "Save" at bounding box center [1033, 239] width 67 height 42
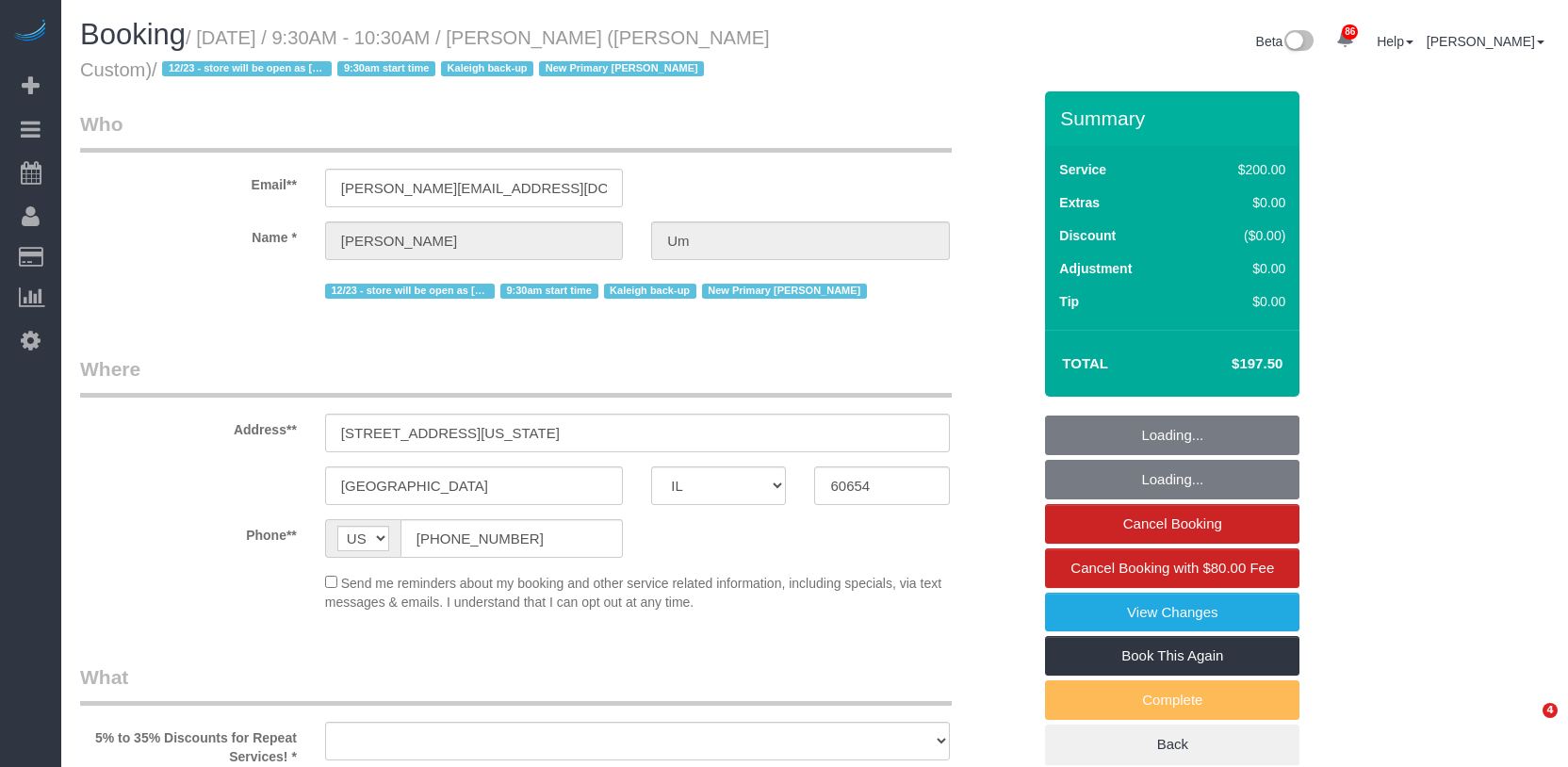
select select "IL"
select select "string:fspay-02be4c91-19f8-4229-8070-9e16dee21cb8"
select select "number:1"
select select "number:58"
select select "number:139"
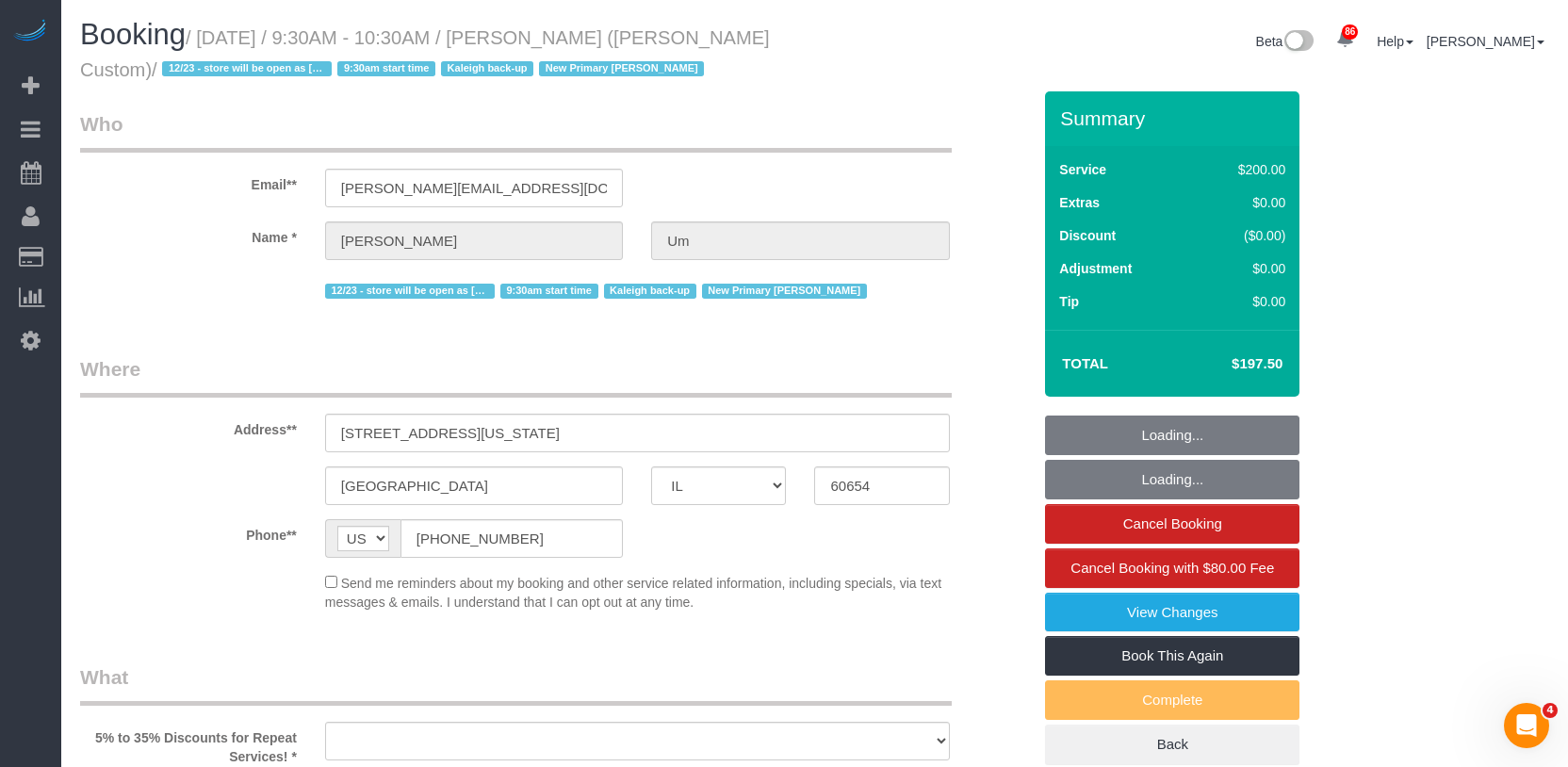
select select "number:108"
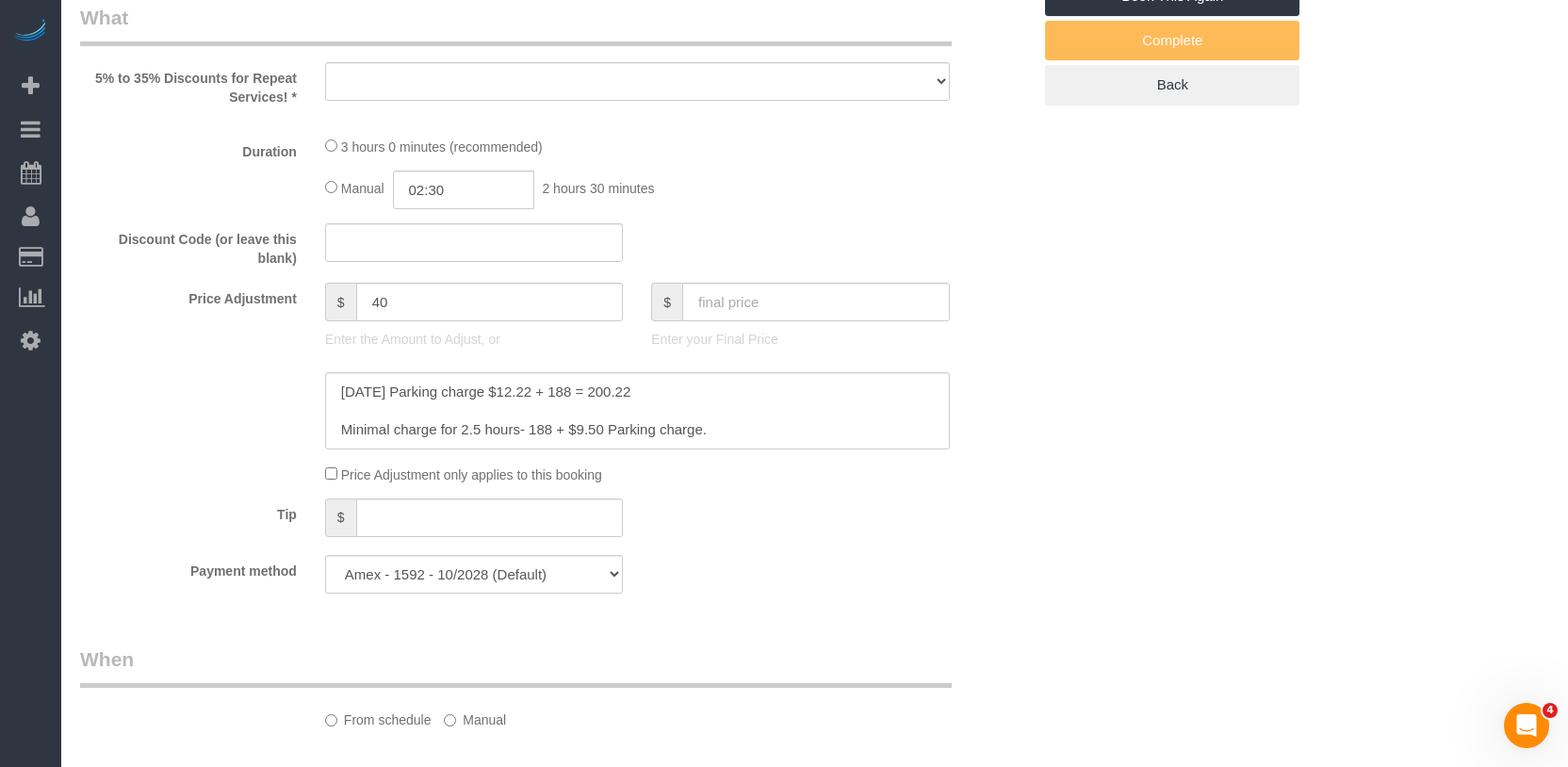
select select "object:1051"
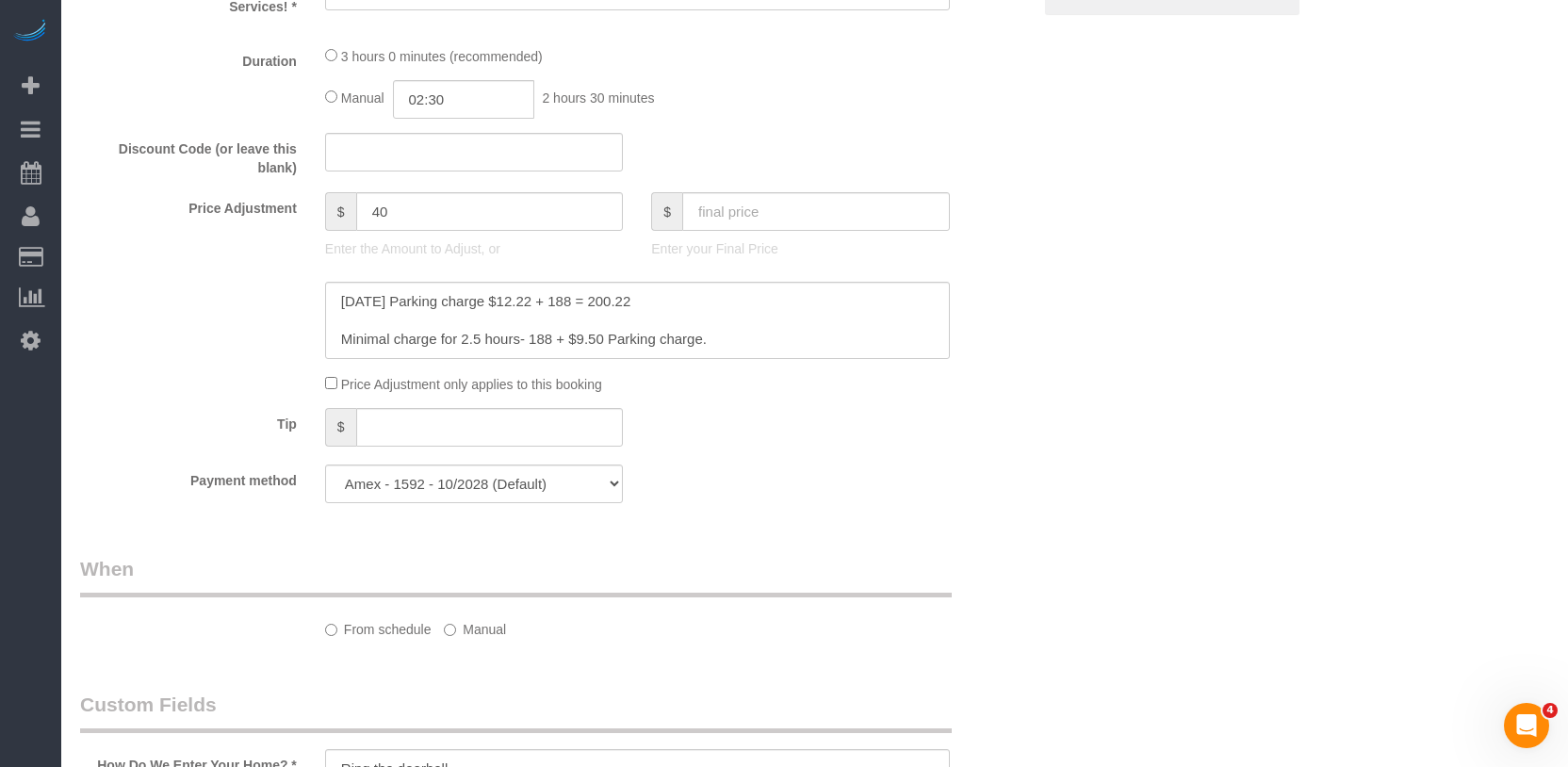
select select "512"
select select "2"
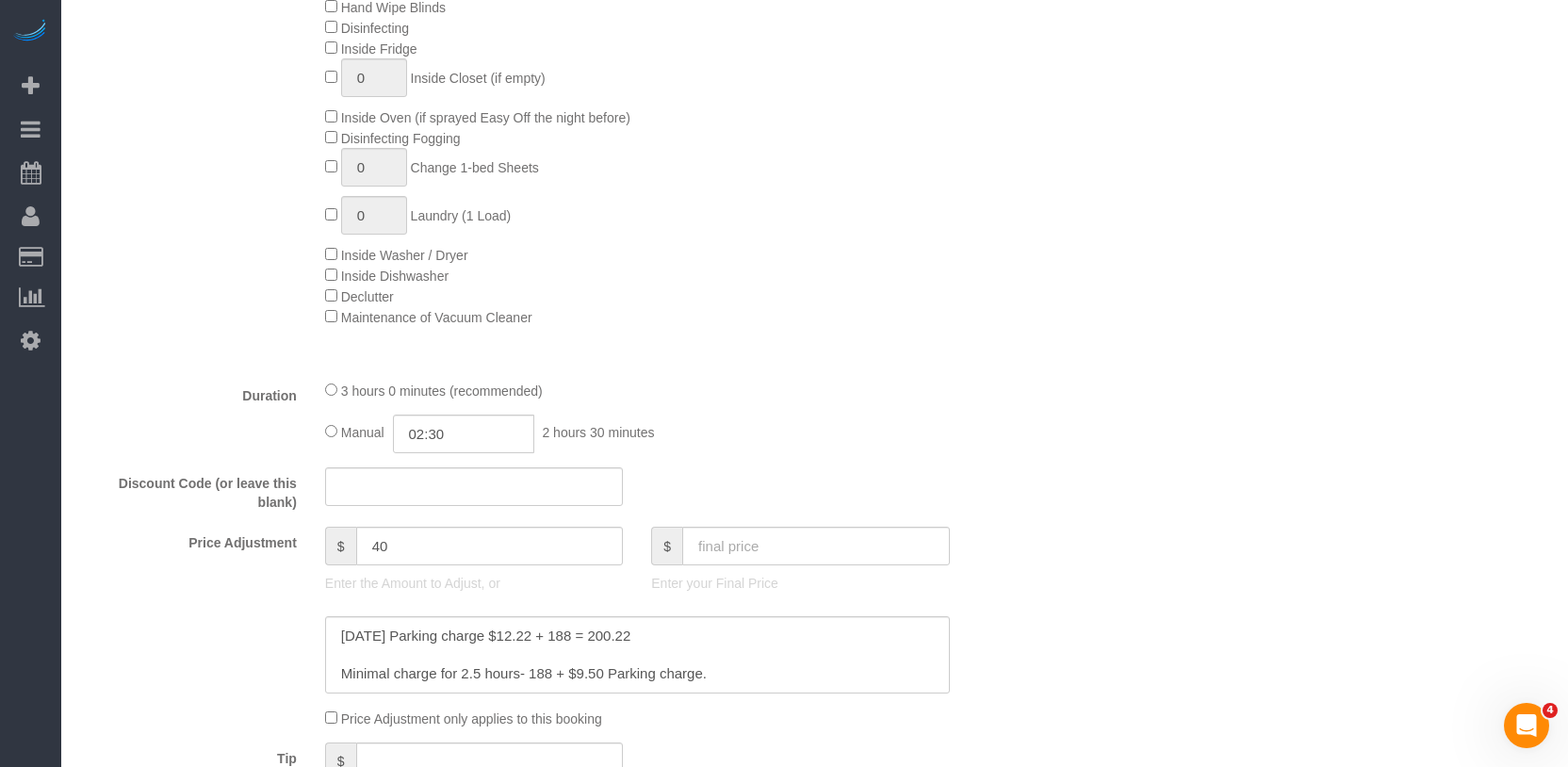
select select "object:1378"
select select "2"
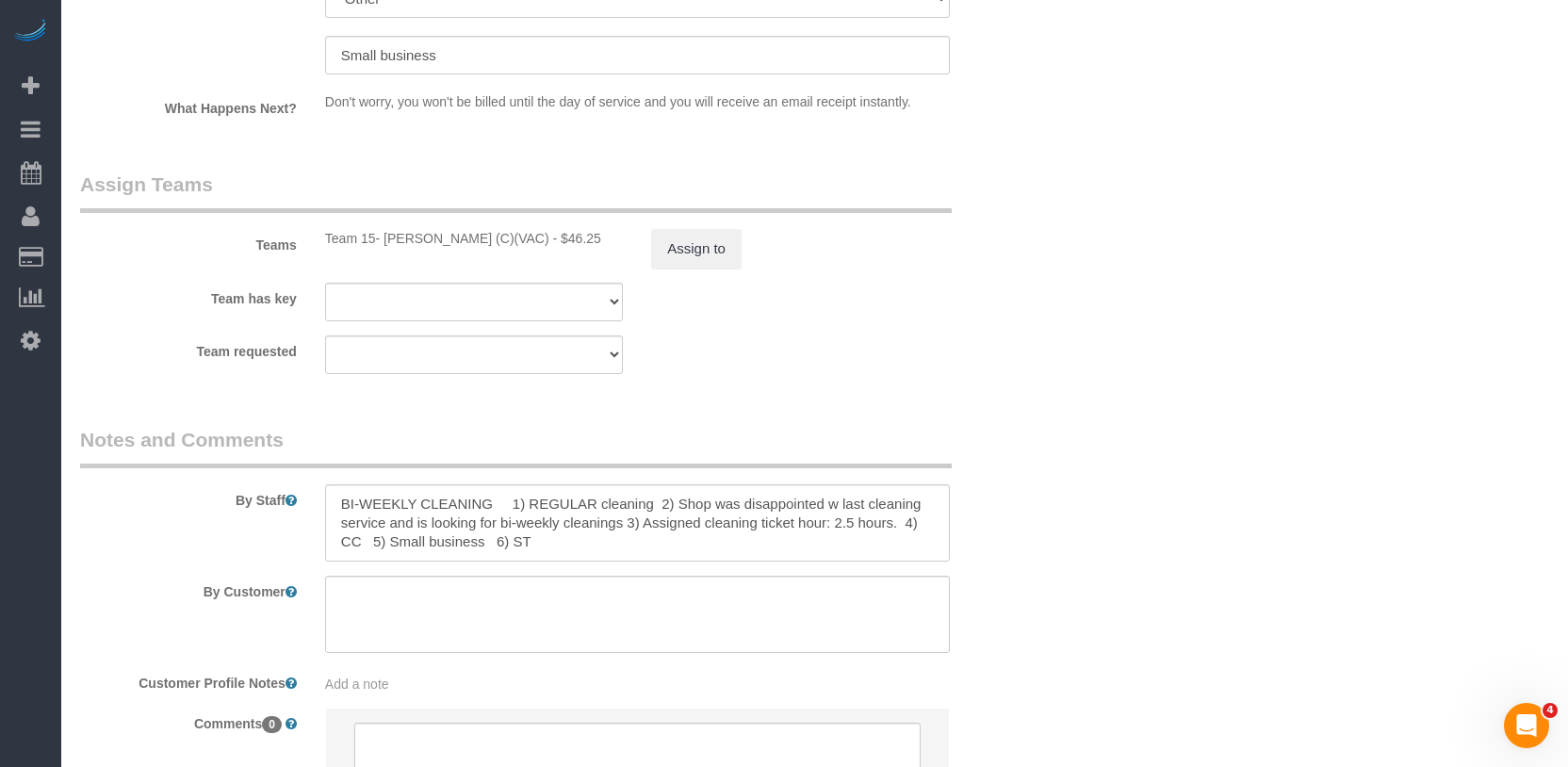
scroll to position [3465, 0]
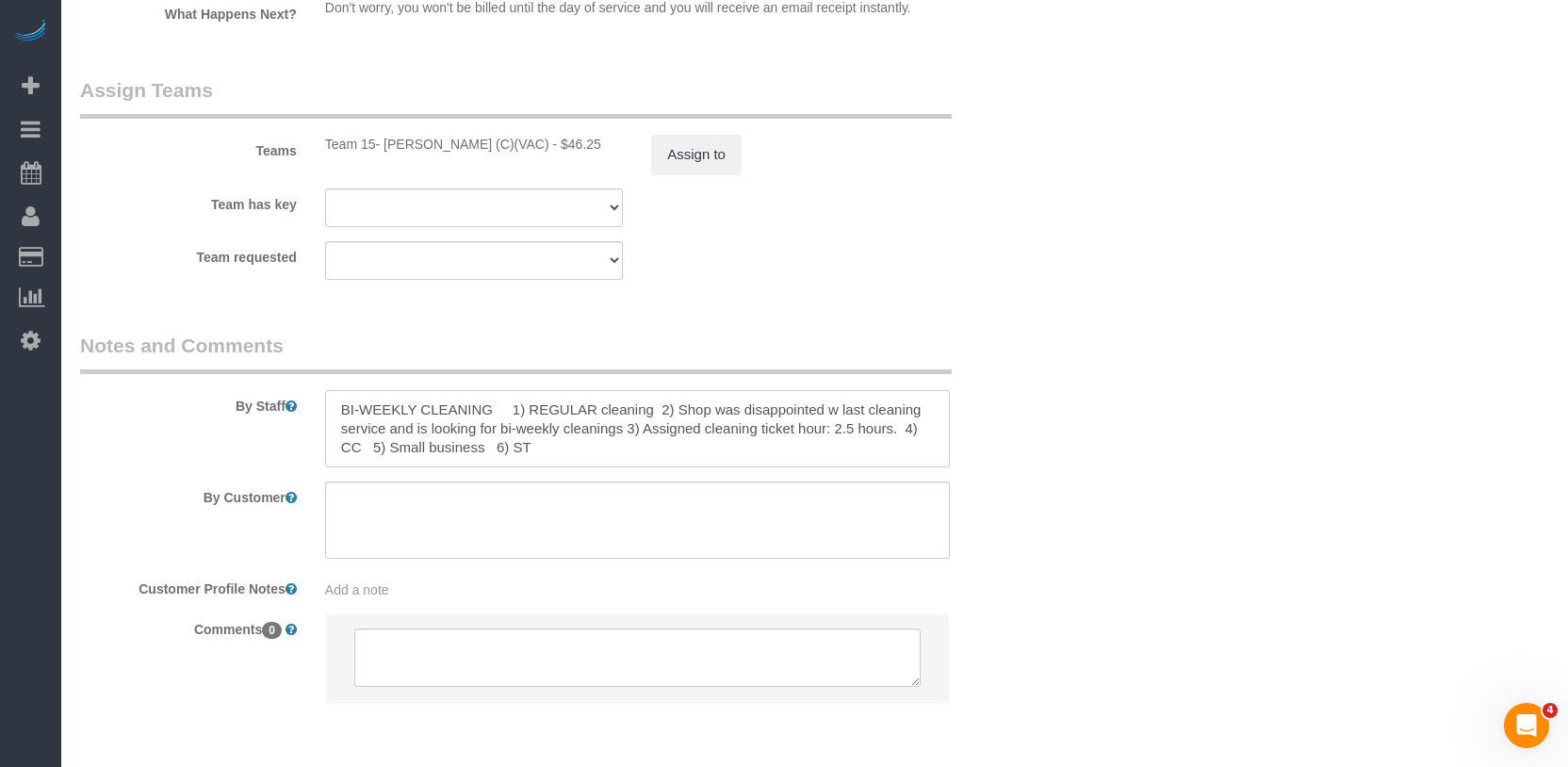
click at [825, 424] on textarea at bounding box center [637, 428] width 624 height 77
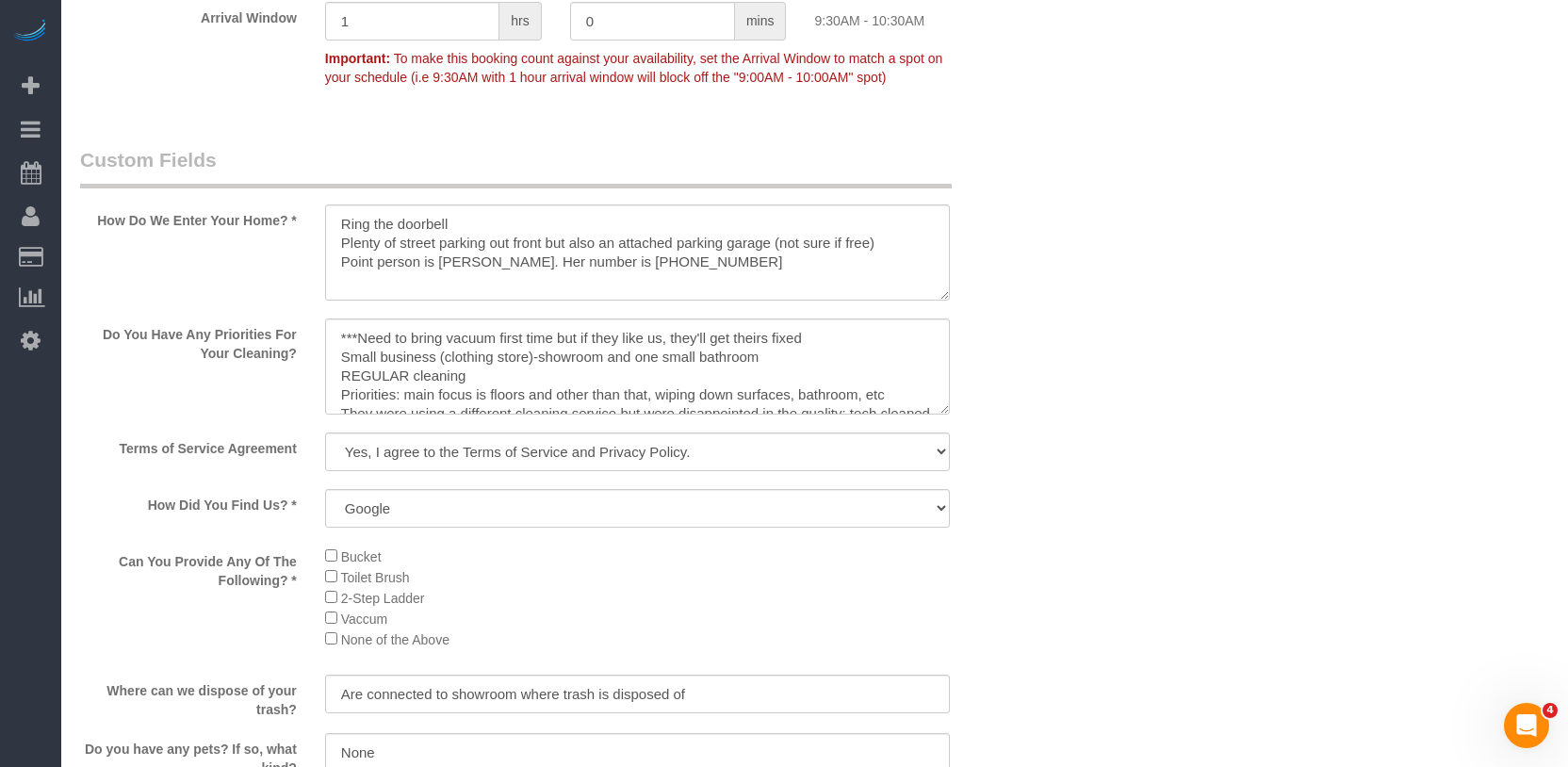
scroll to position [2198, 0]
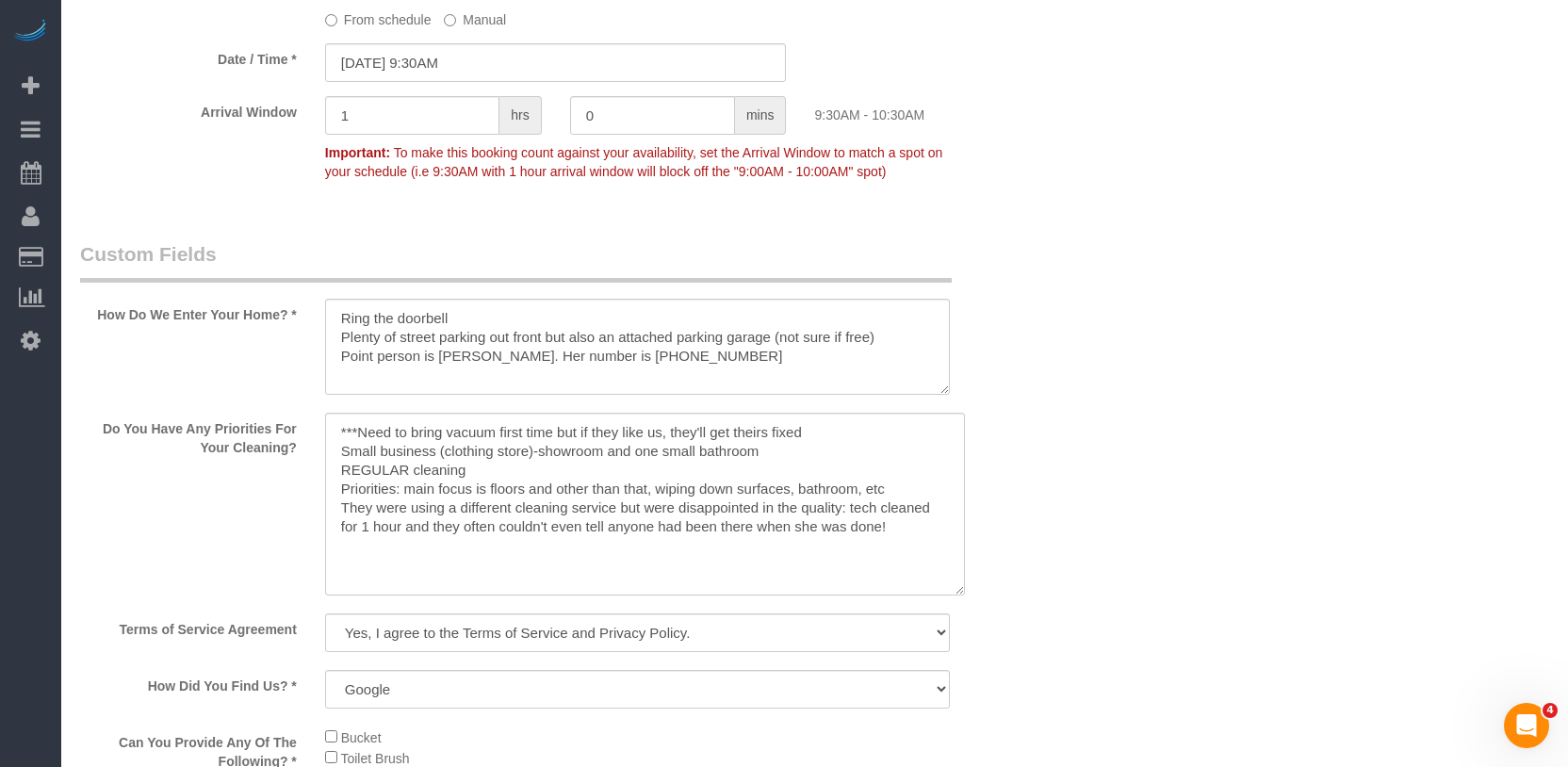
drag, startPoint x: 943, startPoint y: 503, endPoint x: 963, endPoint y: 599, distance: 98.1
click at [960, 596] on textarea at bounding box center [645, 504] width 639 height 183
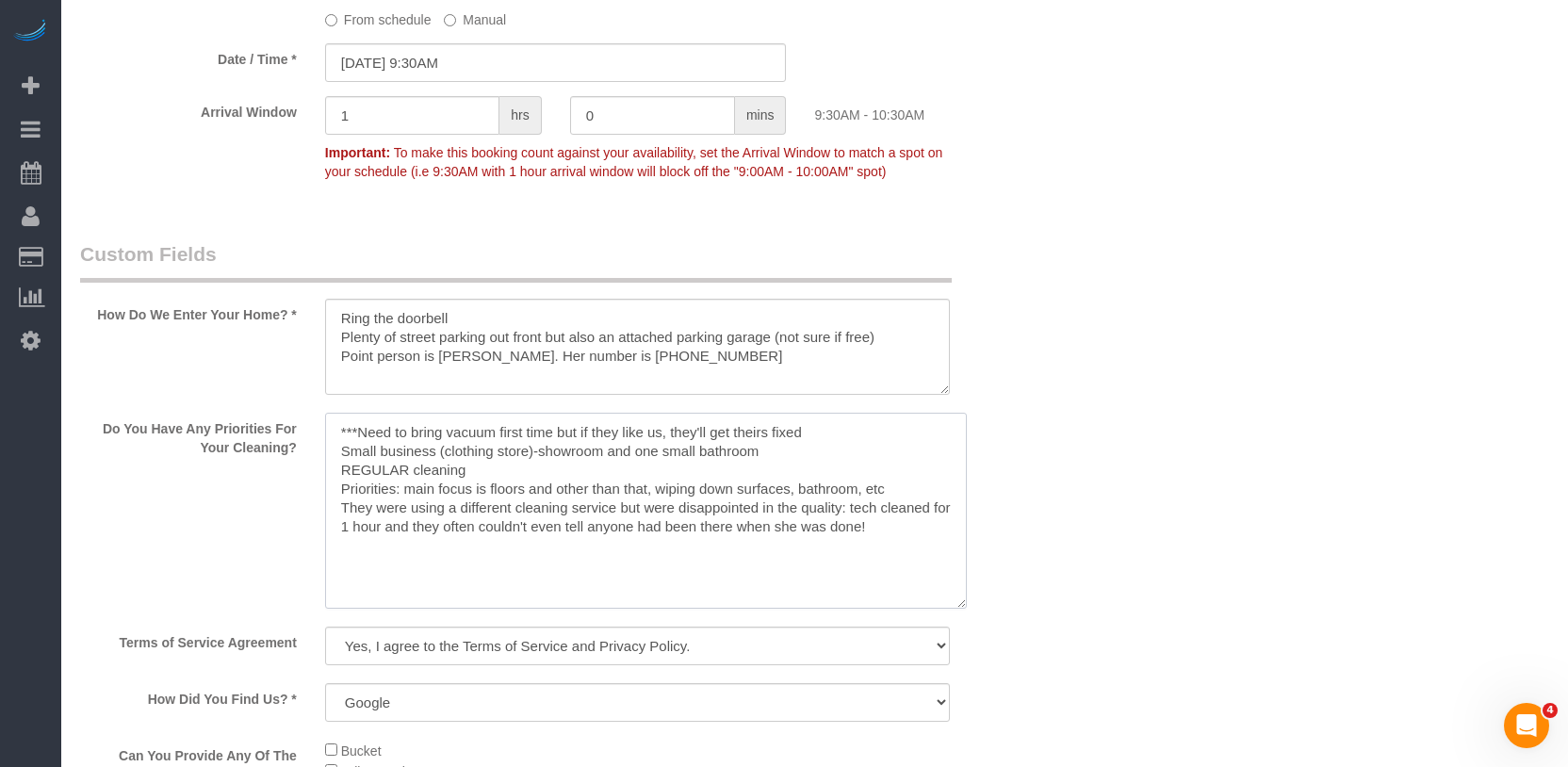
drag, startPoint x: 370, startPoint y: 437, endPoint x: 861, endPoint y: 567, distance: 507.9
click at [895, 562] on textarea at bounding box center [646, 511] width 641 height 196
